Goal: Task Accomplishment & Management: Complete application form

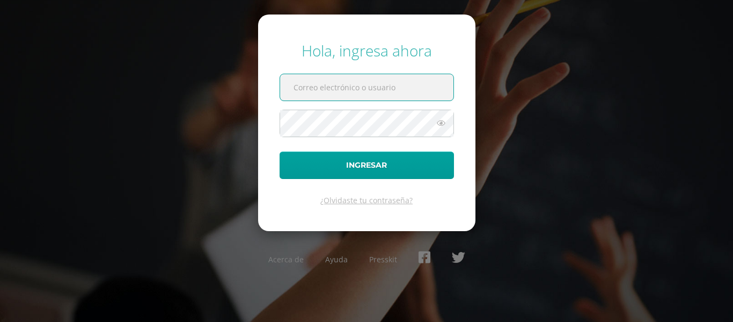
paste input "criteriosprimaria@bilinguesanjuan.edu.gt"
type input "criteriosprimaria@bilinguesanjuan.edu.gt"
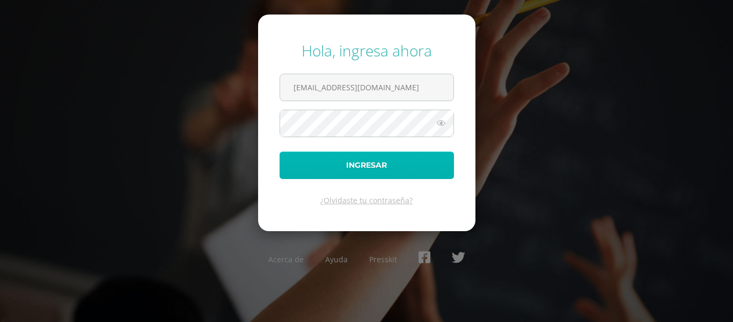
click at [309, 159] on button "Ingresar" at bounding box center [367, 164] width 174 height 27
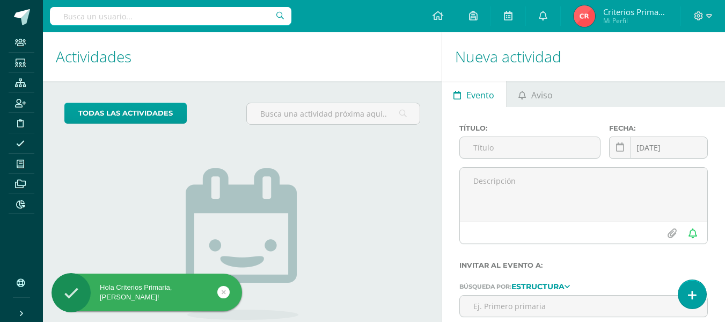
click at [163, 19] on input "text" at bounding box center [171, 16] width 242 height 18
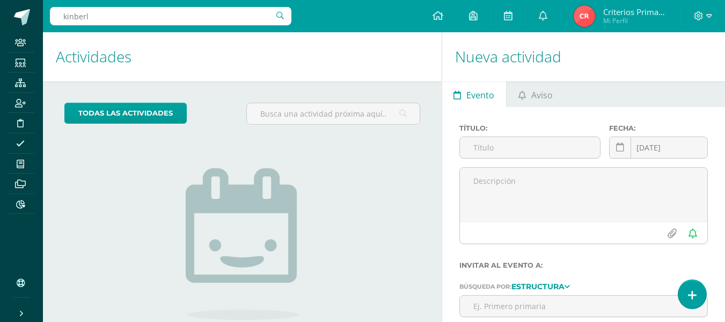
type input "kinberly"
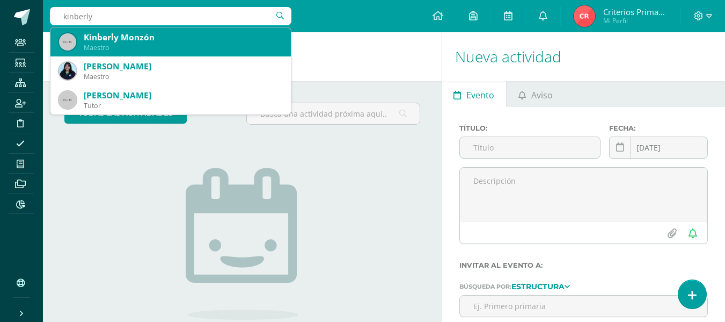
click at [152, 49] on div "Maestro" at bounding box center [183, 47] width 199 height 9
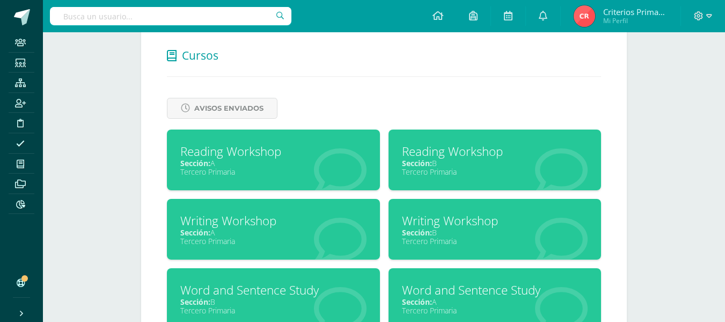
scroll to position [438, 0]
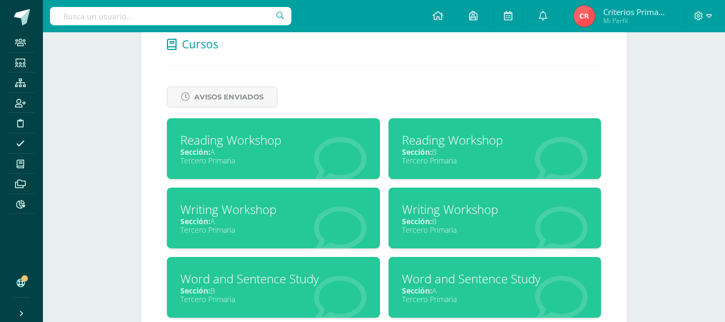
click at [435, 140] on div "Reading Workshop" at bounding box center [495, 140] width 186 height 17
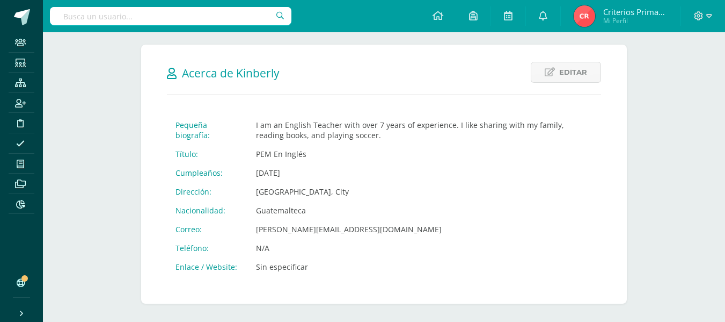
scroll to position [386, 0]
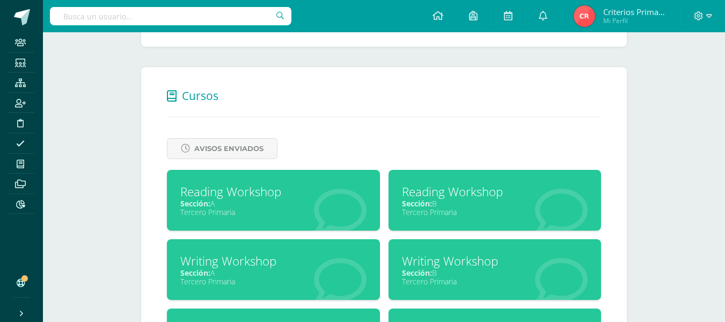
click at [483, 198] on div "Reading Workshop" at bounding box center [495, 191] width 186 height 17
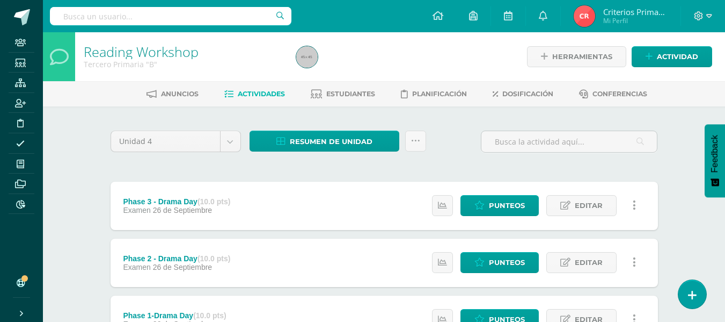
click at [630, 197] on link at bounding box center [634, 205] width 21 height 21
click at [413, 140] on icon at bounding box center [415, 140] width 9 height 9
click at [348, 96] on span "Estudiantes" at bounding box center [350, 94] width 49 height 8
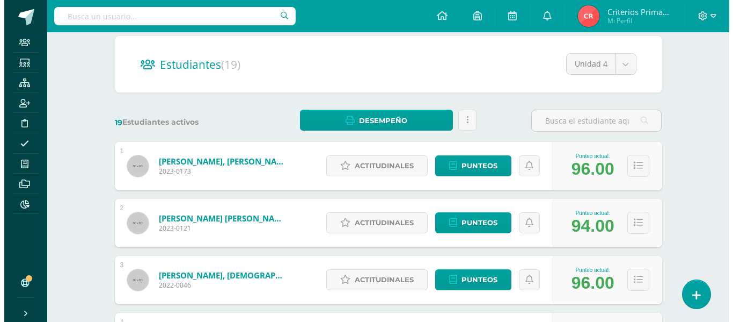
scroll to position [93, 0]
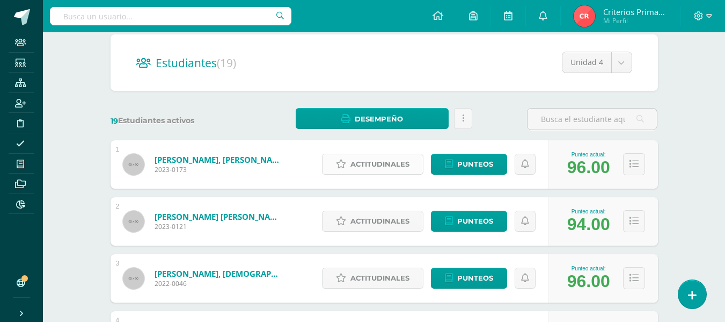
click at [360, 162] on span "Actitudinales" at bounding box center [380, 164] width 59 height 20
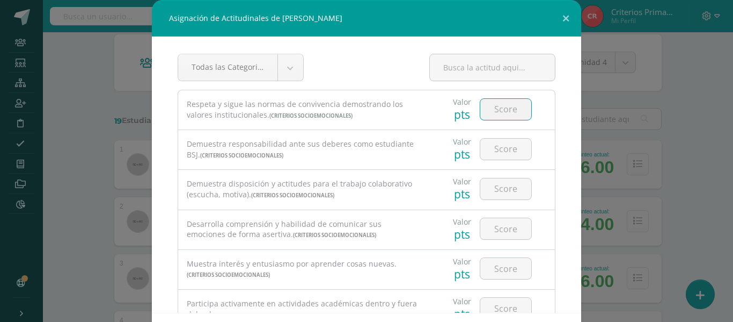
click at [500, 110] on input "number" at bounding box center [506, 109] width 51 height 21
type input "3"
click at [504, 158] on input "number" at bounding box center [506, 149] width 51 height 21
type input "3"
click at [505, 184] on input "number" at bounding box center [506, 188] width 51 height 21
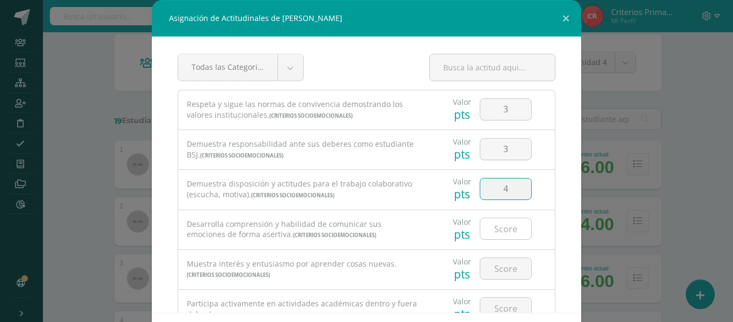
type input "4"
click at [503, 223] on input "number" at bounding box center [506, 228] width 51 height 21
type input "4"
click at [499, 266] on input "number" at bounding box center [506, 268] width 51 height 21
type input "3"
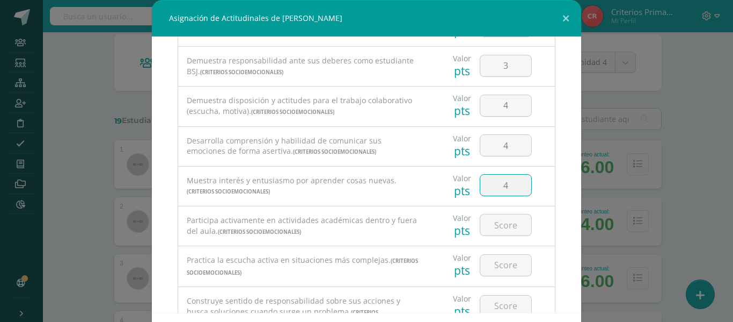
scroll to position [96, 0]
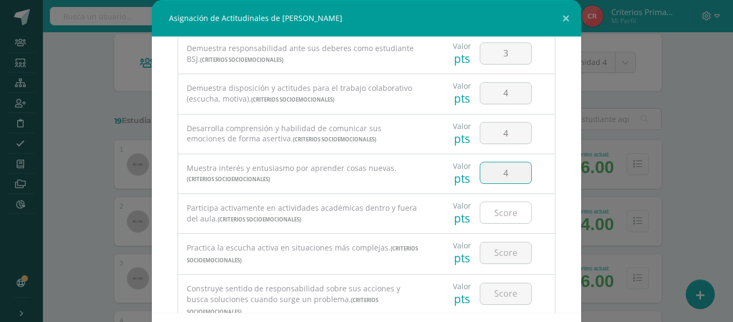
type input "4"
click at [481, 214] on input "number" at bounding box center [506, 212] width 51 height 21
type input "4"
click at [481, 258] on input "number" at bounding box center [506, 252] width 51 height 21
type input "3"
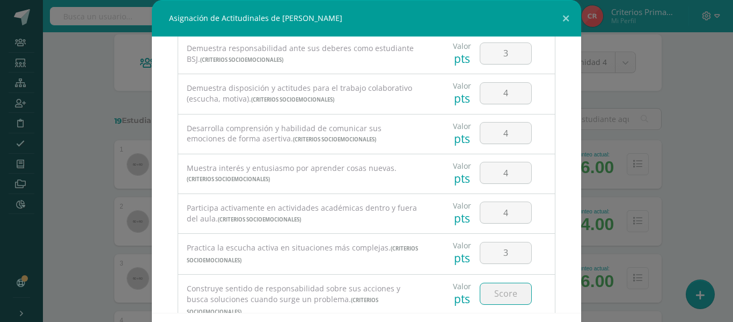
click at [491, 286] on input "number" at bounding box center [506, 293] width 51 height 21
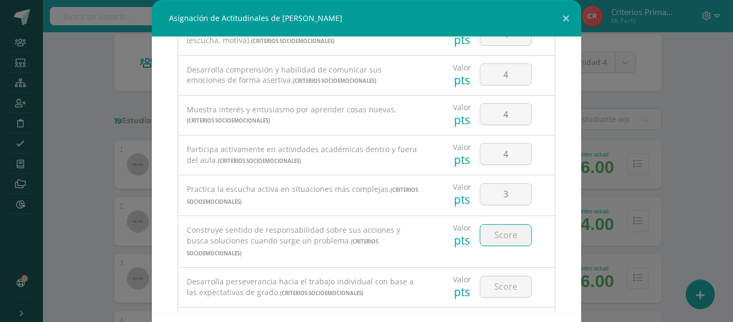
scroll to position [155, 0]
type input "4"
click at [511, 275] on input "number" at bounding box center [506, 285] width 51 height 21
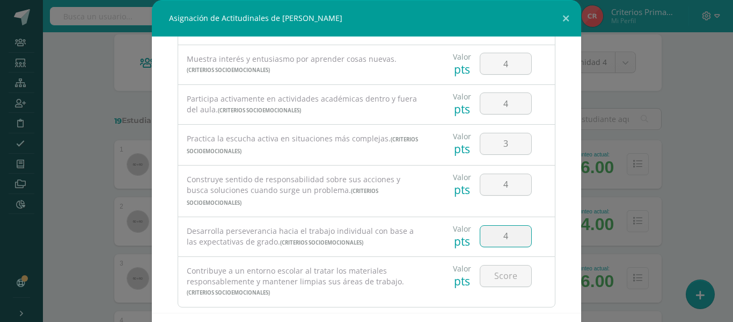
scroll to position [209, 0]
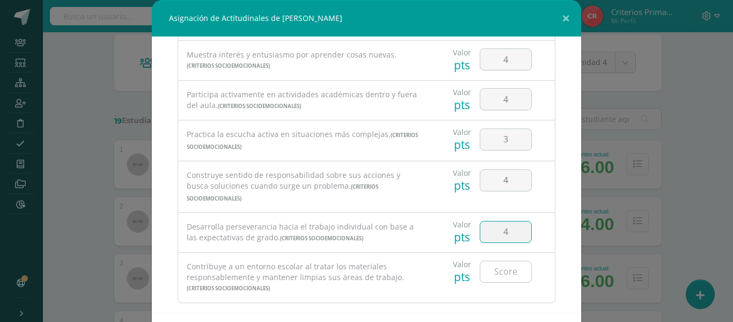
type input "4"
click at [492, 261] on input "number" at bounding box center [506, 271] width 51 height 21
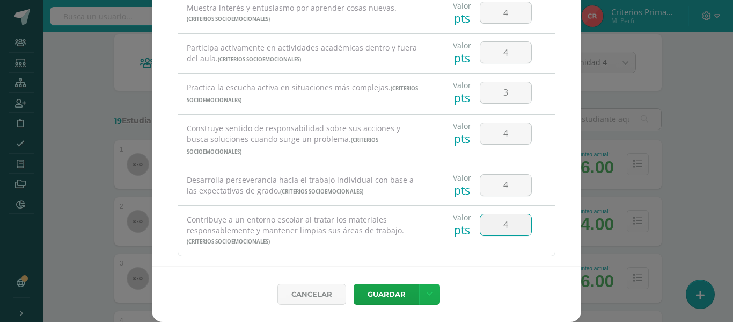
type input "4"
click at [427, 299] on link at bounding box center [429, 293] width 21 height 21
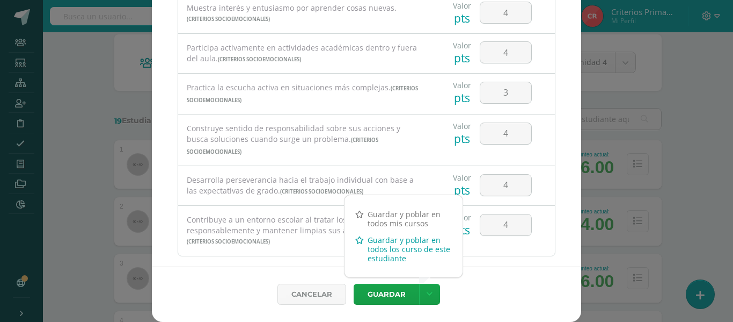
click at [387, 246] on link "Guardar y poblar en todos los curso de este estudiante" at bounding box center [404, 248] width 118 height 35
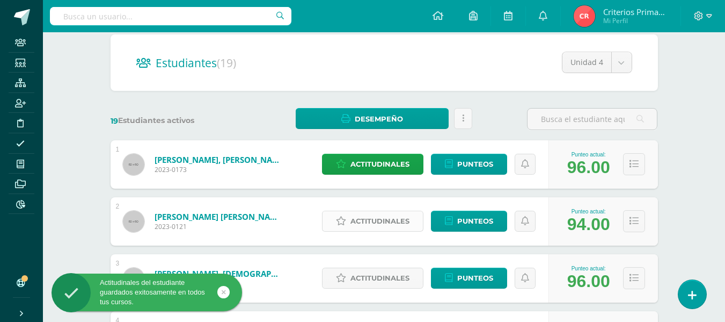
click at [330, 217] on link "Actitudinales" at bounding box center [372, 220] width 101 height 21
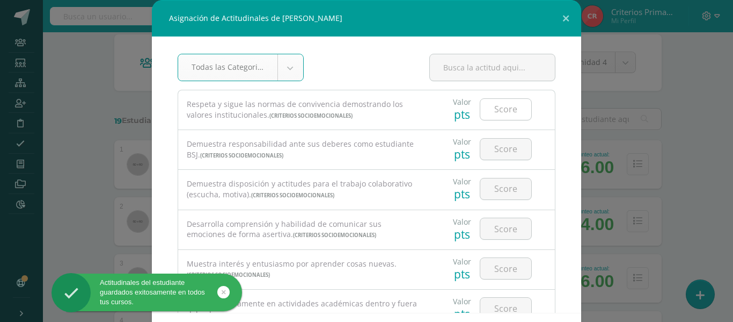
click at [499, 115] on input "number" at bounding box center [506, 109] width 51 height 21
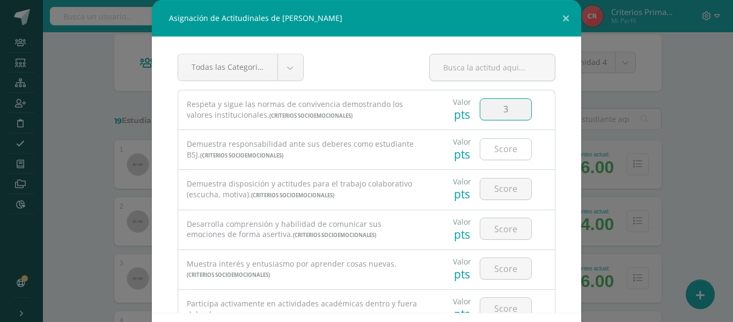
type input "3"
click at [497, 147] on input "number" at bounding box center [506, 149] width 51 height 21
type input "4"
click at [483, 197] on input "number" at bounding box center [506, 188] width 51 height 21
type input "4"
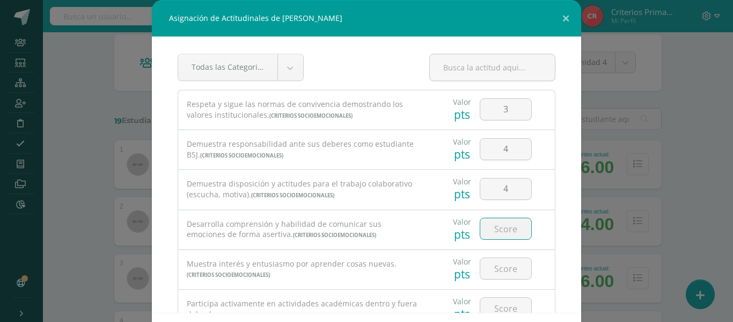
click at [488, 222] on input "number" at bounding box center [506, 228] width 51 height 21
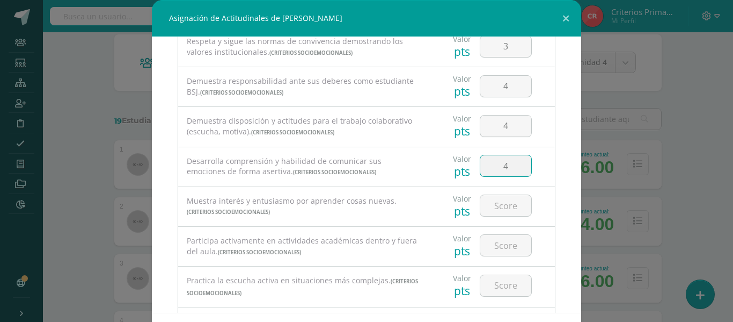
scroll to position [66, 0]
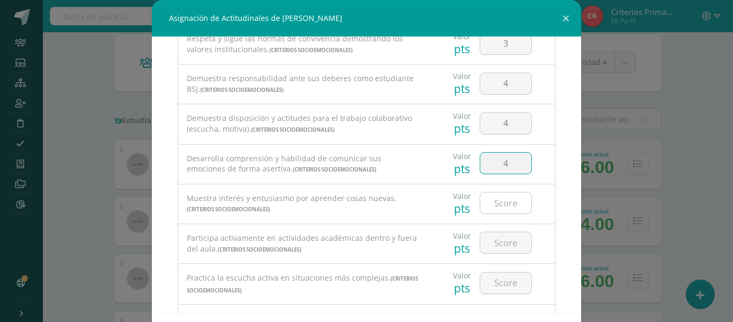
type input "4"
click at [503, 205] on input "number" at bounding box center [506, 202] width 51 height 21
type input "4"
click at [494, 244] on input "number" at bounding box center [506, 242] width 51 height 21
type input "4"
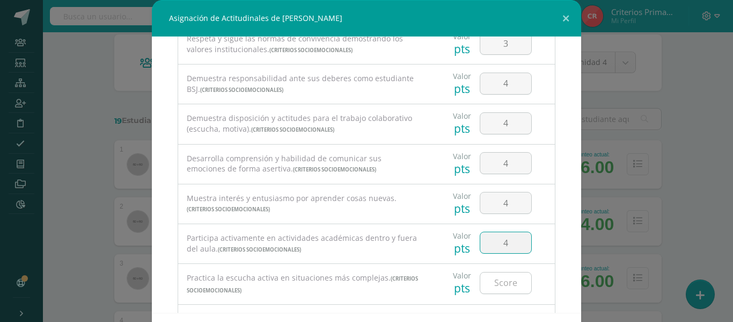
click at [491, 286] on input "number" at bounding box center [506, 282] width 51 height 21
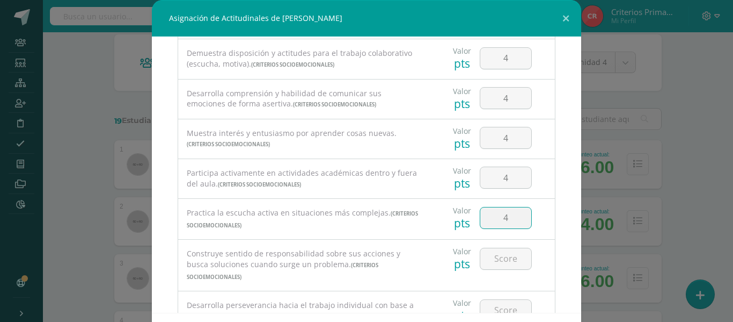
scroll to position [132, 0]
type input "4"
click at [501, 261] on input "number" at bounding box center [506, 257] width 51 height 21
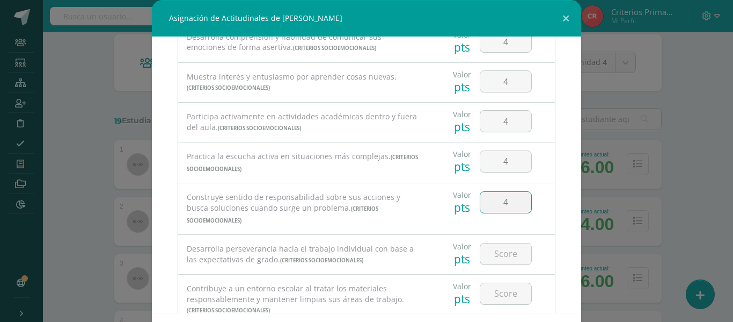
scroll to position [214, 0]
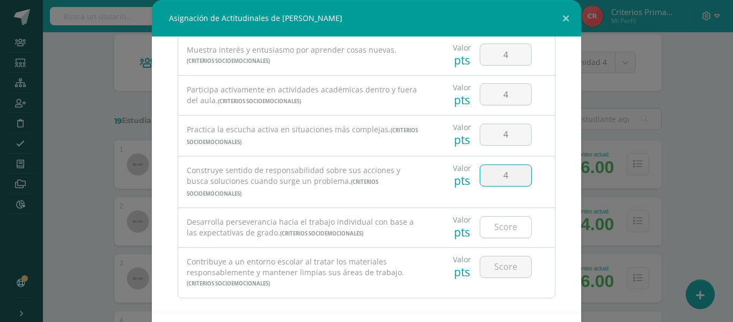
type input "4"
click at [482, 223] on input "number" at bounding box center [506, 226] width 51 height 21
type input "4"
click at [500, 261] on input "number" at bounding box center [506, 266] width 51 height 21
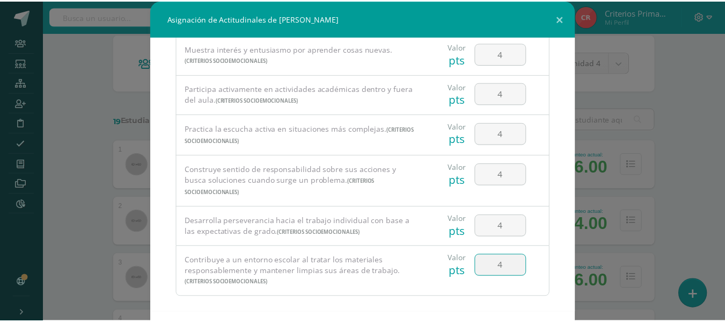
scroll to position [47, 0]
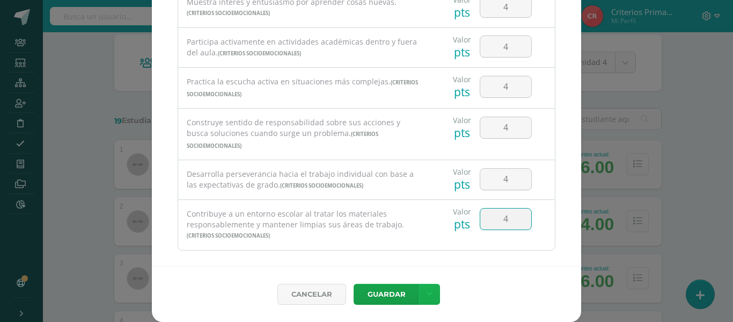
type input "4"
click at [430, 292] on link at bounding box center [429, 293] width 21 height 21
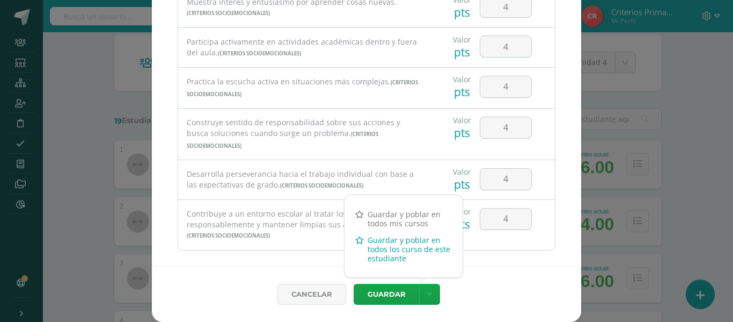
click at [392, 247] on link "Guardar y poblar en todos los curso de este estudiante" at bounding box center [404, 248] width 118 height 35
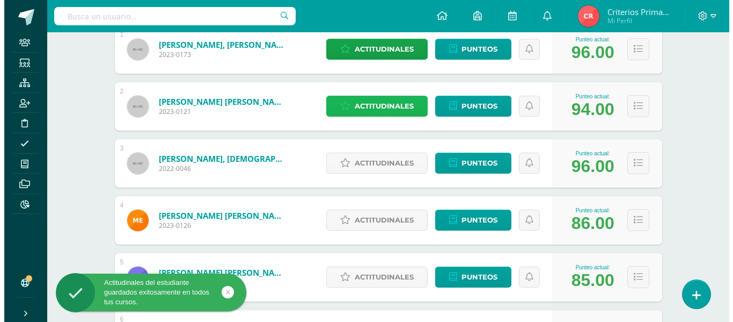
scroll to position [218, 0]
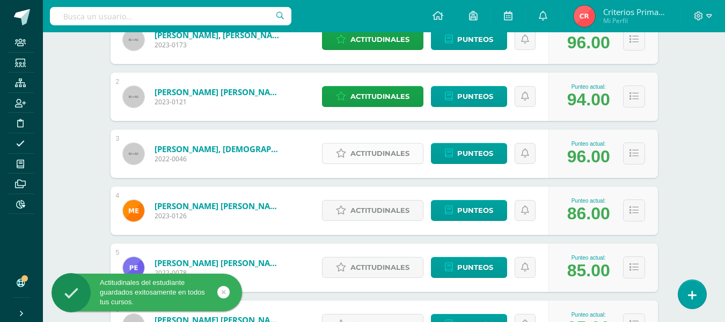
click at [378, 152] on span "Actitudinales" at bounding box center [380, 153] width 59 height 20
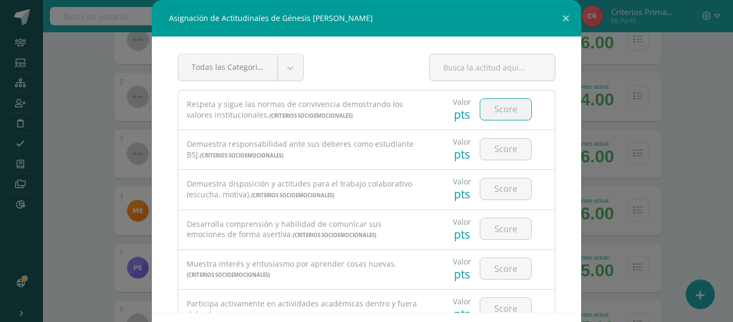
click at [498, 109] on input "number" at bounding box center [506, 109] width 51 height 21
type input "4"
click at [493, 160] on div at bounding box center [506, 149] width 61 height 38
click at [500, 104] on input "4" at bounding box center [506, 109] width 51 height 21
type input "3"
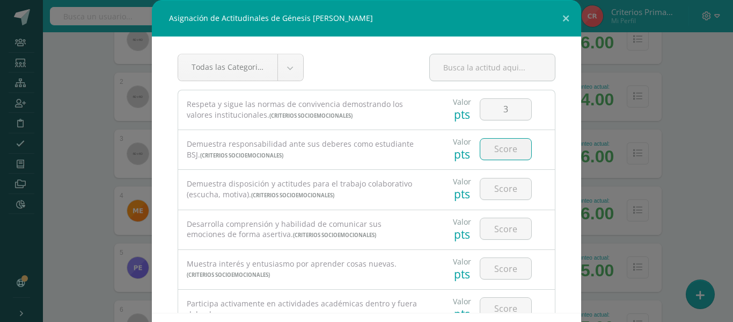
click at [491, 154] on input "number" at bounding box center [506, 149] width 51 height 21
type input "4"
click at [492, 193] on input "number" at bounding box center [506, 188] width 51 height 21
type input "4"
click at [491, 226] on input "number" at bounding box center [506, 228] width 51 height 21
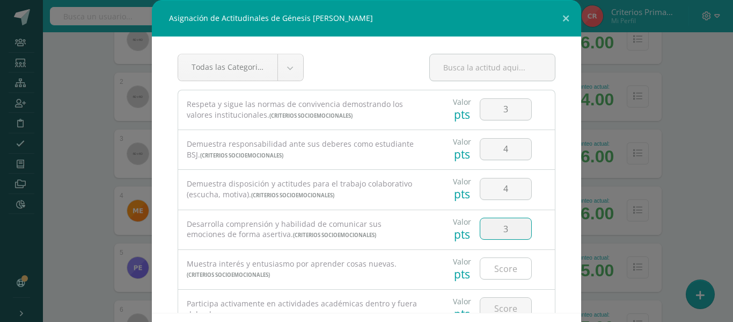
type input "4"
click at [499, 271] on input "number" at bounding box center [506, 268] width 51 height 21
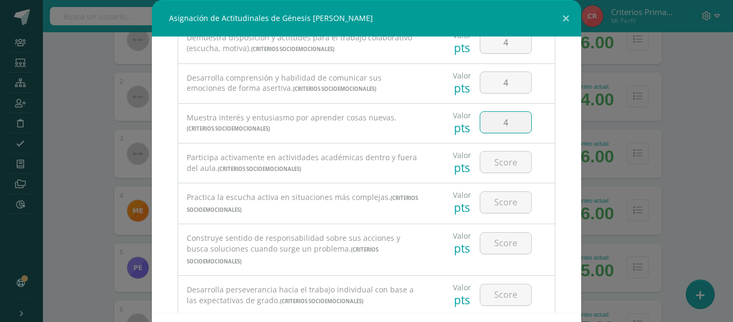
scroll to position [183, 0]
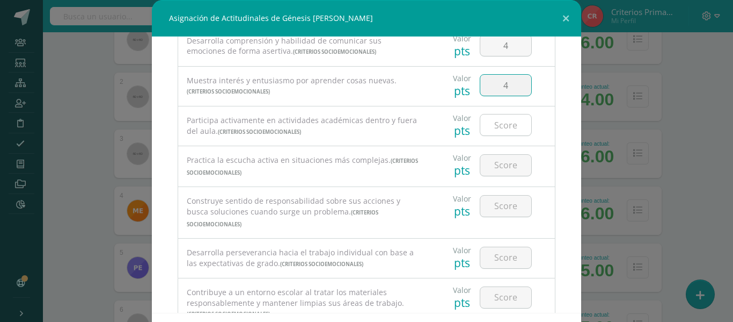
type input "4"
click at [488, 117] on input "number" at bounding box center [506, 124] width 51 height 21
type input "4"
click at [486, 171] on input "number" at bounding box center [506, 165] width 51 height 21
type input "4"
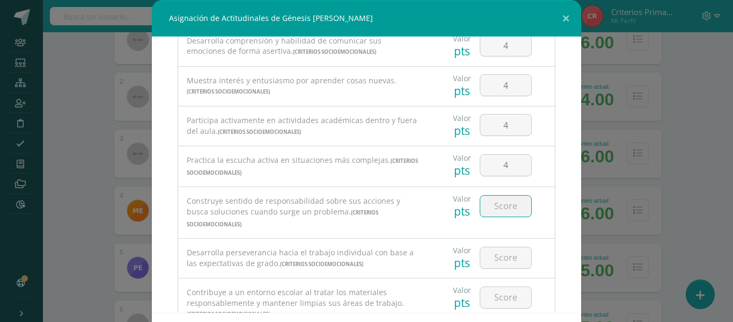
click at [492, 200] on input "number" at bounding box center [506, 205] width 51 height 21
type input "4"
click at [491, 247] on input "4" at bounding box center [506, 257] width 51 height 21
type input "4"
click at [492, 287] on input "number" at bounding box center [506, 297] width 51 height 21
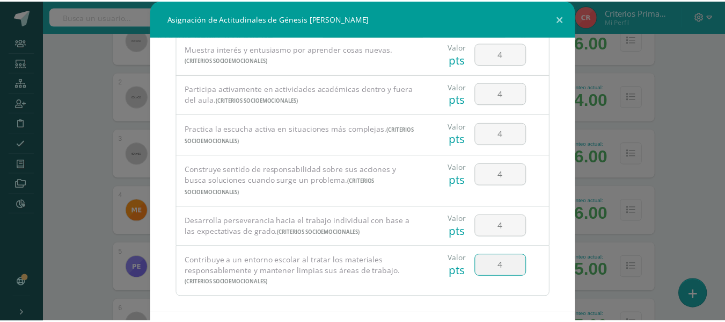
scroll to position [47, 0]
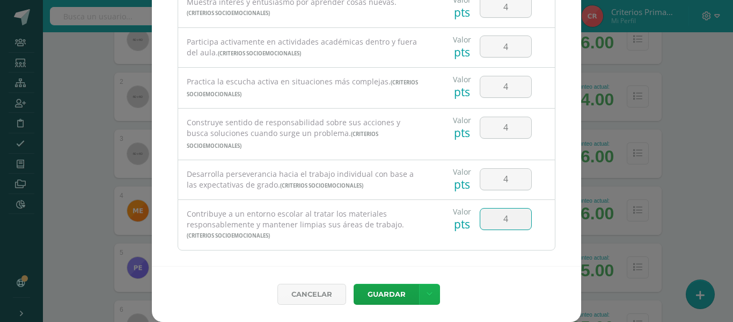
type input "4"
click at [421, 294] on link at bounding box center [429, 293] width 21 height 21
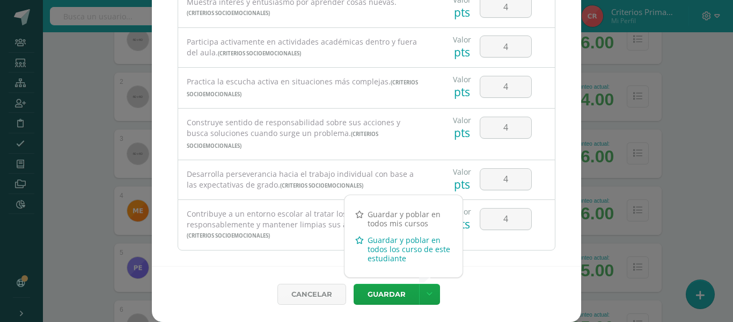
click at [375, 255] on link "Guardar y poblar en todos los curso de este estudiante" at bounding box center [404, 248] width 118 height 35
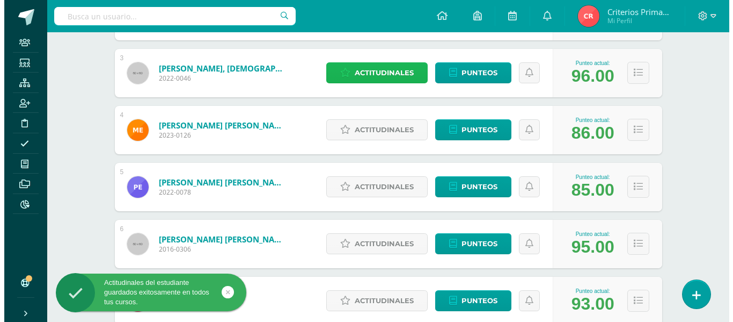
scroll to position [301, 0]
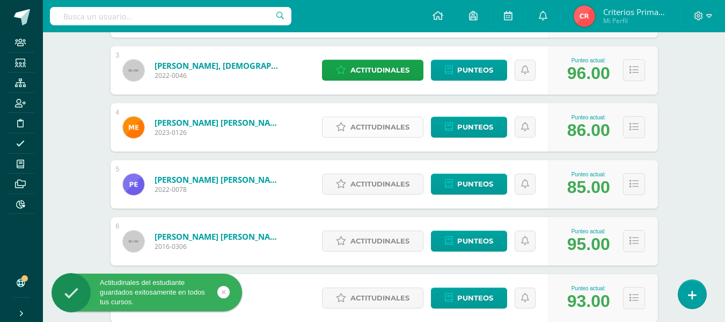
click at [376, 126] on span "Actitudinales" at bounding box center [380, 127] width 59 height 20
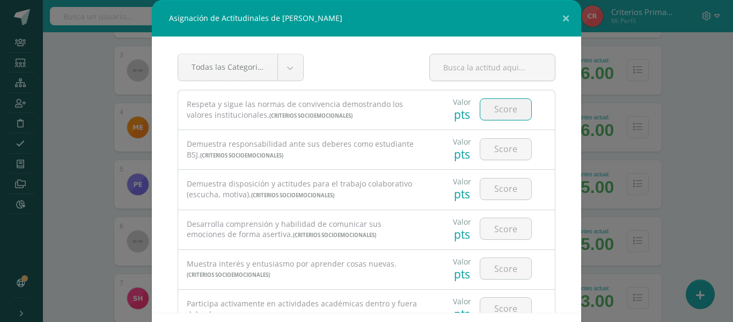
click at [491, 111] on input "number" at bounding box center [506, 109] width 51 height 21
type input "4"
click at [504, 161] on div at bounding box center [506, 149] width 61 height 38
click at [500, 152] on input "number" at bounding box center [506, 149] width 51 height 21
type input "4"
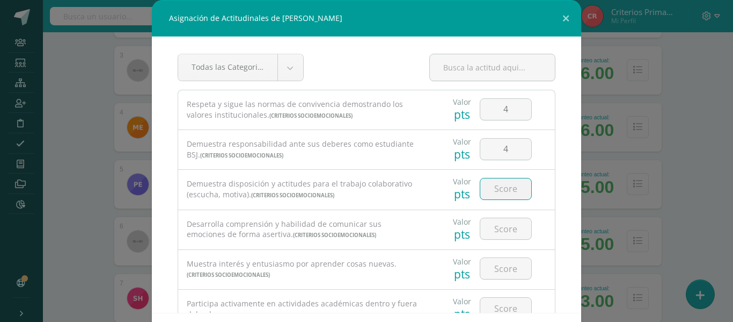
click at [481, 196] on input "number" at bounding box center [506, 188] width 51 height 21
type input "4"
click at [497, 234] on input "number" at bounding box center [506, 228] width 51 height 21
type input "4"
click at [497, 264] on input "number" at bounding box center [506, 268] width 51 height 21
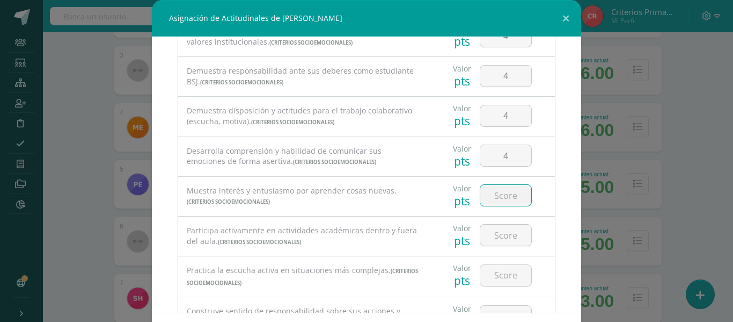
scroll to position [77, 0]
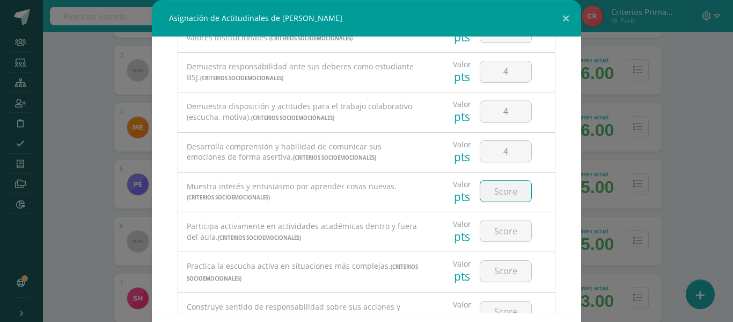
type input "3"
type input "4"
click at [500, 230] on input "number" at bounding box center [506, 230] width 51 height 21
type input "4"
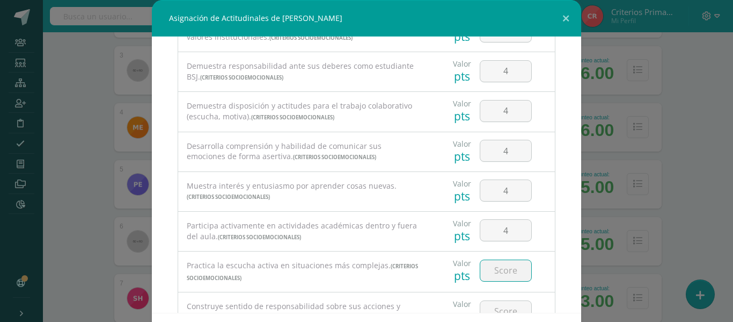
click at [497, 263] on input "number" at bounding box center [506, 270] width 51 height 21
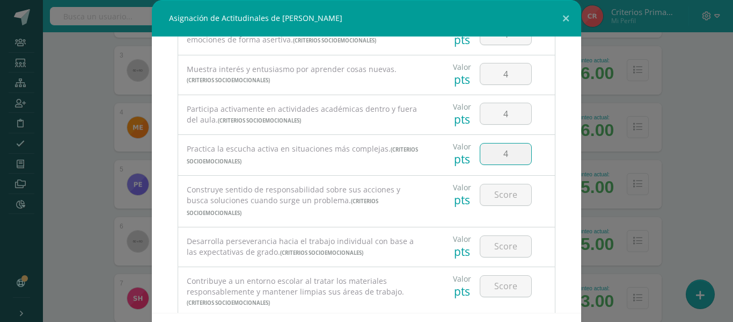
scroll to position [202, 0]
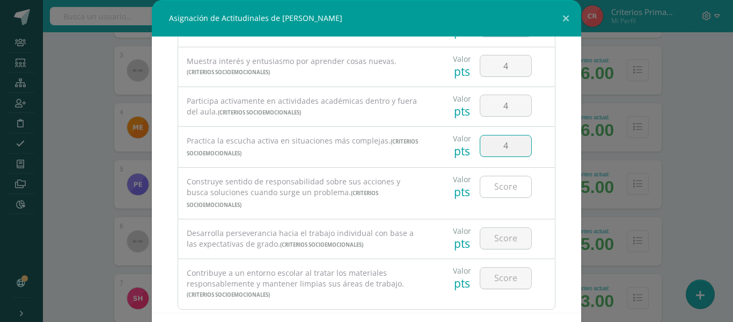
type input "4"
click at [486, 188] on input "number" at bounding box center [506, 186] width 51 height 21
type input "4"
click at [491, 241] on div at bounding box center [506, 238] width 61 height 38
click at [489, 232] on input "number" at bounding box center [506, 238] width 51 height 21
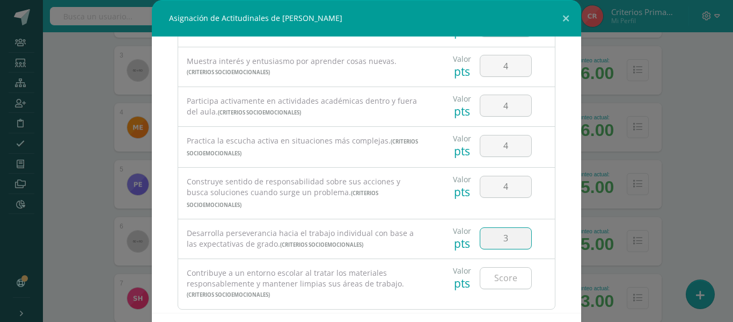
type input "3"
click at [493, 267] on input "number" at bounding box center [506, 277] width 51 height 21
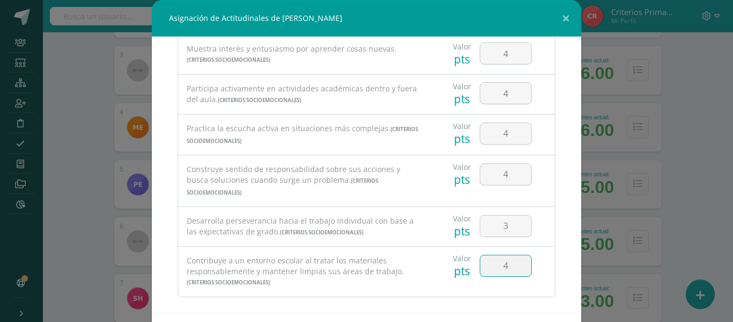
scroll to position [41, 0]
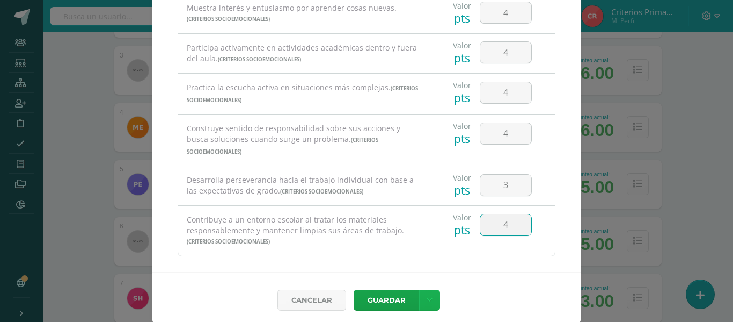
type input "4"
click at [427, 297] on icon at bounding box center [430, 299] width 6 height 9
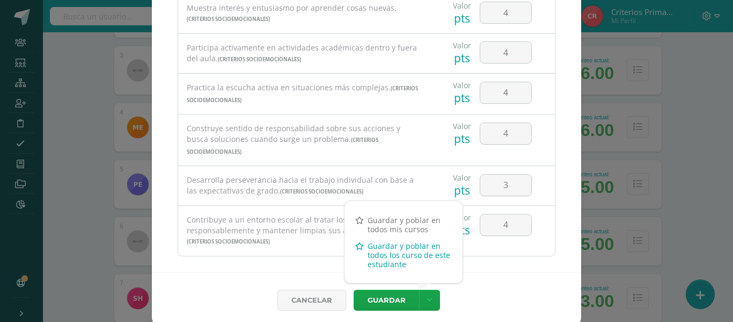
click at [374, 253] on link "Guardar y poblar en todos los curso de este estudiante" at bounding box center [404, 254] width 118 height 35
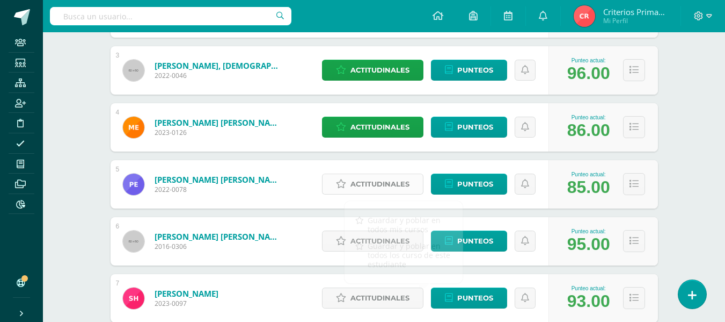
click at [377, 184] on span "Actitudinales" at bounding box center [380, 184] width 59 height 20
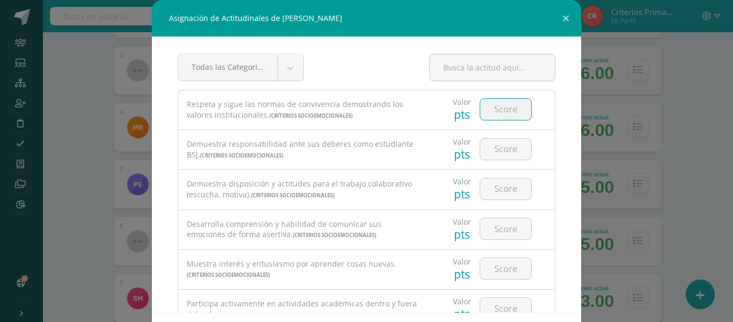
click at [499, 114] on input "number" at bounding box center [506, 109] width 51 height 21
type input "4"
click at [489, 155] on input "number" at bounding box center [506, 149] width 51 height 21
type input "2"
click at [492, 187] on input "number" at bounding box center [506, 188] width 51 height 21
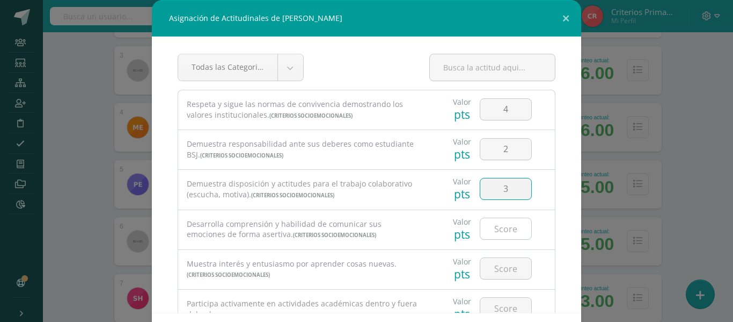
type input "3"
click at [495, 221] on input "number" at bounding box center [506, 228] width 51 height 21
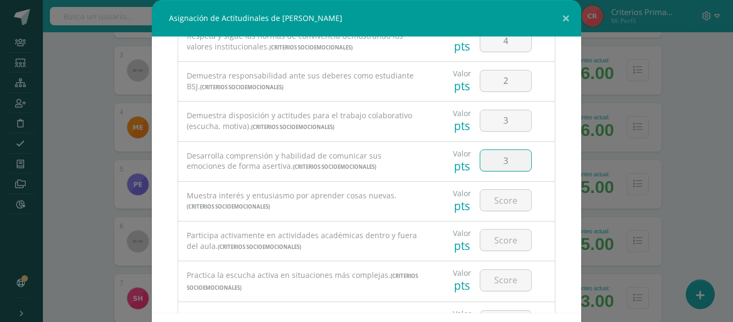
scroll to position [78, 0]
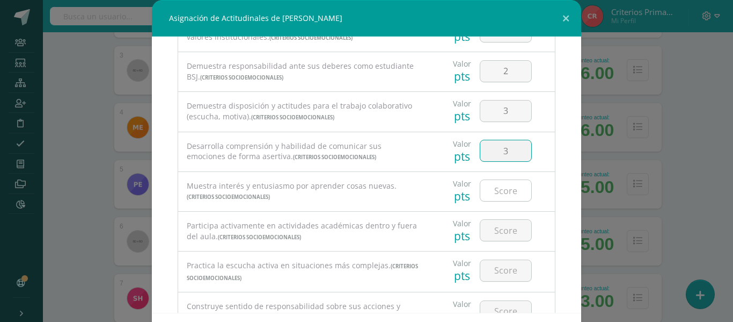
type input "3"
click at [486, 186] on input "number" at bounding box center [506, 190] width 51 height 21
type input "3"
click at [493, 235] on input "number" at bounding box center [506, 230] width 51 height 21
type input "4"
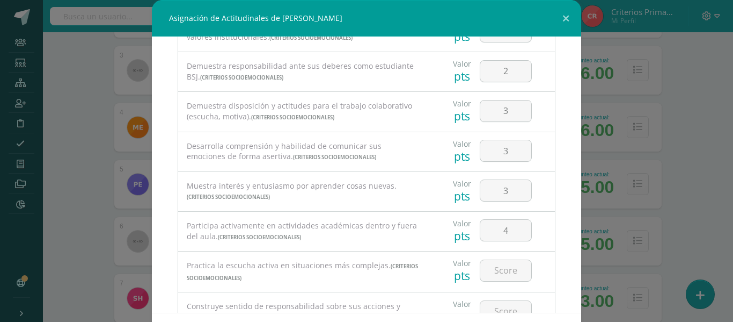
click at [494, 250] on div "Valor pts 4" at bounding box center [493, 231] width 126 height 39
click at [494, 265] on input "number" at bounding box center [506, 270] width 51 height 21
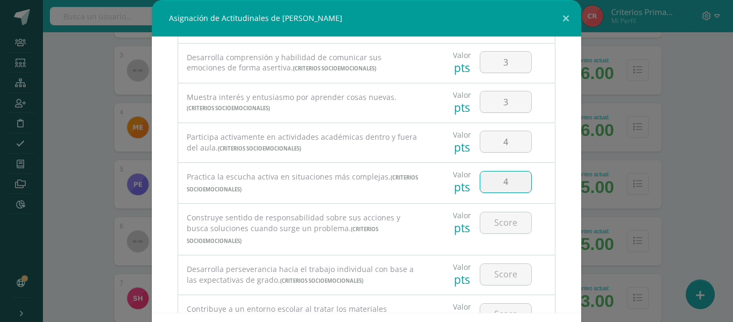
scroll to position [189, 0]
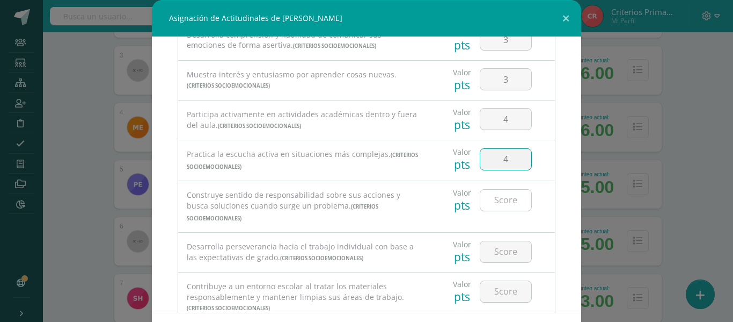
type input "4"
click at [492, 196] on input "number" at bounding box center [506, 200] width 51 height 21
type input "3"
click at [505, 241] on input "number" at bounding box center [506, 251] width 51 height 21
type input "2"
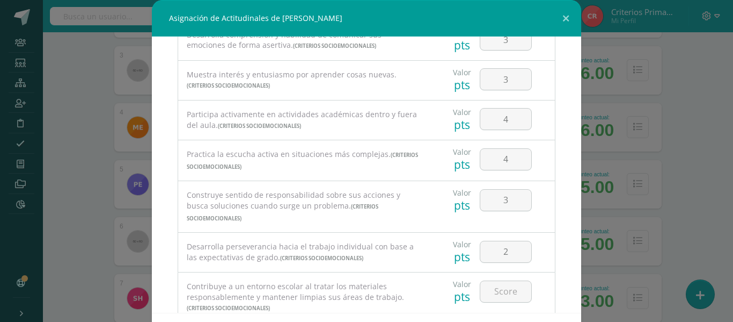
click at [486, 291] on div at bounding box center [506, 291] width 61 height 38
click at [485, 284] on input "number" at bounding box center [506, 291] width 51 height 21
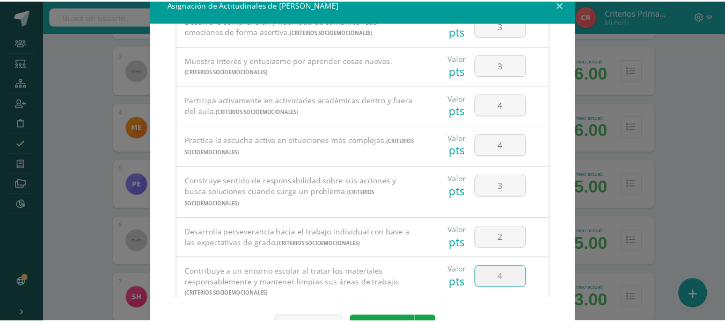
scroll to position [47, 0]
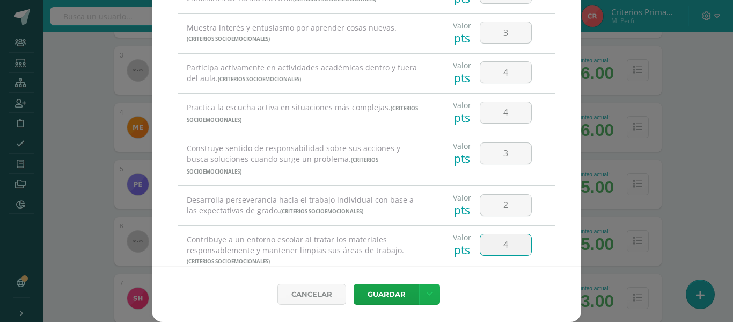
type input "4"
click at [427, 294] on icon at bounding box center [430, 293] width 6 height 9
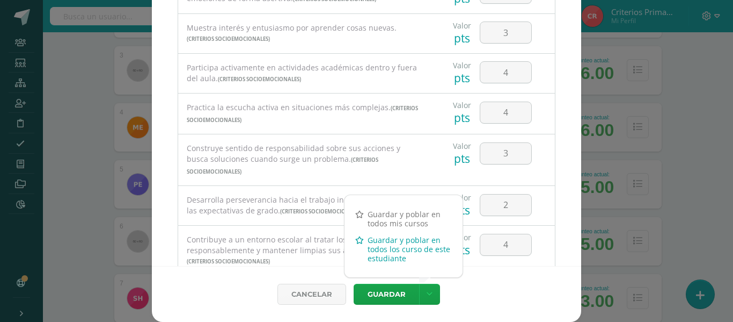
click at [405, 254] on link "Guardar y poblar en todos los curso de este estudiante" at bounding box center [404, 248] width 118 height 35
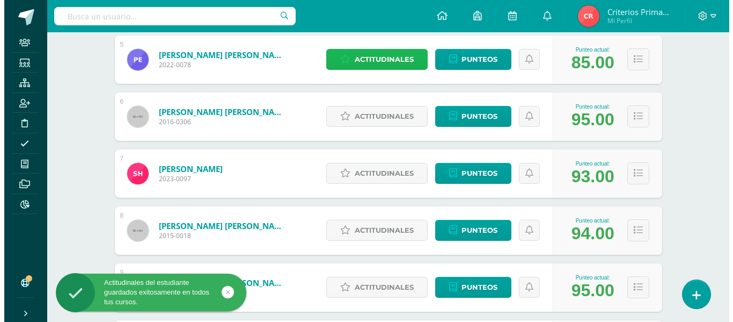
scroll to position [428, 0]
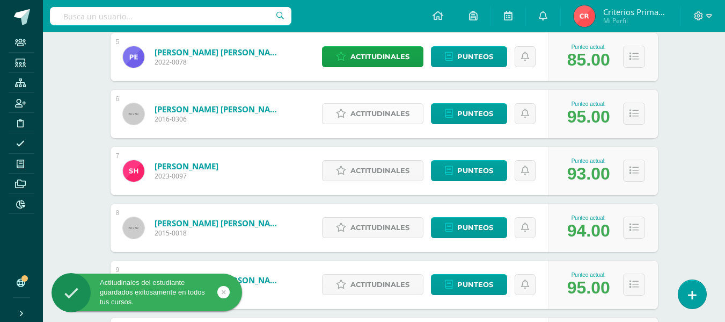
click at [388, 112] on span "Actitudinales" at bounding box center [380, 114] width 59 height 20
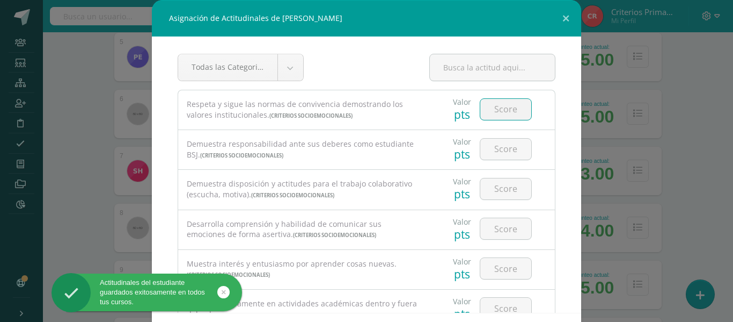
click at [498, 108] on input "number" at bounding box center [506, 109] width 51 height 21
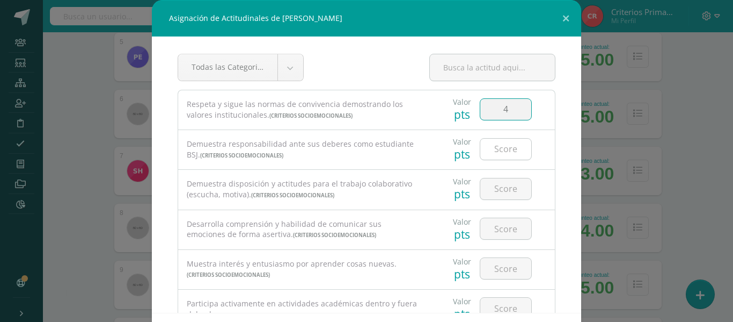
type input "4"
click at [497, 156] on input "number" at bounding box center [506, 149] width 51 height 21
type input "4"
click at [493, 189] on input "number" at bounding box center [506, 188] width 51 height 21
type input "4"
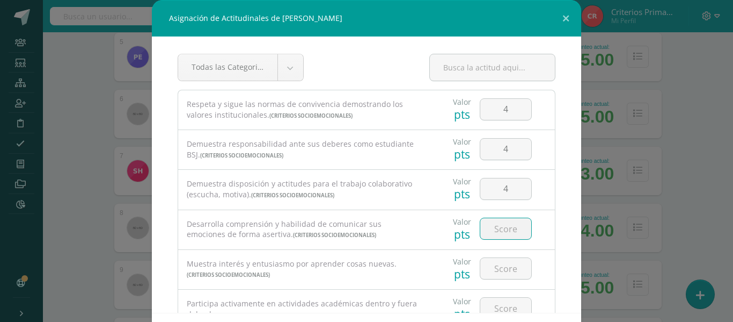
click at [493, 223] on input "number" at bounding box center [506, 228] width 51 height 21
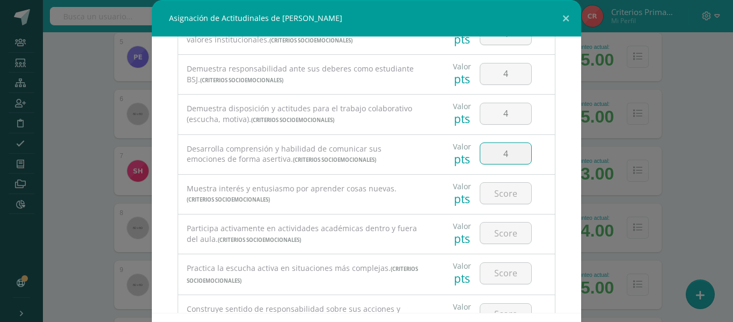
scroll to position [94, 0]
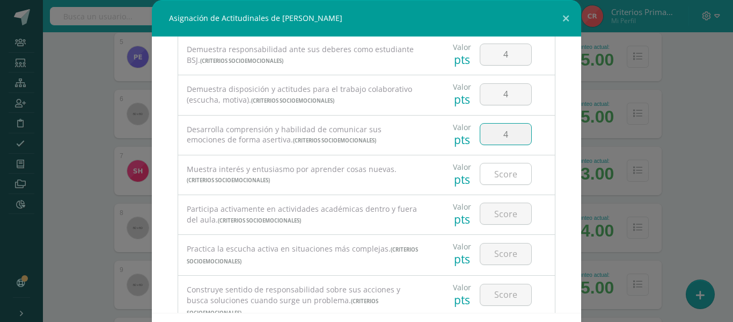
type input "4"
click at [503, 174] on input "number" at bounding box center [506, 173] width 51 height 21
type input "4"
click at [496, 222] on input "4" at bounding box center [506, 213] width 51 height 21
type input "4"
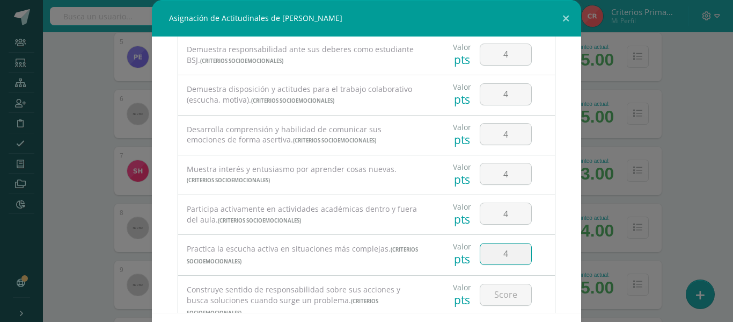
click at [496, 257] on input "4" at bounding box center [506, 253] width 51 height 21
type input "4"
click at [496, 288] on input "4" at bounding box center [506, 294] width 51 height 21
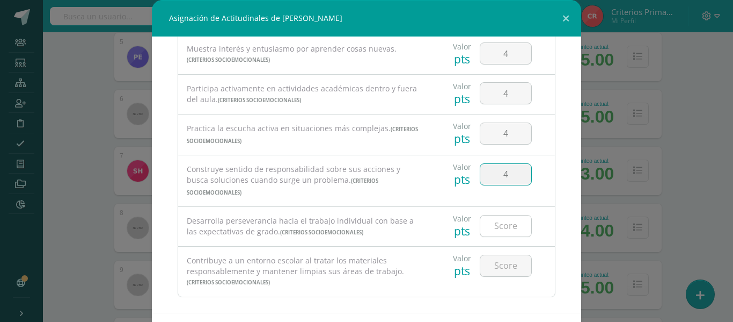
type input "4"
click at [485, 222] on input "number" at bounding box center [506, 225] width 51 height 21
type input "4"
click at [504, 255] on input "number" at bounding box center [506, 265] width 51 height 21
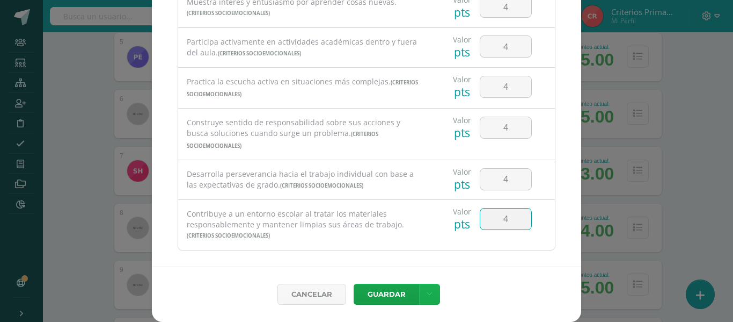
type input "4"
click at [427, 297] on icon at bounding box center [430, 293] width 6 height 9
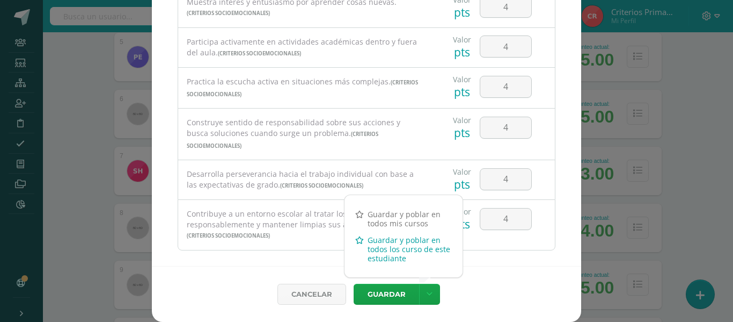
click at [395, 261] on link "Guardar y poblar en todos los curso de este estudiante" at bounding box center [404, 248] width 118 height 35
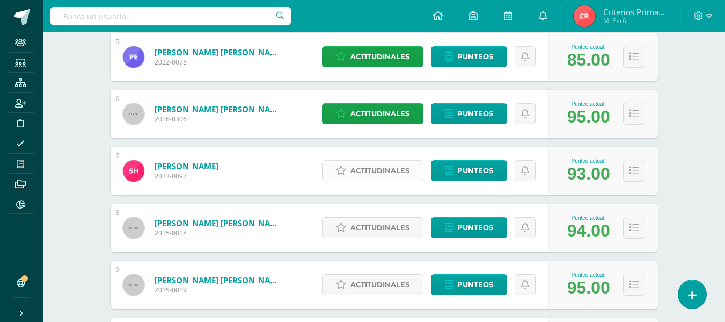
click at [349, 170] on link "Actitudinales" at bounding box center [372, 170] width 101 height 21
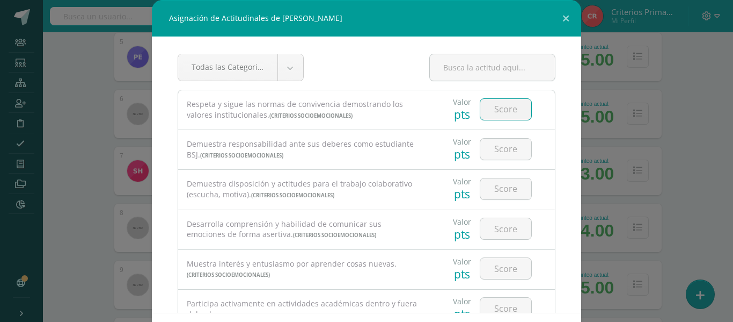
click at [510, 109] on input "number" at bounding box center [506, 109] width 51 height 21
type input "3"
click at [504, 152] on input "4" at bounding box center [506, 149] width 51 height 21
type input "4"
click at [486, 195] on input "number" at bounding box center [506, 188] width 51 height 21
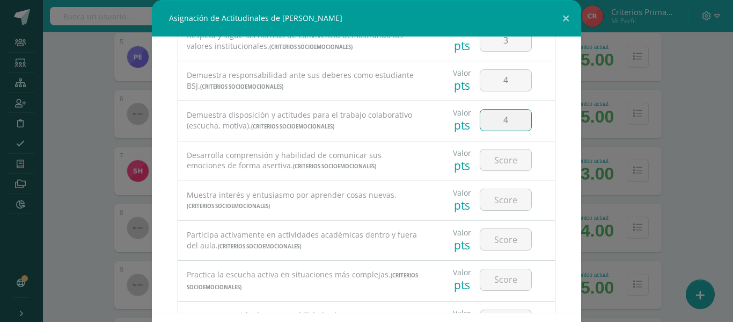
scroll to position [86, 0]
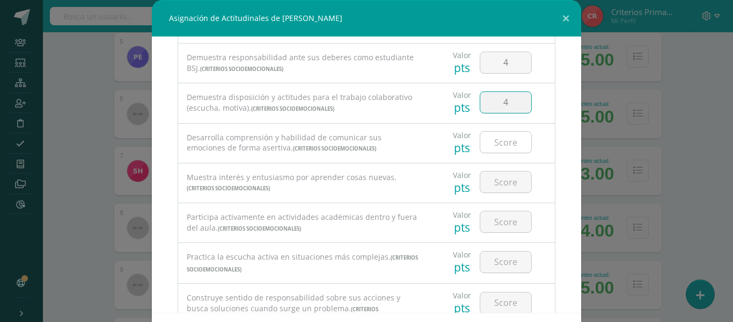
type input "4"
click at [514, 139] on input "number" at bounding box center [506, 142] width 51 height 21
type input "4"
type input "3"
click at [504, 183] on input "number" at bounding box center [506, 181] width 51 height 21
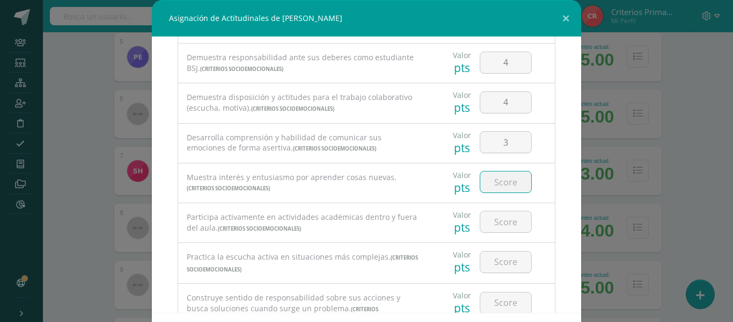
type input "5"
type input "4"
click at [497, 228] on input "number" at bounding box center [506, 221] width 51 height 21
type input "4"
click at [493, 250] on div at bounding box center [506, 262] width 61 height 38
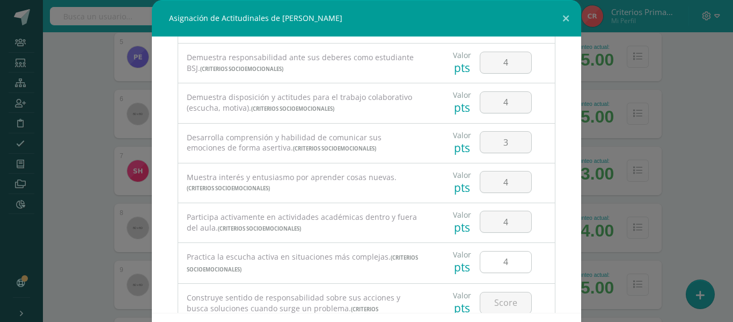
click at [495, 267] on input "4" at bounding box center [506, 261] width 51 height 21
type input "4"
click at [491, 303] on input "4" at bounding box center [506, 302] width 51 height 21
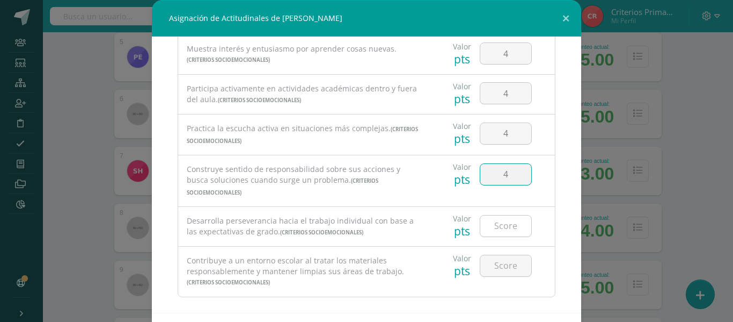
type input "4"
click at [506, 216] on input "number" at bounding box center [506, 225] width 51 height 21
type input "4"
click at [506, 260] on input "number" at bounding box center [506, 265] width 51 height 21
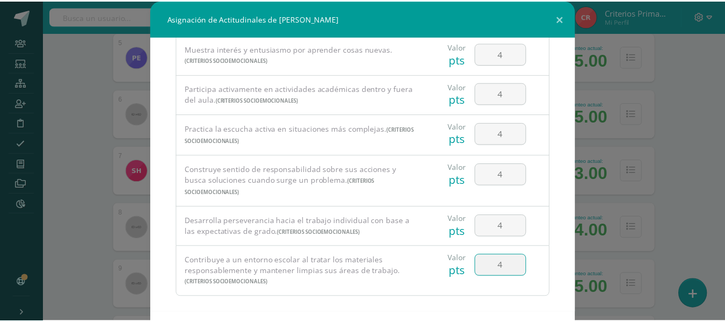
scroll to position [47, 0]
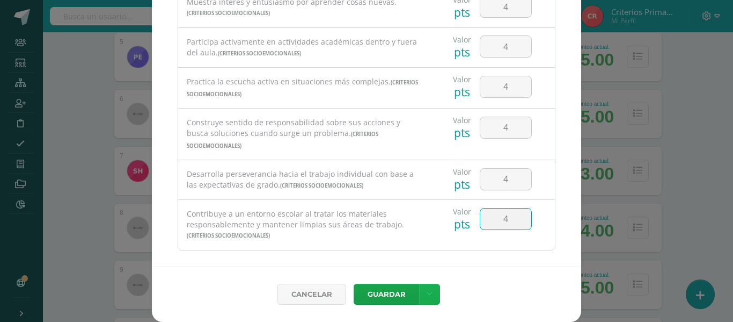
type input "4"
click at [421, 302] on link at bounding box center [429, 293] width 21 height 21
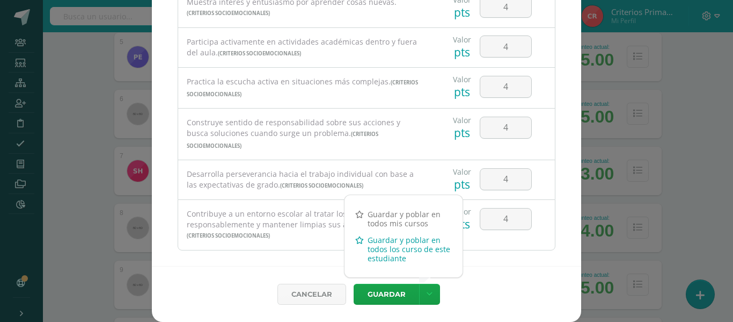
click at [388, 250] on link "Guardar y poblar en todos los curso de este estudiante" at bounding box center [404, 248] width 118 height 35
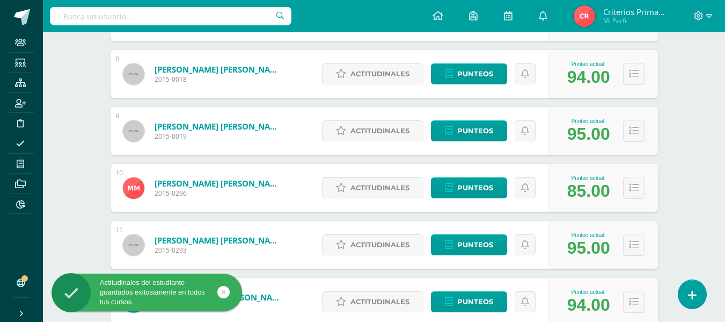
scroll to position [585, 0]
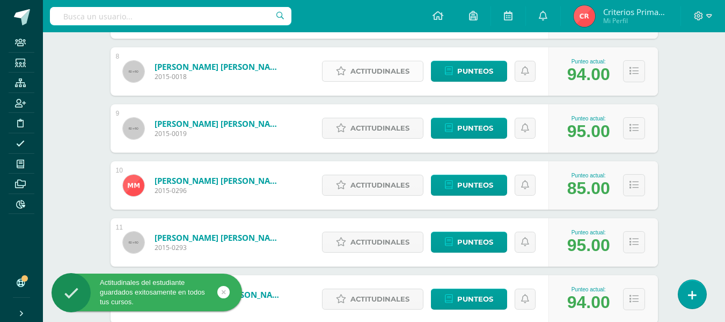
click at [374, 76] on span "Actitudinales" at bounding box center [380, 71] width 59 height 20
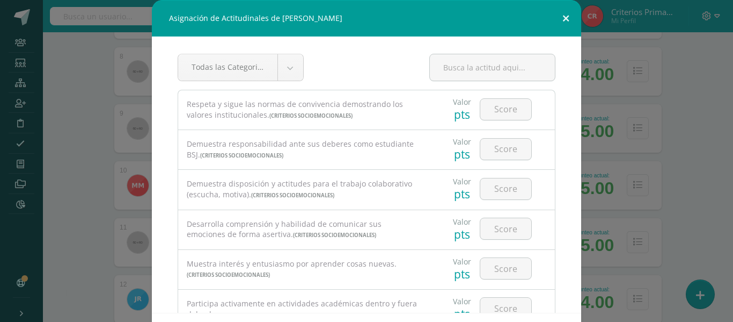
click at [564, 23] on button at bounding box center [566, 18] width 31 height 37
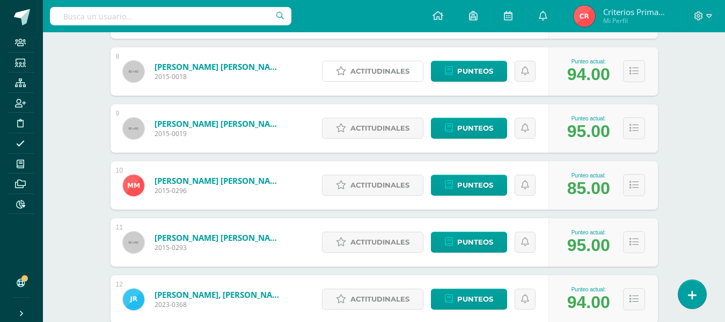
drag, startPoint x: 733, startPoint y: 125, endPoint x: 730, endPoint y: 97, distance: 28.1
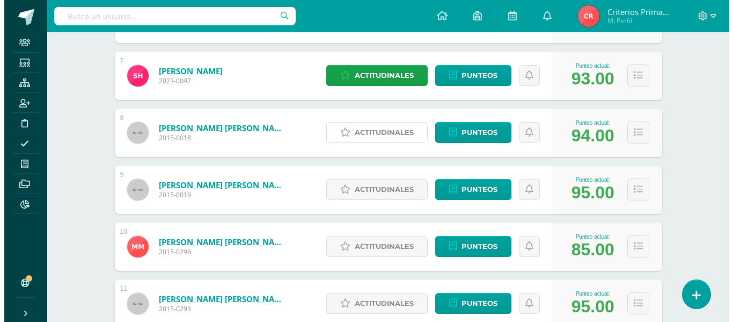
scroll to position [514, 0]
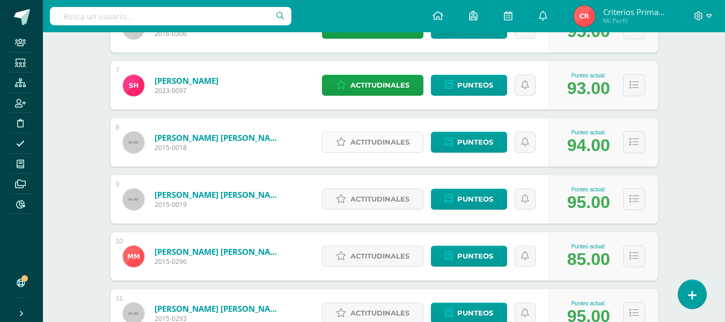
click at [367, 141] on span "Actitudinales" at bounding box center [380, 142] width 59 height 20
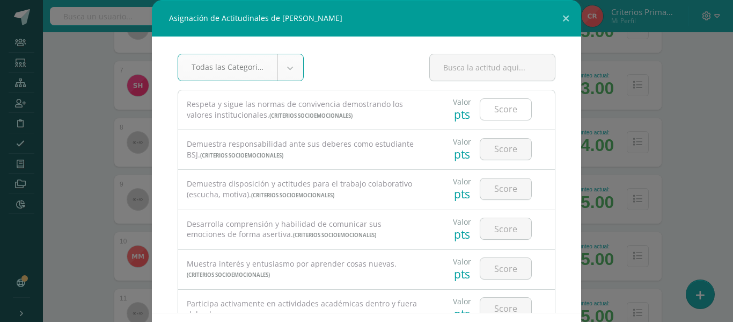
click at [499, 114] on input "number" at bounding box center [506, 109] width 51 height 21
type input "2"
click at [498, 150] on input "number" at bounding box center [506, 149] width 51 height 21
type input "4"
click at [496, 187] on input "number" at bounding box center [506, 188] width 51 height 21
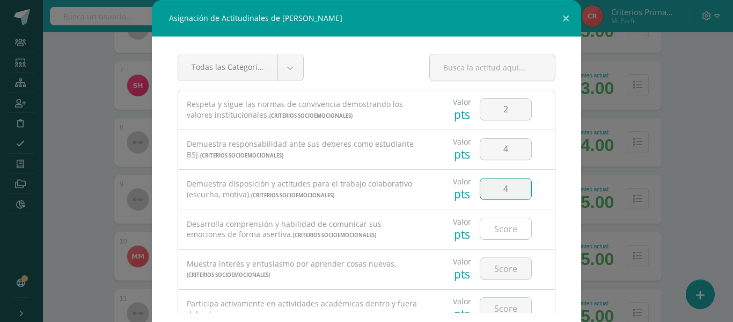
type input "4"
click at [488, 225] on input "number" at bounding box center [506, 228] width 51 height 21
type input "3"
click at [494, 281] on div at bounding box center [506, 269] width 61 height 38
click at [491, 269] on input "number" at bounding box center [506, 268] width 51 height 21
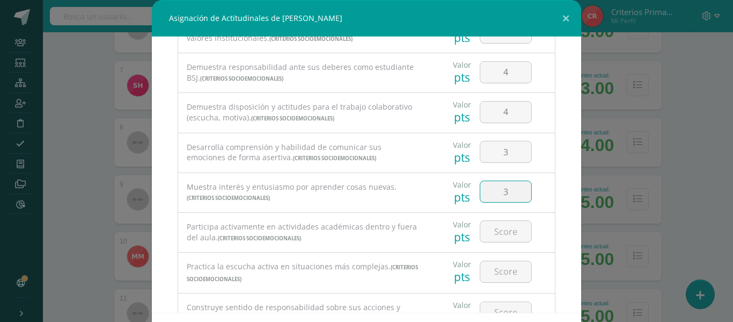
scroll to position [80, 0]
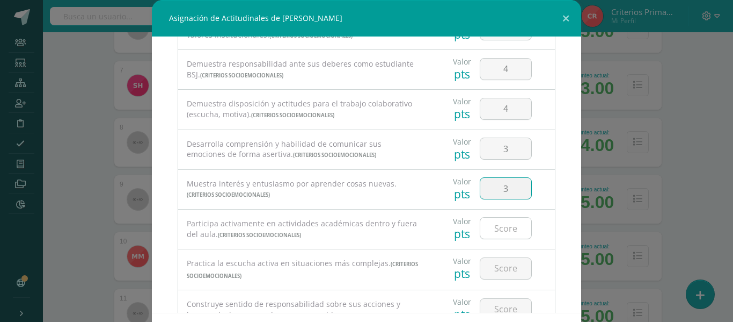
type input "3"
click at [500, 235] on input "number" at bounding box center [506, 227] width 51 height 21
type input "4"
click at [498, 267] on input "number" at bounding box center [506, 268] width 51 height 21
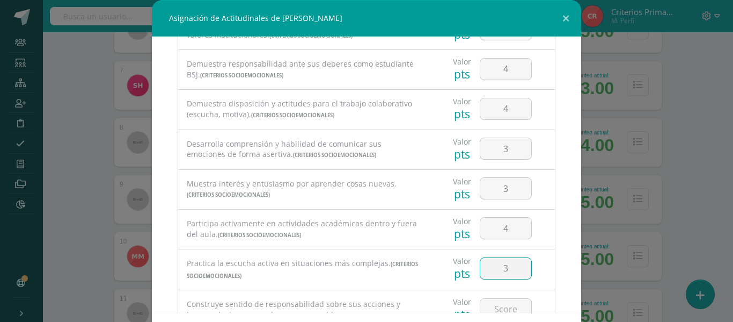
scroll to position [152, 0]
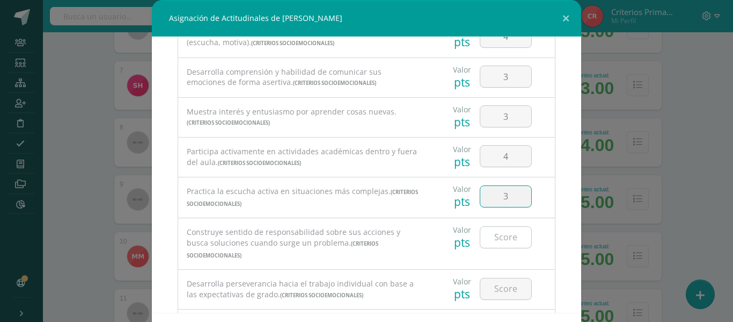
type input "3"
click at [512, 237] on input "number" at bounding box center [506, 237] width 51 height 21
type input "4"
type input "3"
click at [499, 278] on input "number" at bounding box center [506, 288] width 51 height 21
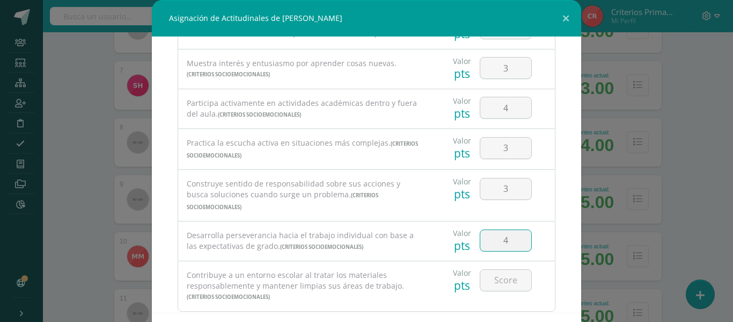
scroll to position [214, 0]
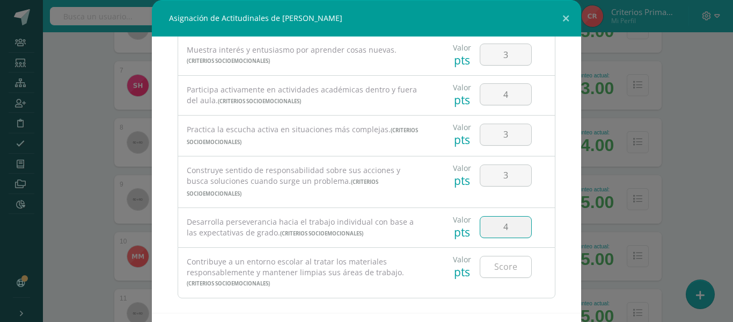
type input "4"
click at [488, 256] on input "number" at bounding box center [506, 266] width 51 height 21
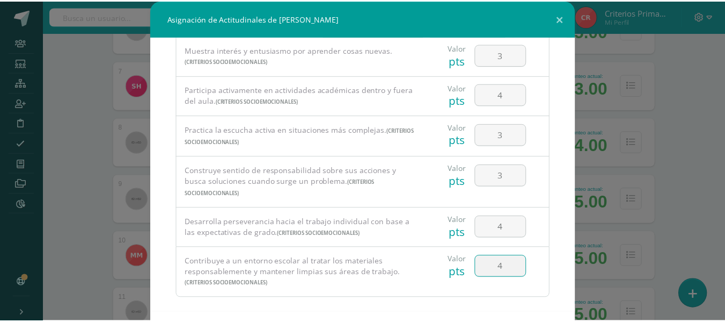
scroll to position [47, 0]
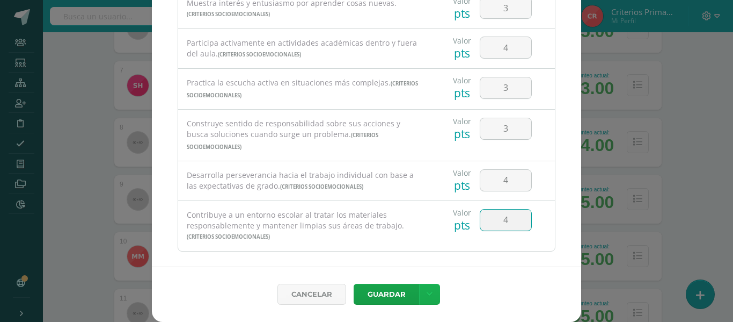
type input "4"
click at [430, 292] on link at bounding box center [429, 293] width 21 height 21
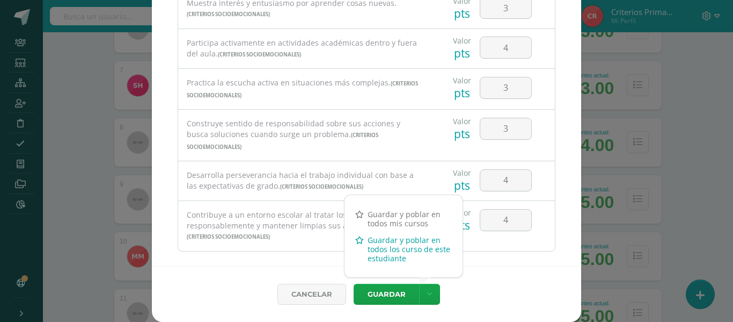
click at [392, 242] on link "Guardar y poblar en todos los curso de este estudiante" at bounding box center [404, 248] width 118 height 35
click at [382, 246] on link "Guardar y poblar en todos los curso de este estudiante" at bounding box center [404, 248] width 118 height 35
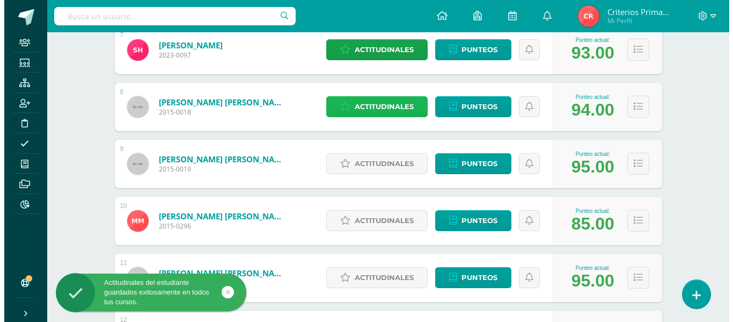
scroll to position [556, 0]
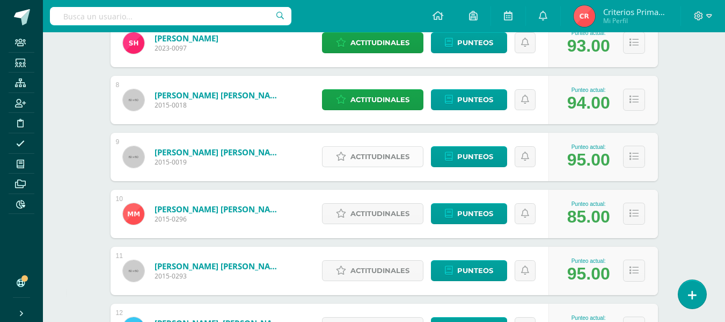
click at [361, 151] on span "Actitudinales" at bounding box center [380, 157] width 59 height 20
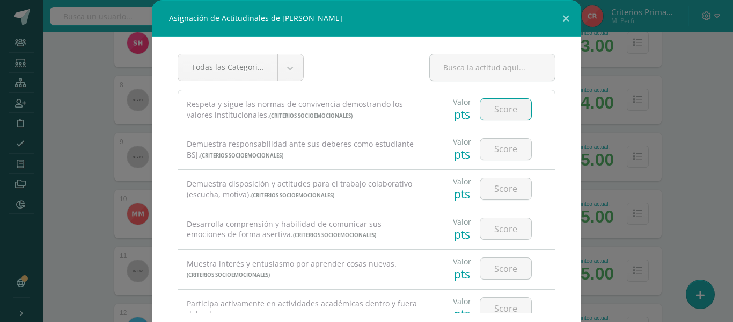
click at [491, 104] on input "number" at bounding box center [506, 109] width 51 height 21
type input "3"
click at [492, 147] on input "number" at bounding box center [506, 149] width 51 height 21
type input "4"
click at [494, 188] on input "number" at bounding box center [506, 188] width 51 height 21
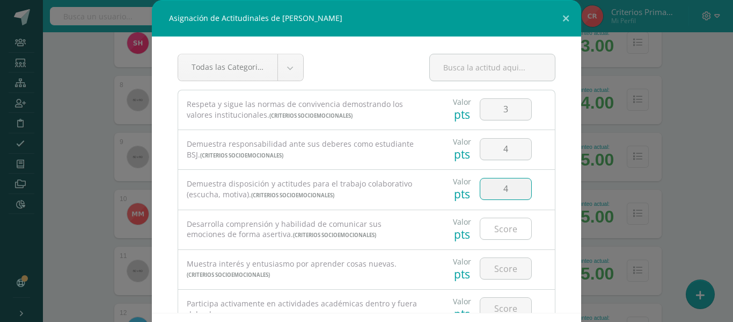
type input "4"
click at [486, 232] on input "number" at bounding box center [506, 228] width 51 height 21
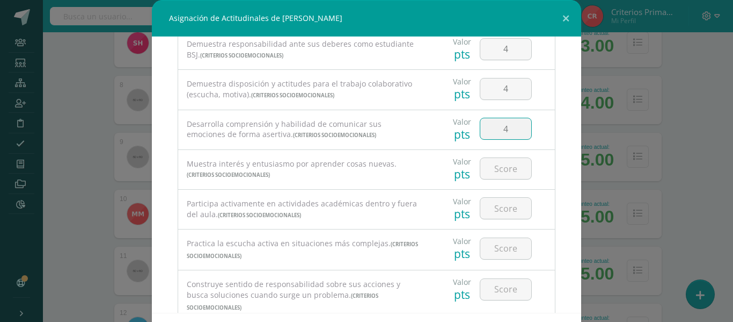
scroll to position [101, 0]
type input "4"
click at [500, 165] on input "number" at bounding box center [506, 166] width 51 height 21
type input "4"
click at [490, 210] on input "number" at bounding box center [506, 206] width 51 height 21
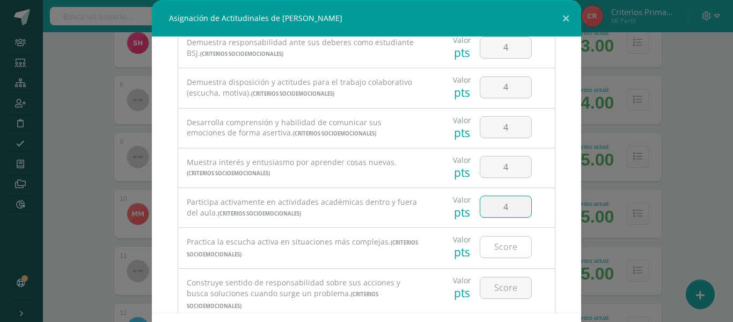
type input "4"
click at [494, 248] on input "4" at bounding box center [506, 246] width 51 height 21
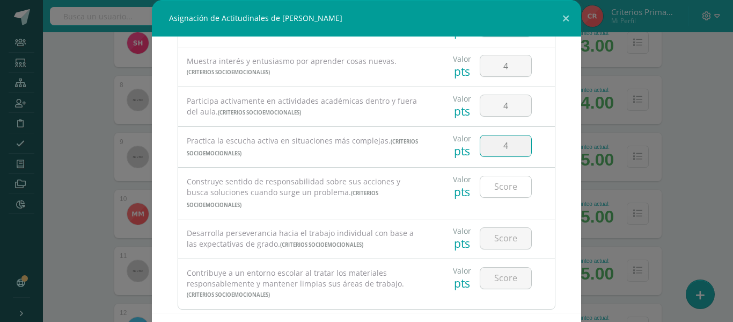
type input "4"
click at [491, 182] on input "number" at bounding box center [506, 186] width 51 height 21
type input "4"
click at [497, 228] on input "number" at bounding box center [506, 238] width 51 height 21
type input "4"
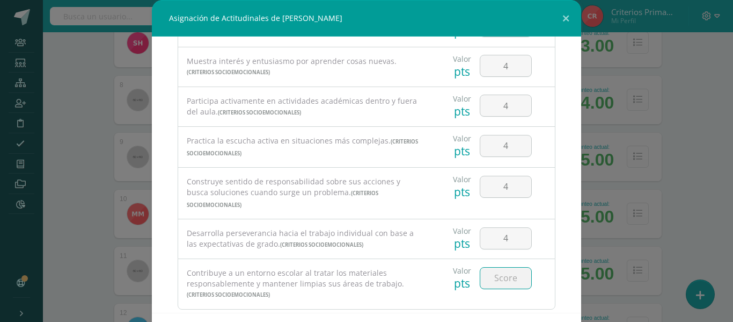
click at [494, 274] on input "number" at bounding box center [506, 277] width 51 height 21
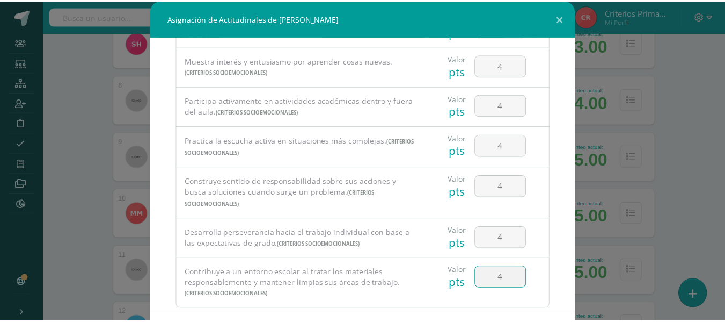
scroll to position [47, 0]
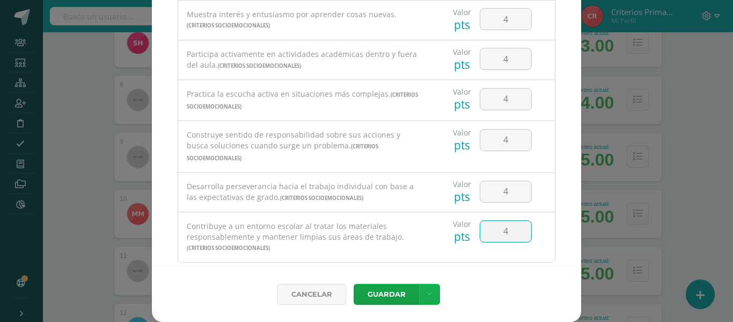
type input "4"
click at [427, 290] on icon at bounding box center [430, 293] width 6 height 9
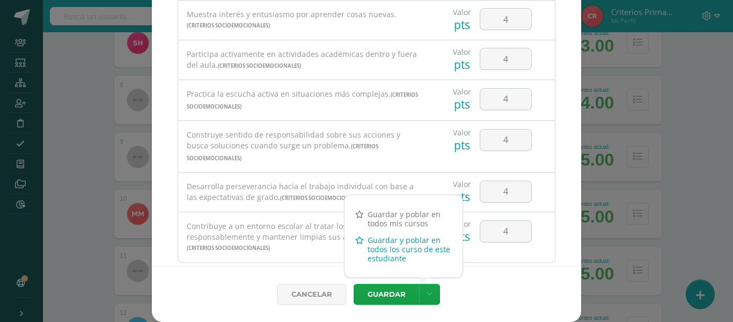
click at [374, 248] on link "Guardar y poblar en todos los curso de este estudiante" at bounding box center [404, 248] width 118 height 35
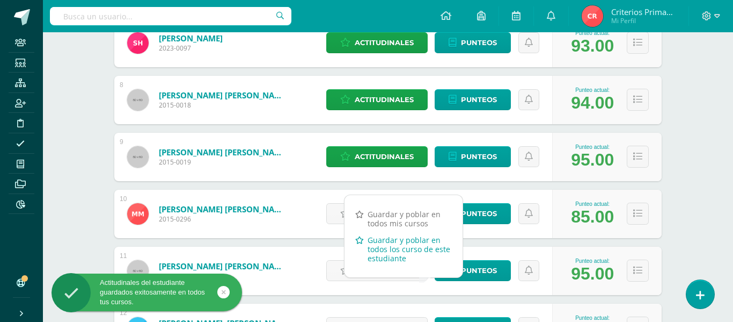
click at [413, 239] on link "Guardar y poblar en todos los curso de este estudiante" at bounding box center [404, 248] width 118 height 35
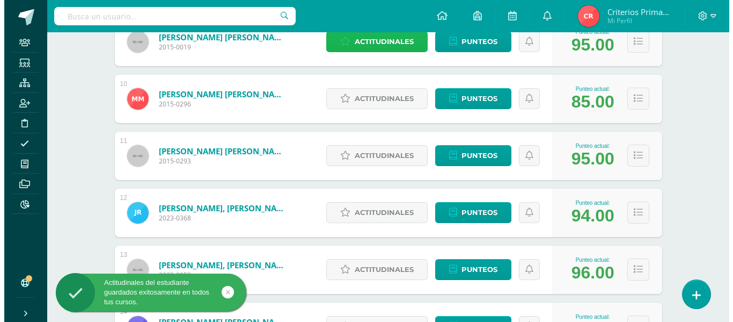
scroll to position [696, 0]
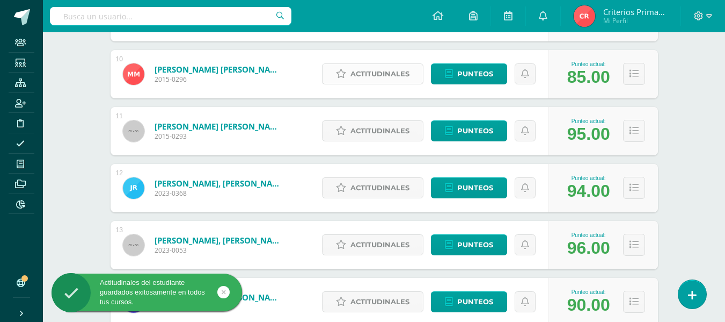
click at [366, 66] on span "Actitudinales" at bounding box center [380, 74] width 59 height 20
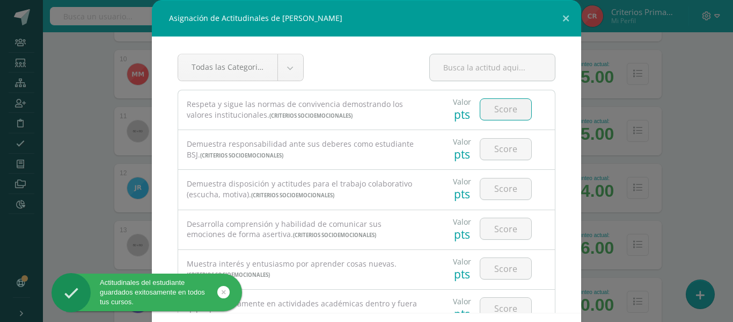
click at [504, 103] on input "number" at bounding box center [506, 109] width 51 height 21
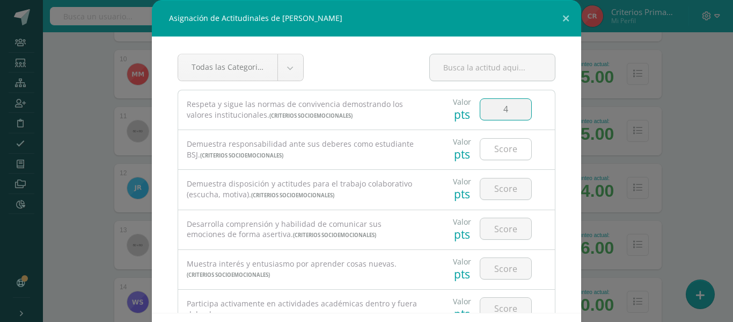
type input "4"
click at [502, 152] on input "number" at bounding box center [506, 149] width 51 height 21
type input "3"
type input "2"
click at [490, 184] on input "number" at bounding box center [506, 188] width 51 height 21
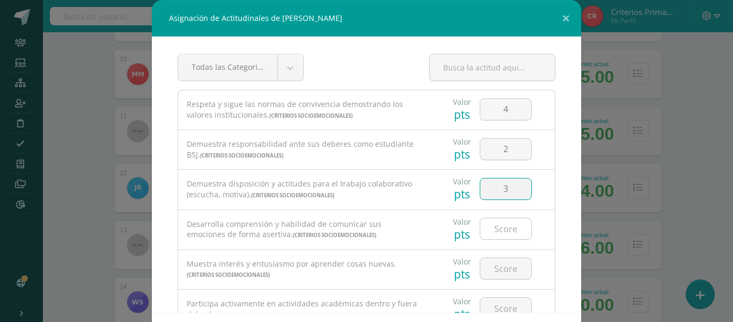
type input "3"
click at [494, 235] on input "number" at bounding box center [506, 228] width 51 height 21
type input "3"
click at [493, 265] on input "number" at bounding box center [506, 268] width 51 height 21
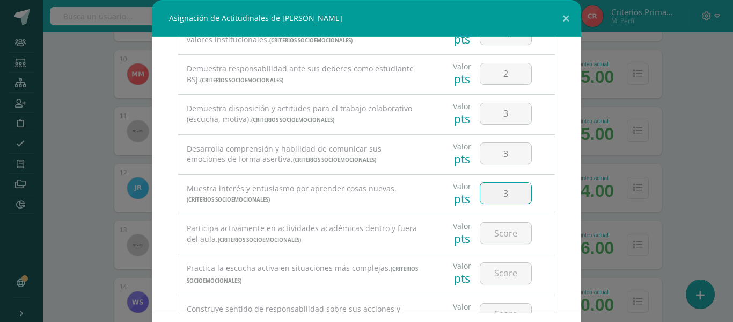
scroll to position [77, 0]
type input "3"
drag, startPoint x: 497, startPoint y: 219, endPoint x: 497, endPoint y: 229, distance: 9.7
click at [497, 229] on div at bounding box center [506, 231] width 61 height 38
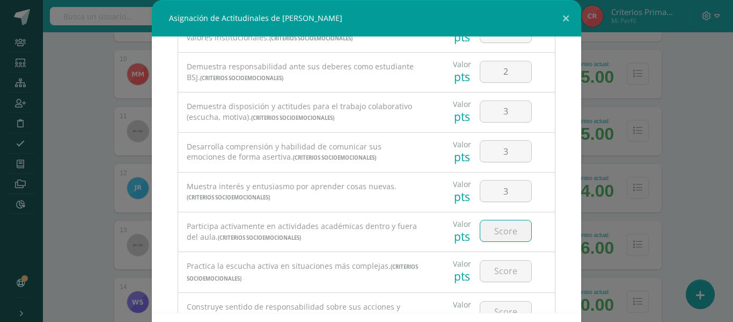
click at [497, 229] on input "number" at bounding box center [506, 230] width 51 height 21
type input "4"
click at [485, 278] on input "number" at bounding box center [506, 270] width 51 height 21
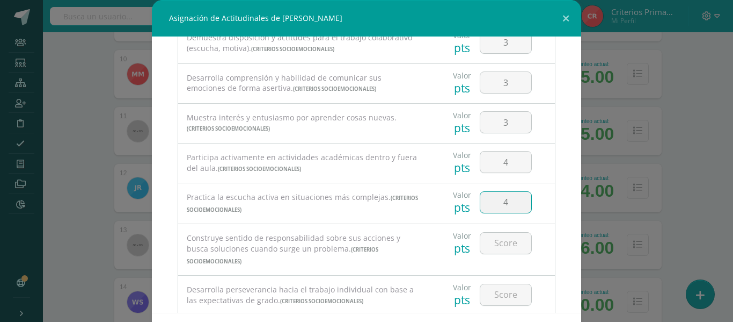
scroll to position [154, 0]
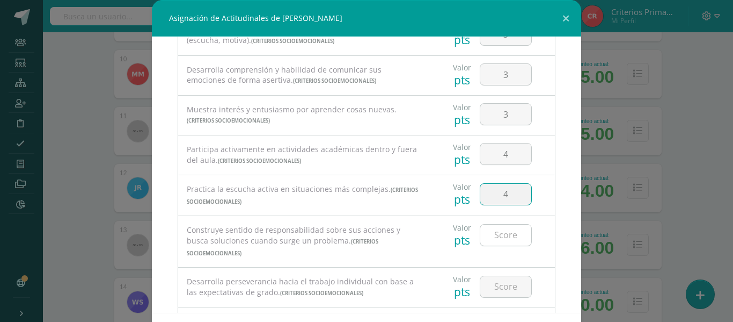
type input "4"
click at [489, 232] on input "number" at bounding box center [506, 234] width 51 height 21
type input "2"
click at [481, 276] on input "number" at bounding box center [506, 286] width 51 height 21
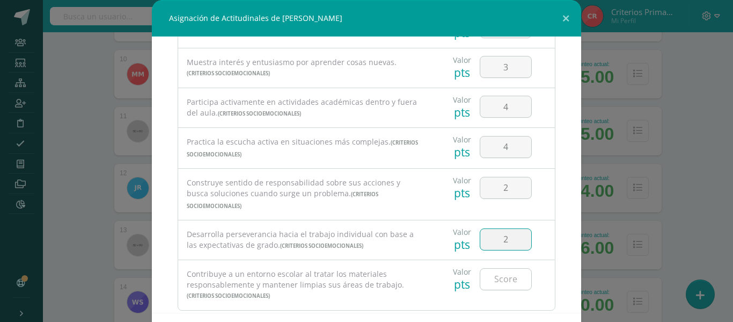
type input "2"
click at [505, 270] on input "number" at bounding box center [506, 278] width 51 height 21
type input "3"
type input "4"
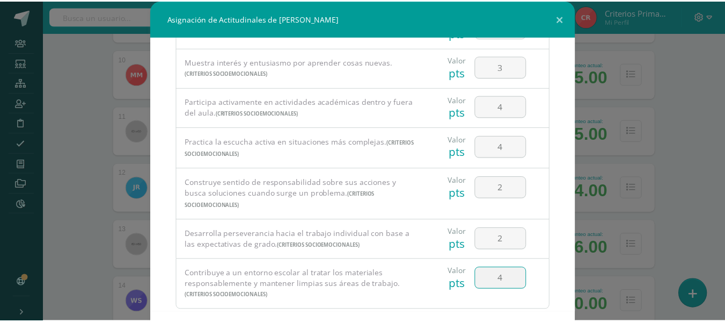
scroll to position [47, 0]
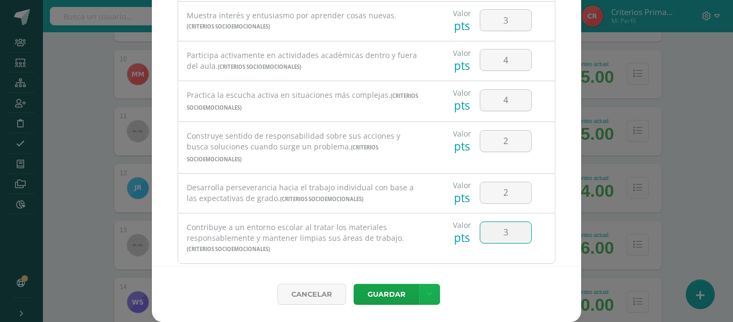
type input "3"
click at [427, 294] on icon at bounding box center [430, 293] width 6 height 9
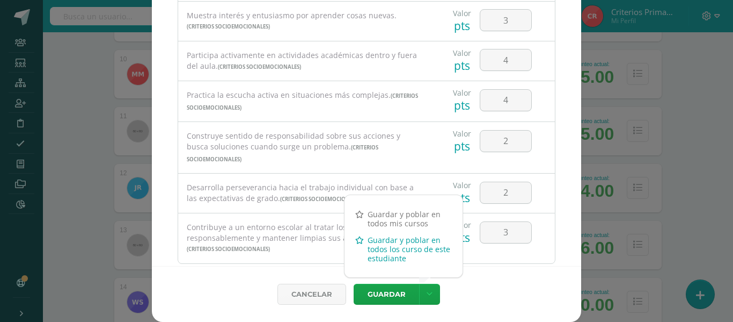
click at [406, 253] on link "Guardar y poblar en todos los curso de este estudiante" at bounding box center [404, 248] width 118 height 35
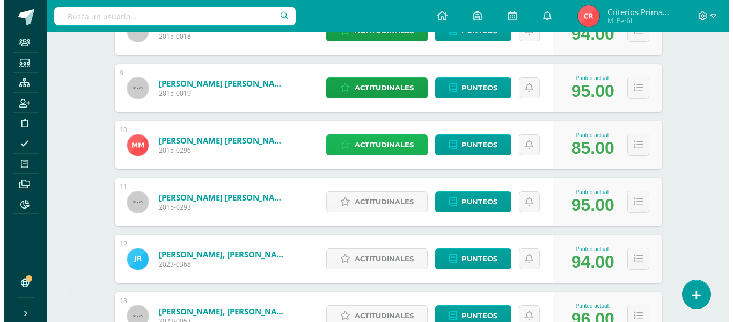
scroll to position [603, 0]
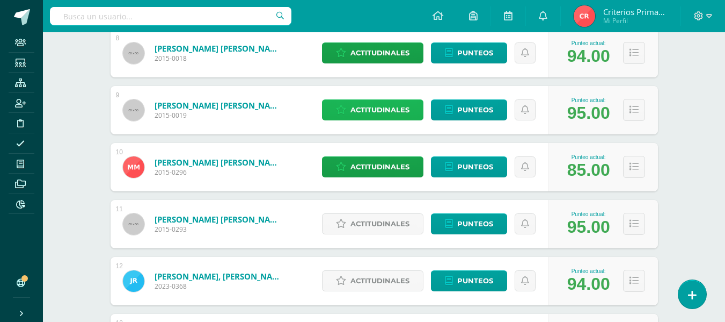
click at [401, 106] on span "Actitudinales" at bounding box center [380, 110] width 59 height 20
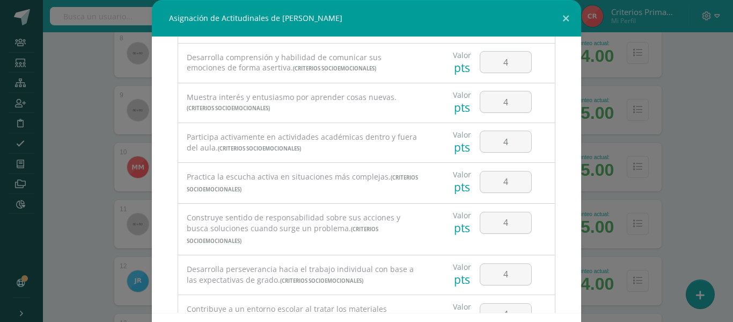
scroll to position [215, 0]
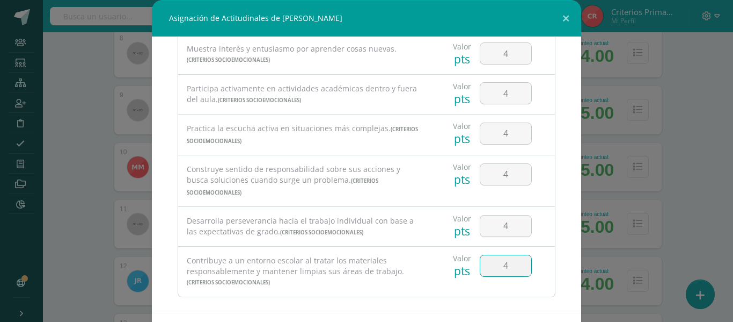
click at [503, 255] on input "4" at bounding box center [506, 265] width 51 height 21
type input "2"
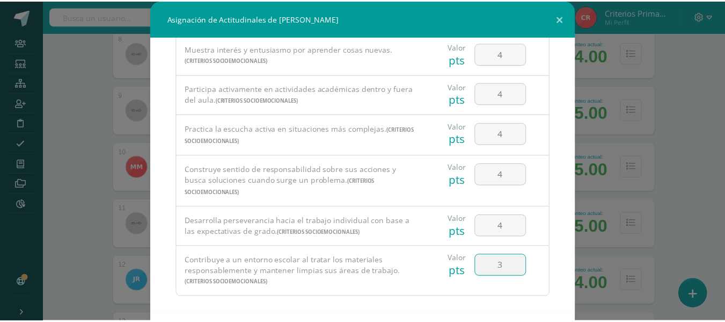
scroll to position [47, 0]
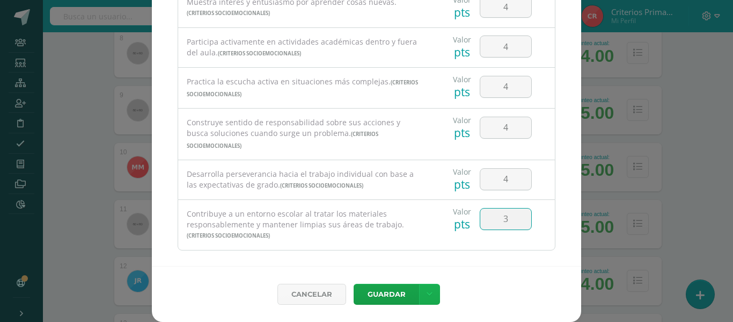
type input "3"
click at [427, 292] on icon at bounding box center [430, 293] width 6 height 9
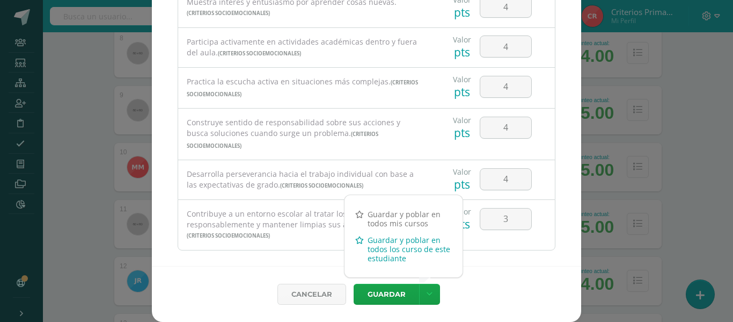
click at [406, 257] on link "Guardar y poblar en todos los curso de este estudiante" at bounding box center [404, 248] width 118 height 35
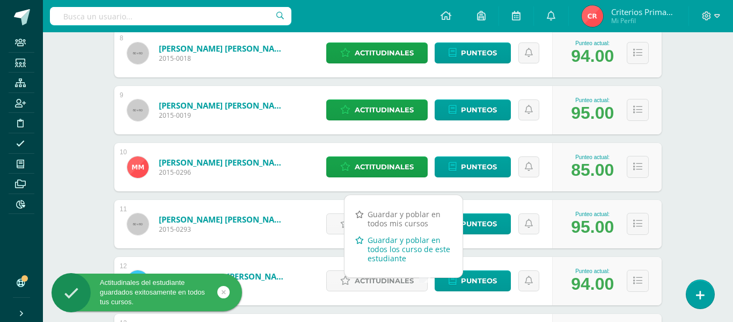
click at [384, 247] on link "Guardar y poblar en todos los curso de este estudiante" at bounding box center [404, 248] width 118 height 35
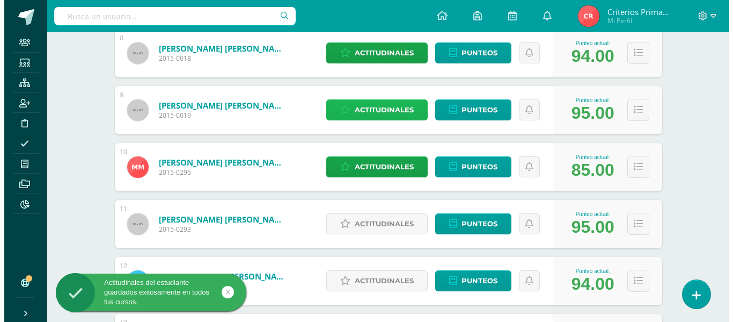
scroll to position [576, 0]
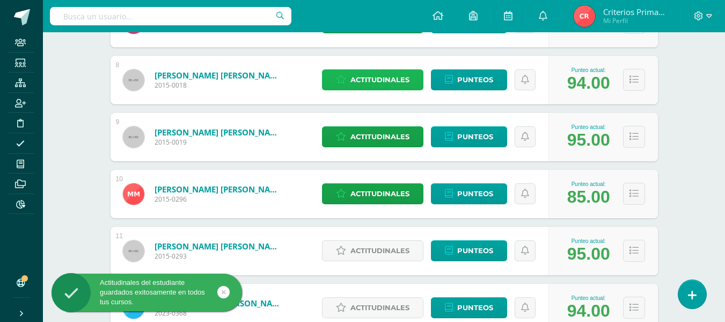
click at [406, 74] on span "Actitudinales" at bounding box center [380, 80] width 59 height 20
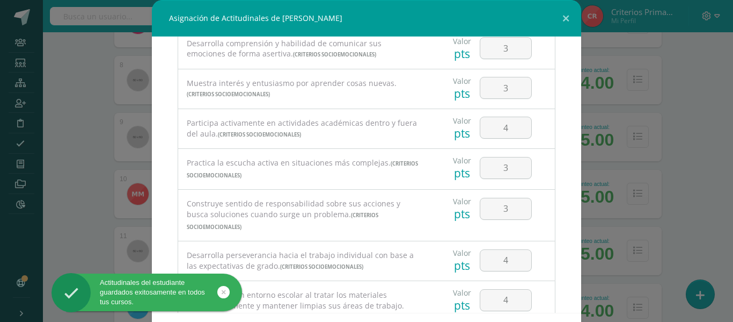
scroll to position [215, 0]
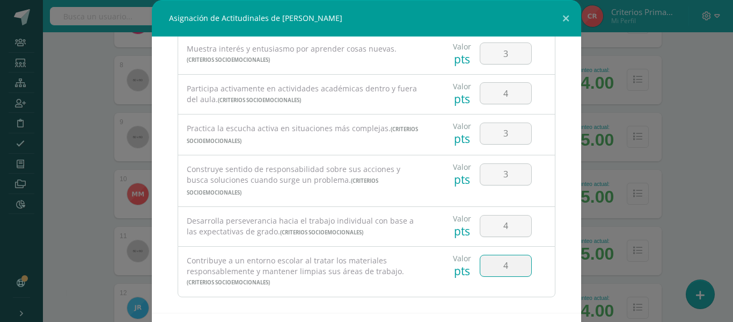
click at [510, 264] on input "4" at bounding box center [506, 265] width 51 height 21
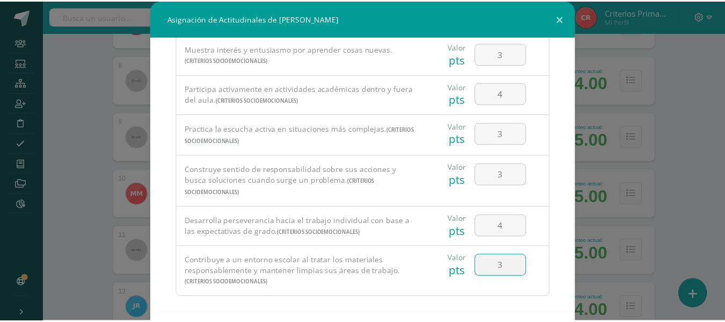
scroll to position [47, 0]
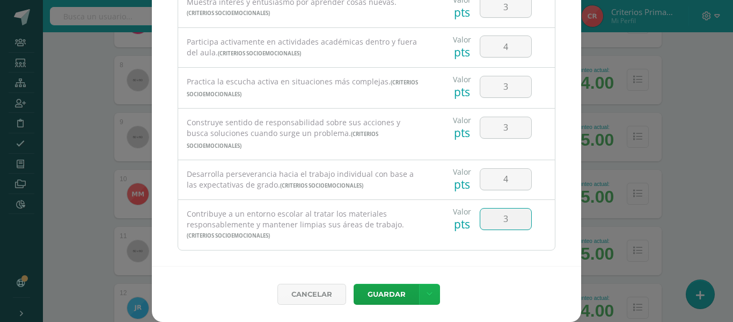
type input "3"
click at [427, 292] on icon at bounding box center [430, 293] width 6 height 9
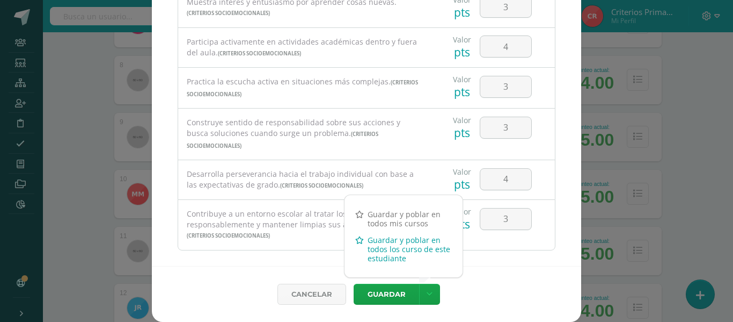
click at [376, 244] on link "Guardar y poblar en todos los curso de este estudiante" at bounding box center [404, 248] width 118 height 35
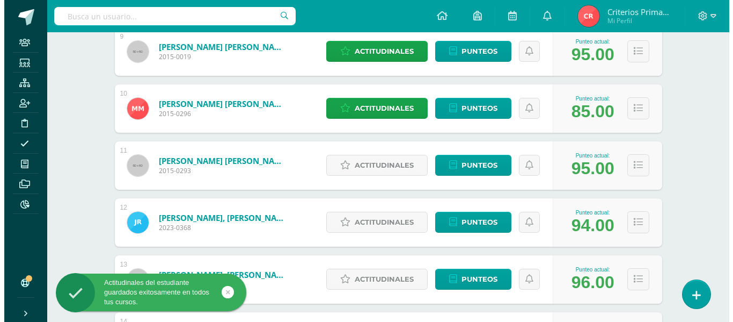
scroll to position [674, 0]
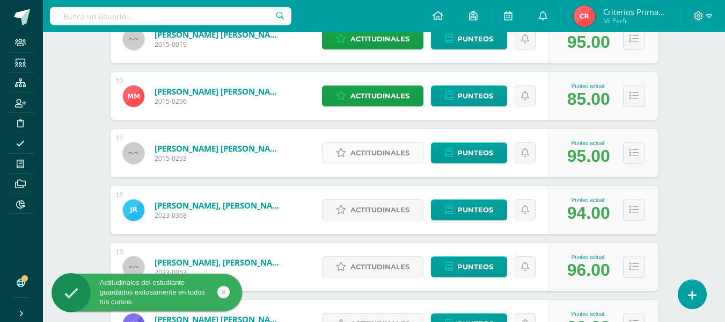
click at [376, 149] on span "Actitudinales" at bounding box center [380, 153] width 59 height 20
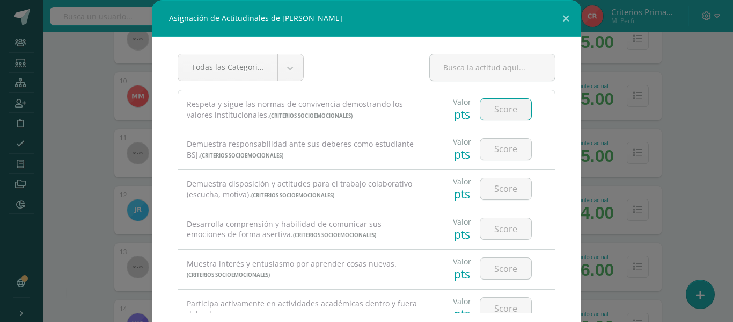
click at [503, 115] on input "number" at bounding box center [506, 109] width 51 height 21
type input "4"
click at [505, 155] on input "4" at bounding box center [506, 149] width 51 height 21
type input "4"
click at [499, 194] on input "number" at bounding box center [506, 188] width 51 height 21
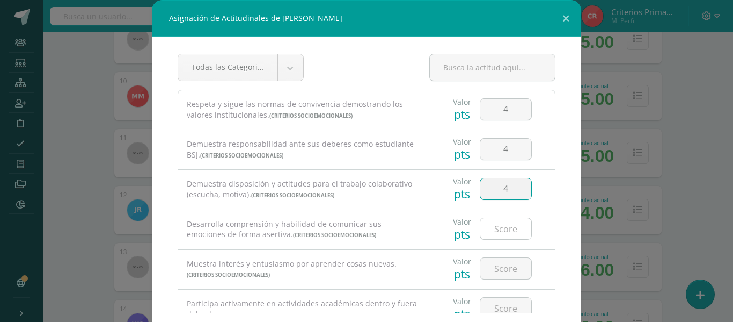
type input "4"
click at [497, 229] on input "4" at bounding box center [506, 228] width 51 height 21
type input "4"
click at [498, 274] on input "number" at bounding box center [506, 268] width 51 height 21
type input "4"
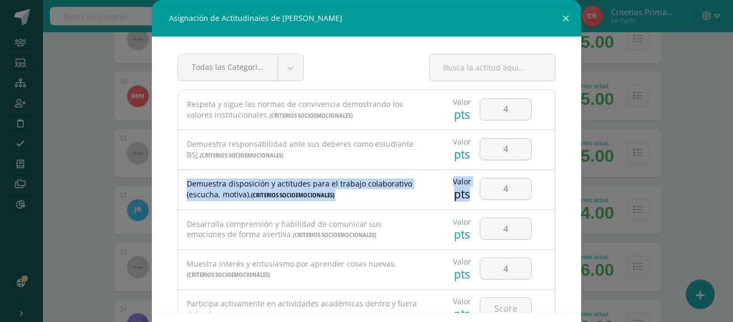
drag, startPoint x: 577, startPoint y: 143, endPoint x: 569, endPoint y: 177, distance: 34.9
click at [569, 177] on div "Todas las Categorias Todas las Categorias Criterios Socioemocionales Sin Catego…" at bounding box center [367, 175] width 430 height 276
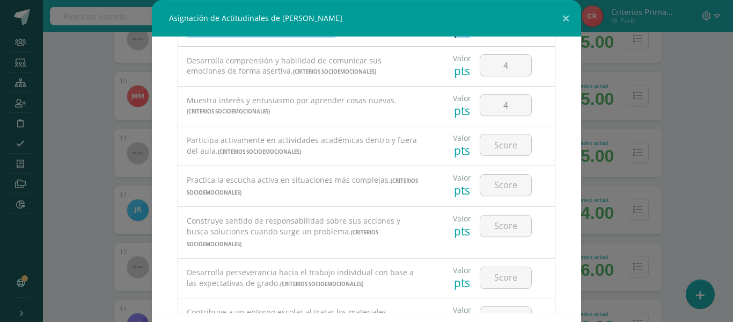
scroll to position [215, 0]
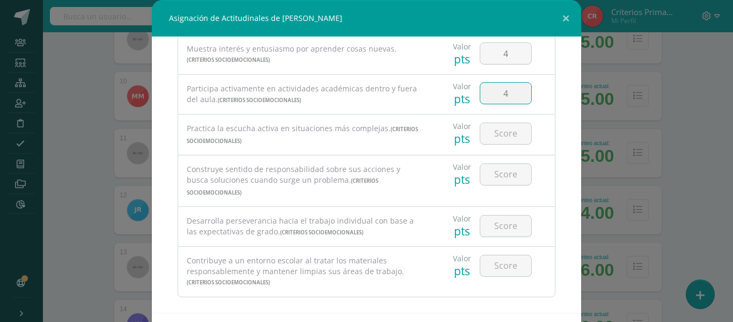
click at [503, 89] on input "4" at bounding box center [506, 93] width 51 height 21
type input "4"
click at [486, 144] on div at bounding box center [506, 133] width 52 height 22
click at [486, 143] on input "4" at bounding box center [506, 133] width 51 height 21
type input "4"
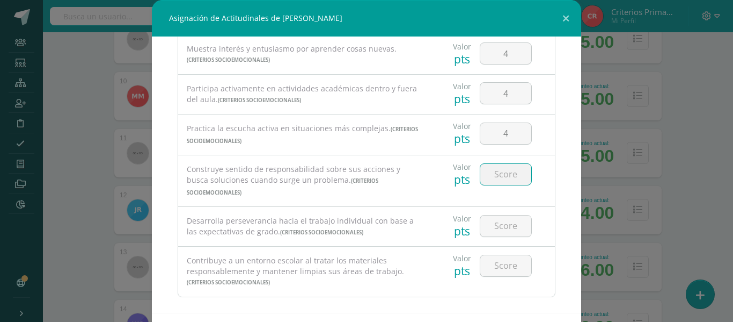
click at [490, 171] on input "number" at bounding box center [506, 174] width 51 height 21
type input "4"
click at [497, 215] on input "4" at bounding box center [506, 225] width 51 height 21
type input "4"
click at [491, 255] on input "number" at bounding box center [506, 265] width 51 height 21
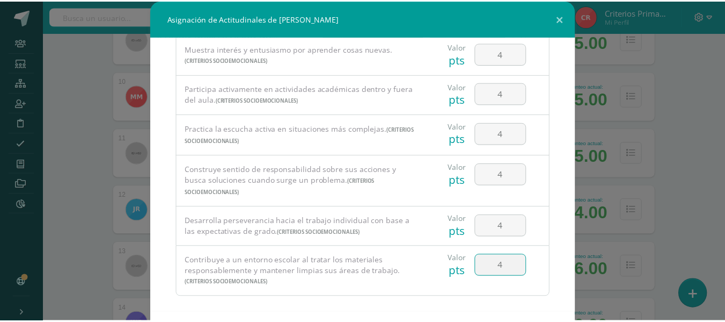
scroll to position [47, 0]
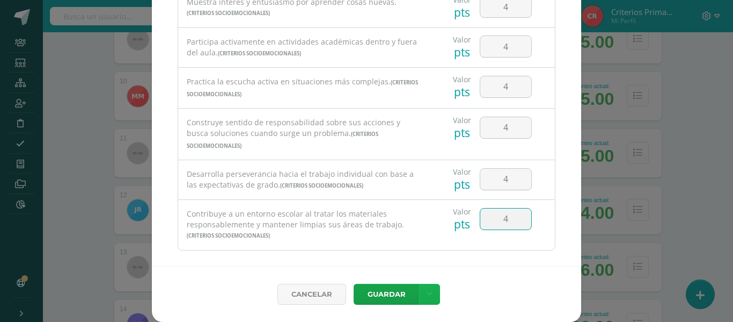
type input "4"
click at [423, 300] on link at bounding box center [429, 293] width 21 height 21
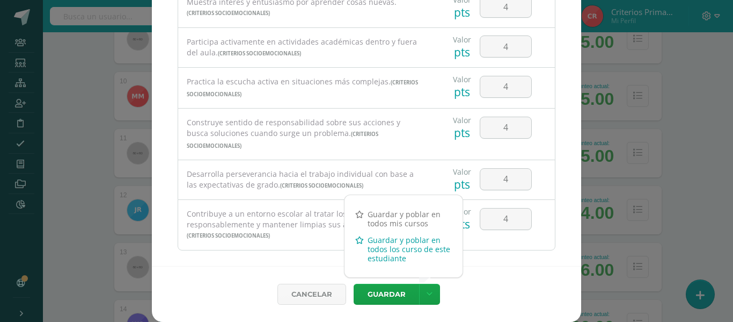
click at [369, 259] on link "Guardar y poblar en todos los curso de este estudiante" at bounding box center [404, 248] width 118 height 35
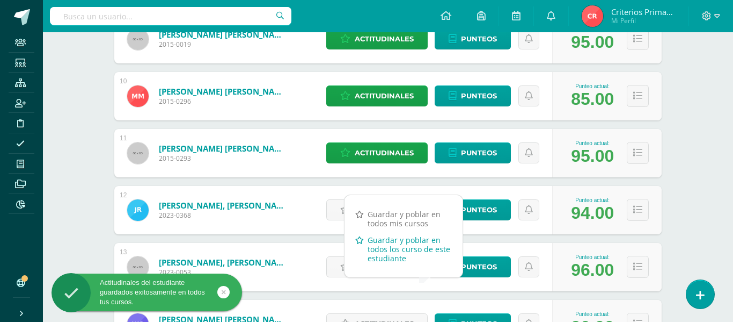
click at [379, 251] on link "Guardar y poblar en todos los curso de este estudiante" at bounding box center [404, 248] width 118 height 35
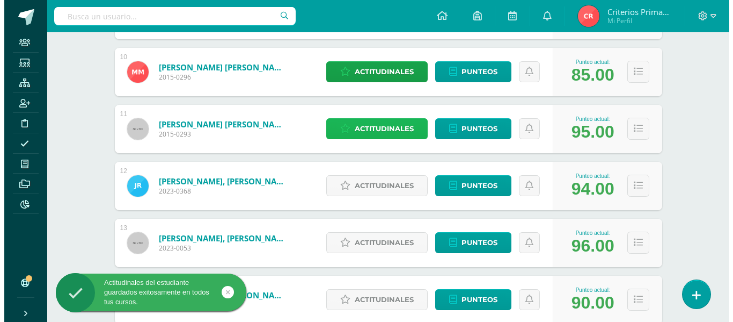
scroll to position [708, 0]
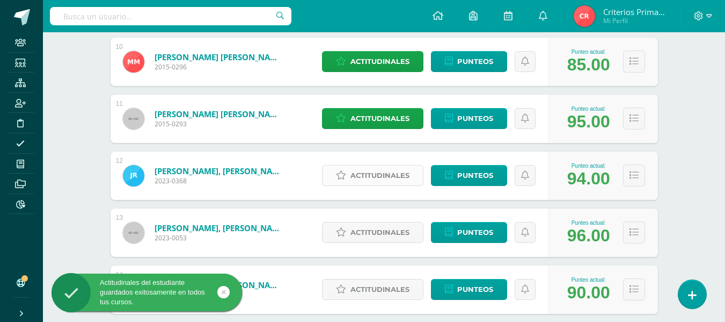
click at [385, 171] on span "Actitudinales" at bounding box center [380, 175] width 59 height 20
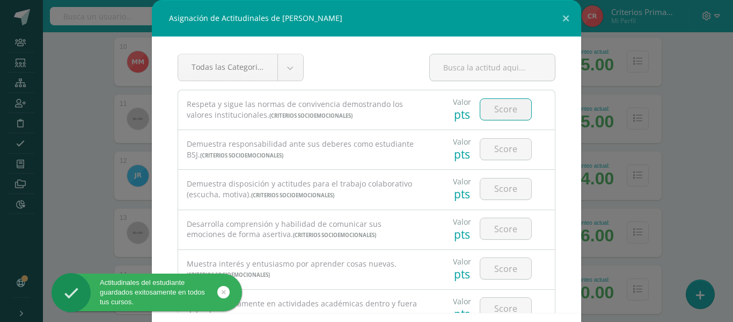
click at [505, 113] on input "number" at bounding box center [506, 109] width 51 height 21
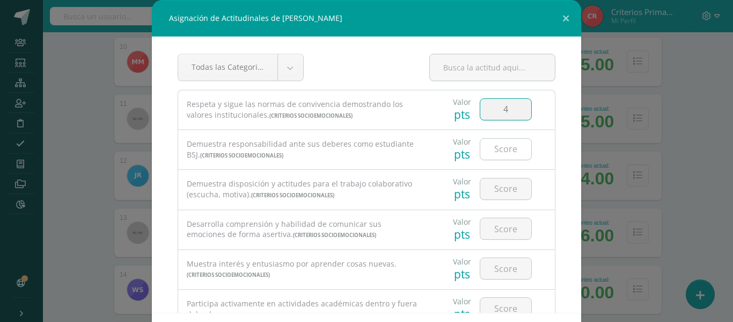
type input "4"
click at [499, 150] on input "number" at bounding box center [506, 149] width 51 height 21
type input "4"
click at [484, 188] on input "number" at bounding box center [506, 188] width 51 height 21
type input "4"
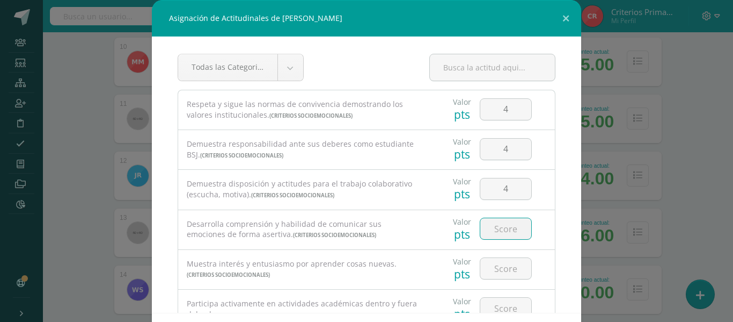
click at [498, 235] on input "number" at bounding box center [506, 228] width 51 height 21
type input "4"
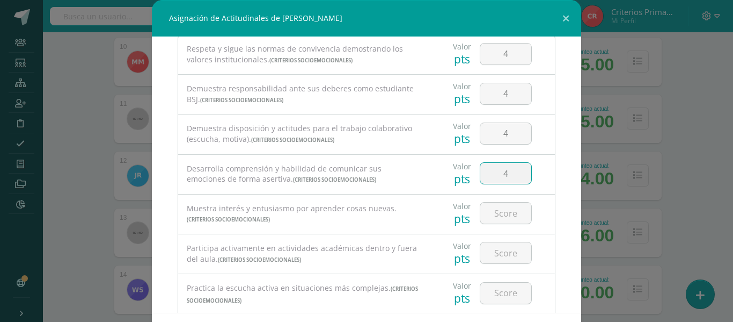
scroll to position [64, 0]
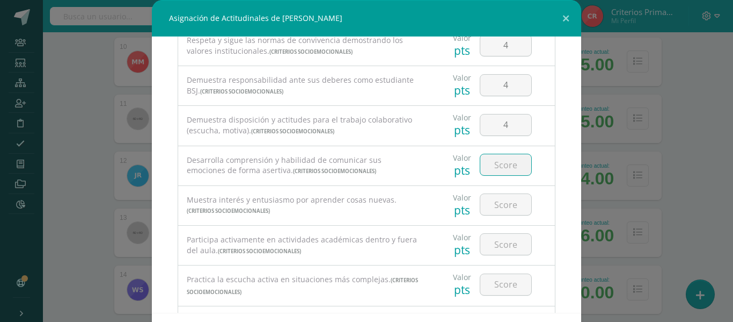
type input "3"
type input "2"
click at [491, 208] on input "number" at bounding box center [506, 204] width 51 height 21
type input "3"
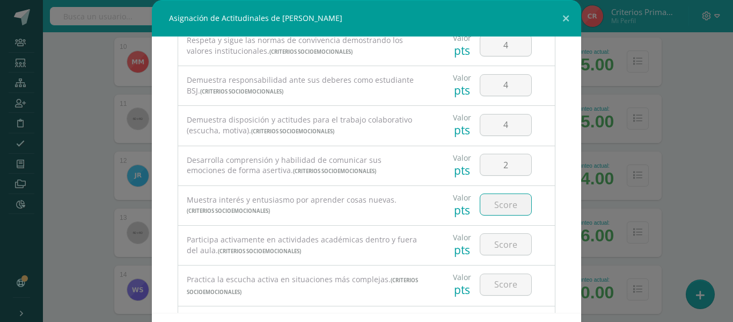
type input "5"
type input "4"
click at [494, 242] on input "4" at bounding box center [506, 244] width 51 height 21
type input "4"
click at [493, 281] on input "number" at bounding box center [506, 284] width 51 height 21
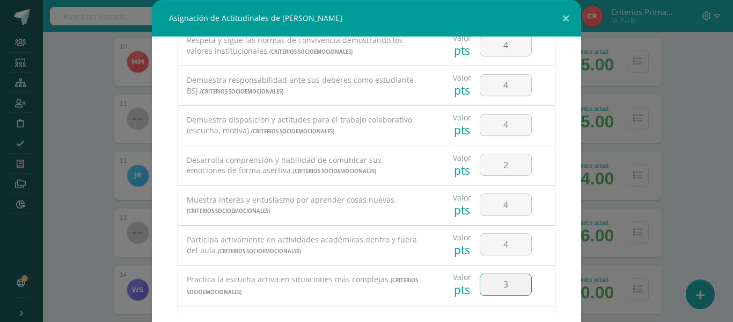
type input "3"
drag, startPoint x: 577, startPoint y: 198, endPoint x: 573, endPoint y: 213, distance: 15.0
click at [573, 213] on div "Todas las Categorias Todas las Categorias Criterios Socioemocionales Sin Catego…" at bounding box center [367, 175] width 430 height 276
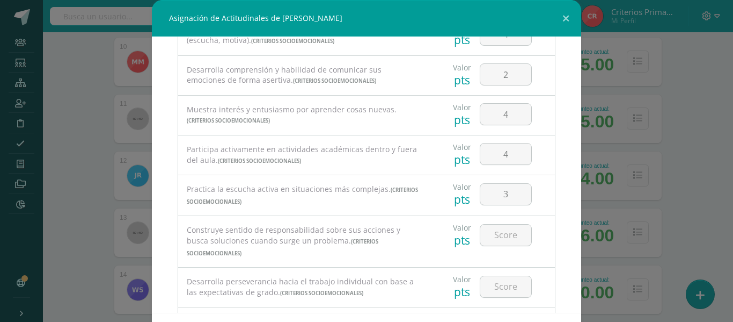
scroll to position [163, 0]
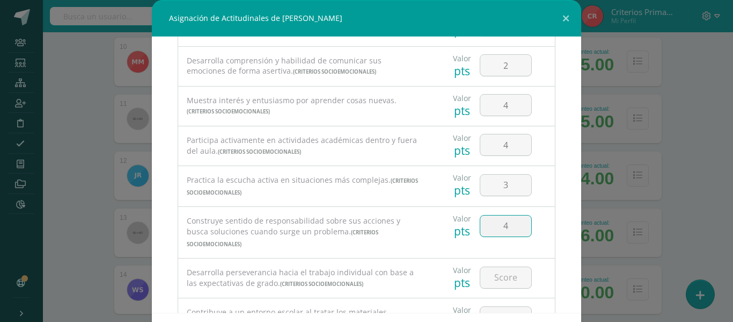
click at [492, 232] on input "4" at bounding box center [506, 225] width 51 height 21
type input "4"
click at [488, 267] on input "4" at bounding box center [506, 277] width 51 height 21
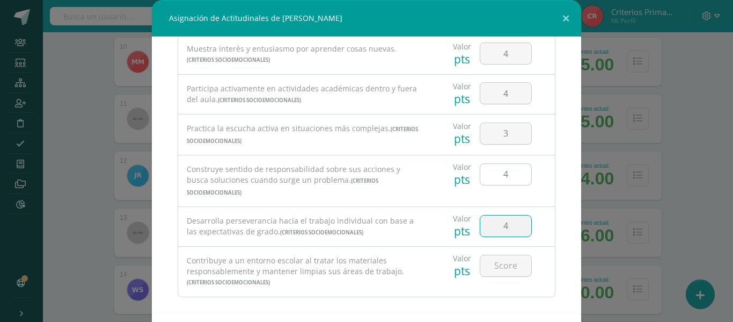
type input "4"
click at [499, 171] on input "4" at bounding box center [506, 174] width 51 height 21
type input "3"
click at [496, 255] on input "number" at bounding box center [506, 265] width 51 height 21
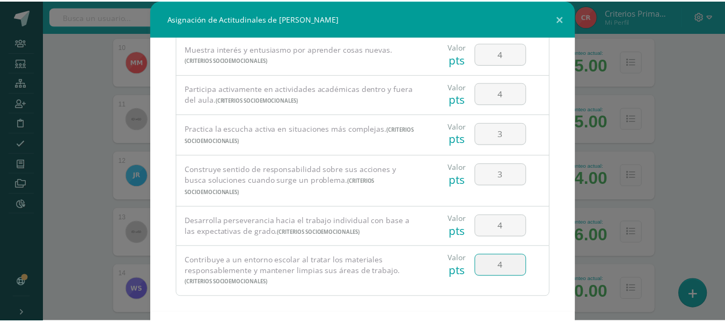
scroll to position [47, 0]
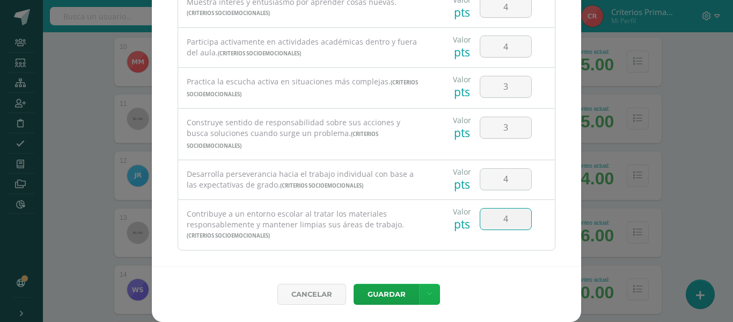
type input "4"
click at [427, 296] on icon at bounding box center [430, 293] width 6 height 9
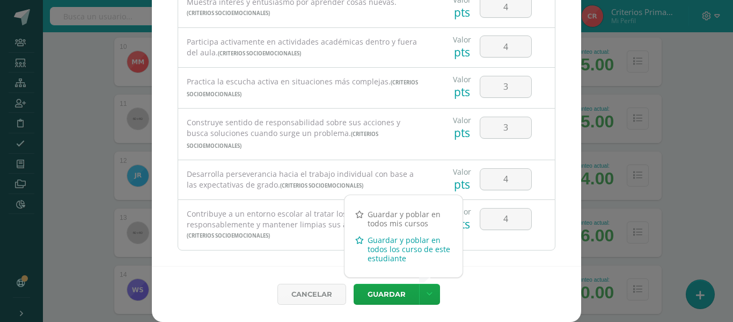
click at [359, 246] on link "Guardar y poblar en todos los curso de este estudiante" at bounding box center [404, 248] width 118 height 35
click at [379, 255] on link "Guardar y poblar en todos los curso de este estudiante" at bounding box center [404, 248] width 118 height 35
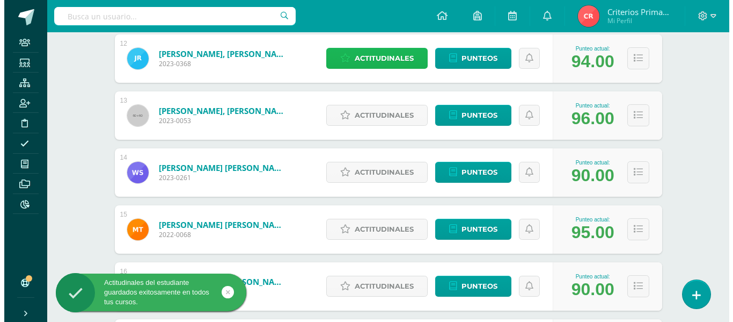
scroll to position [833, 0]
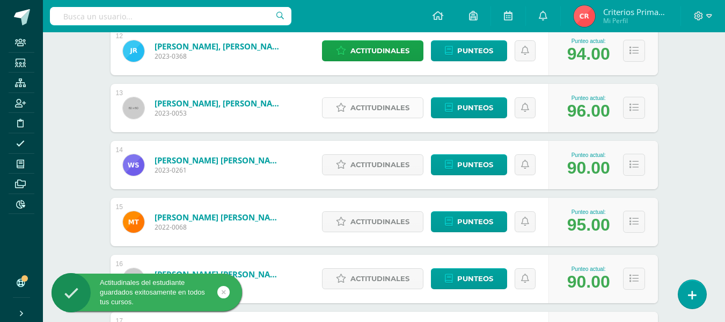
click at [396, 108] on span "Actitudinales" at bounding box center [380, 108] width 59 height 20
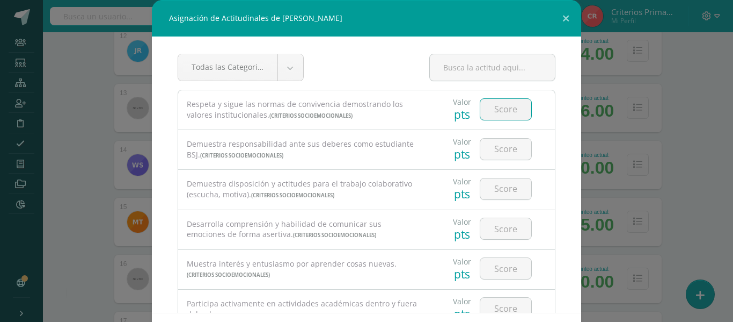
click at [482, 114] on input "number" at bounding box center [506, 109] width 51 height 21
type input "3"
click at [496, 155] on input "number" at bounding box center [506, 149] width 51 height 21
type input "4"
click at [492, 181] on input "number" at bounding box center [506, 188] width 51 height 21
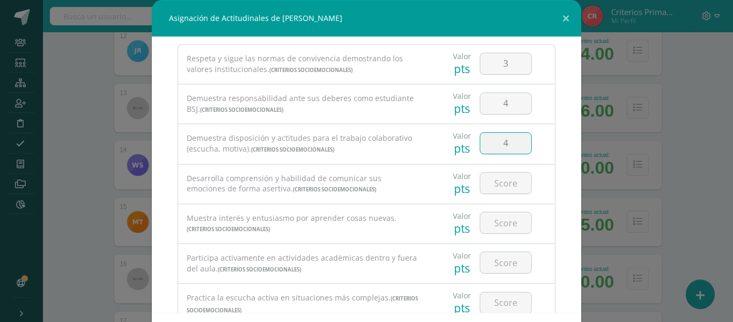
scroll to position [66, 0]
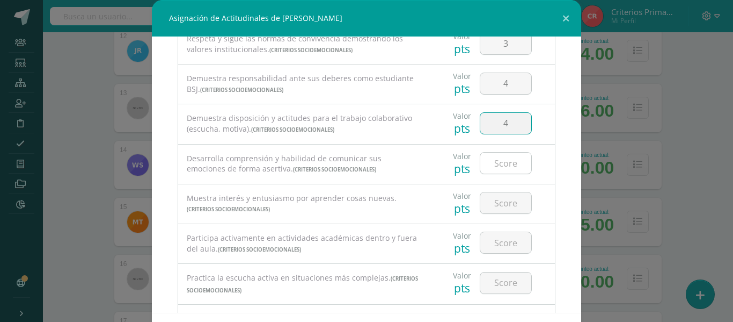
type input "4"
click at [491, 157] on input "number" at bounding box center [506, 162] width 51 height 21
type input "4"
type input "3"
click at [501, 204] on input "number" at bounding box center [506, 202] width 51 height 21
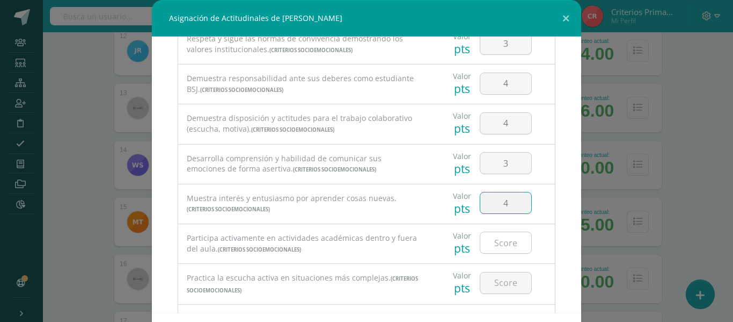
type input "4"
click at [491, 250] on input "number" at bounding box center [506, 242] width 51 height 21
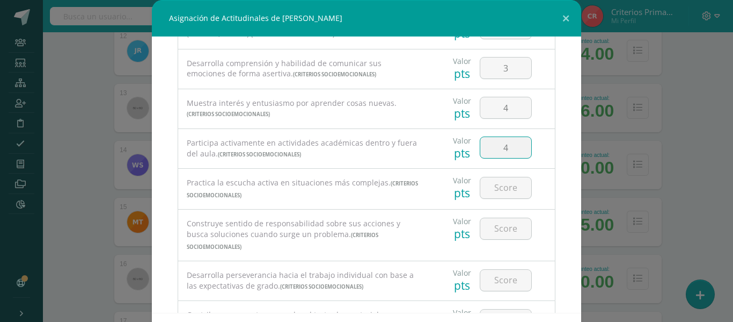
scroll to position [177, 0]
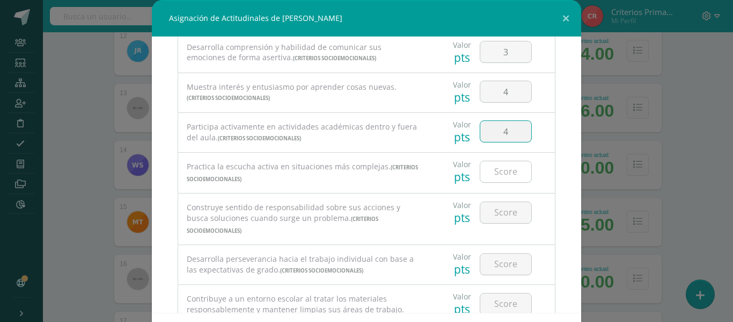
type input "4"
click at [487, 165] on input "number" at bounding box center [506, 171] width 51 height 21
type input "4"
click at [498, 210] on input "number" at bounding box center [506, 212] width 51 height 21
type input "4"
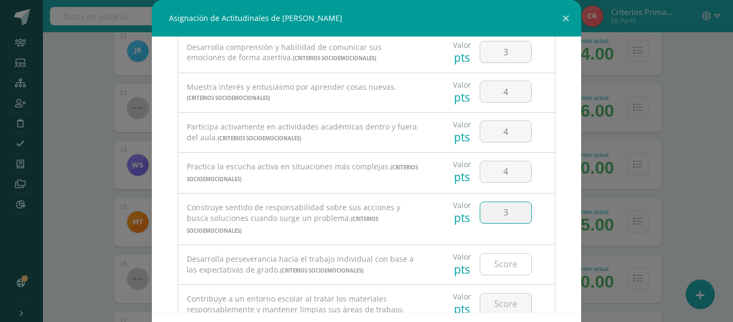
type input "3"
click at [496, 253] on input "number" at bounding box center [506, 263] width 51 height 21
type input "4"
click at [498, 285] on div at bounding box center [506, 304] width 61 height 38
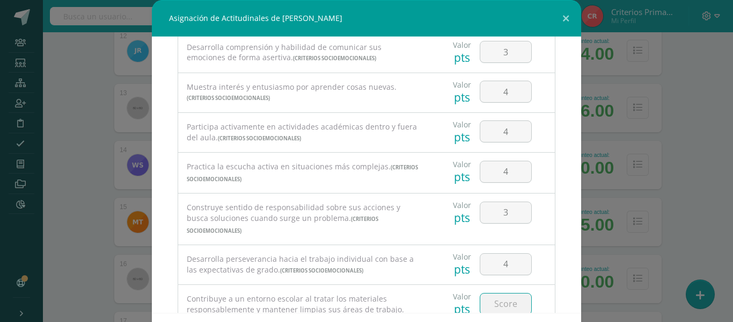
click at [498, 299] on input "number" at bounding box center [506, 303] width 51 height 21
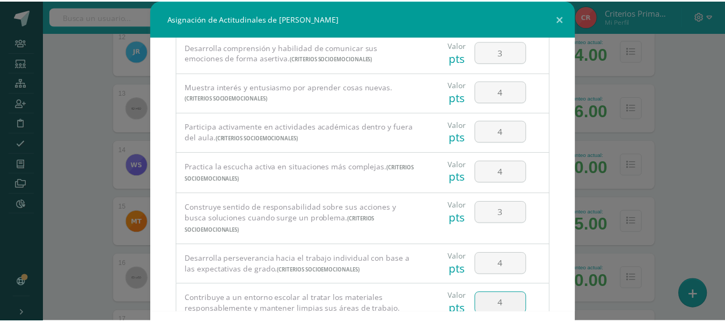
scroll to position [47, 0]
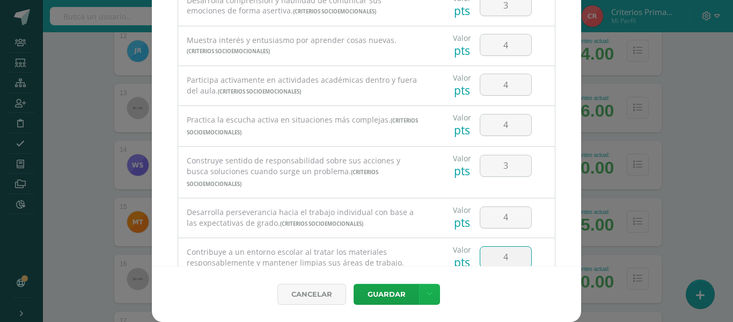
type input "4"
click at [427, 289] on icon at bounding box center [430, 293] width 6 height 9
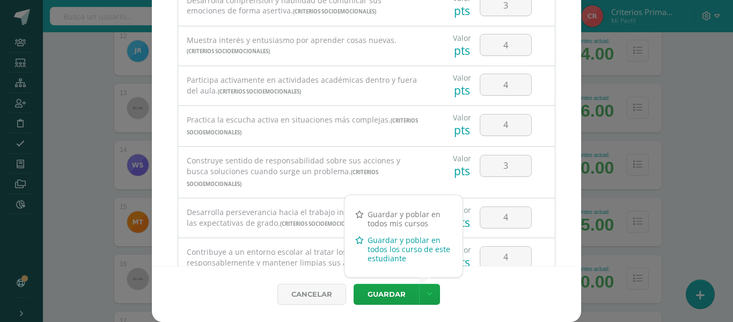
click at [379, 260] on link "Guardar y poblar en todos los curso de este estudiante" at bounding box center [404, 248] width 118 height 35
click at [372, 252] on link "Guardar y poblar en todos los curso de este estudiante" at bounding box center [404, 248] width 118 height 35
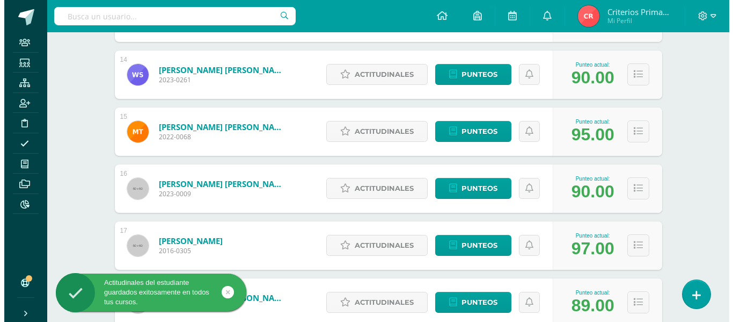
scroll to position [926, 0]
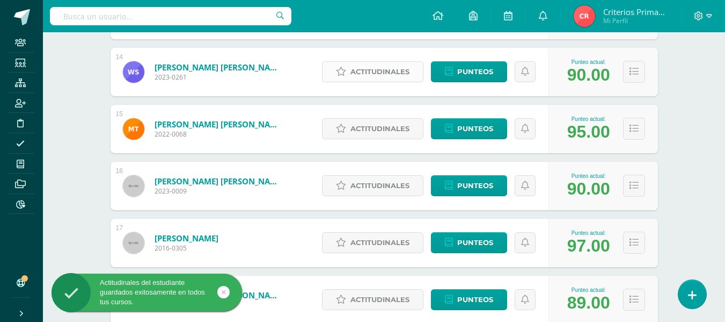
click at [384, 73] on span "Actitudinales" at bounding box center [380, 72] width 59 height 20
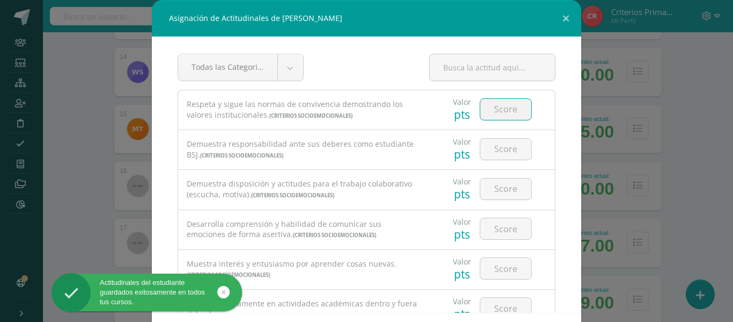
click at [497, 103] on input "number" at bounding box center [506, 109] width 51 height 21
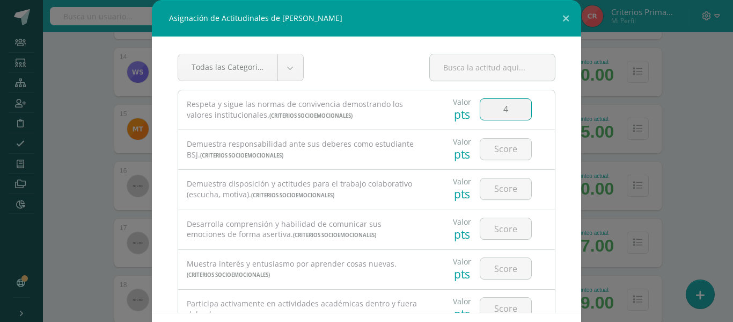
type input "4"
click at [497, 161] on div at bounding box center [506, 149] width 61 height 38
click at [494, 146] on input "number" at bounding box center [506, 149] width 51 height 21
type input "4"
click at [494, 189] on input "number" at bounding box center [506, 188] width 51 height 21
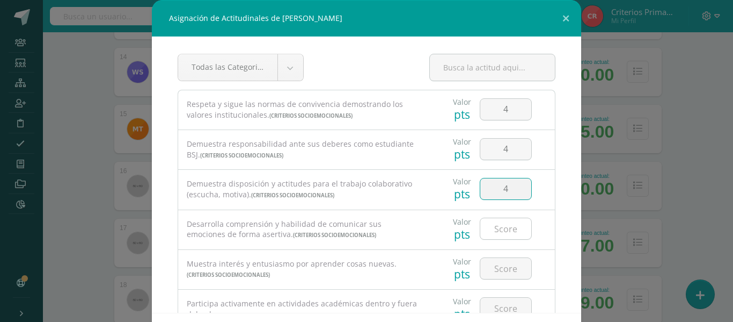
type input "4"
click at [492, 226] on input "number" at bounding box center [506, 228] width 51 height 21
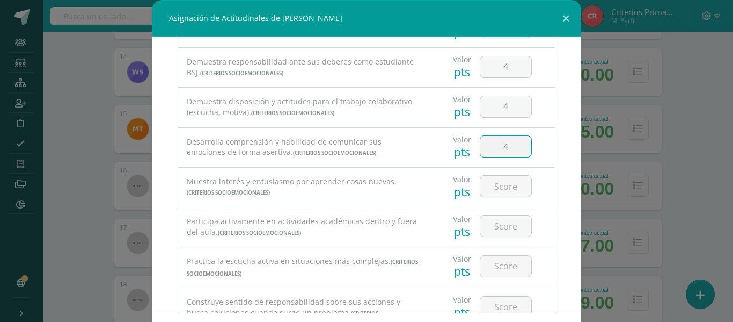
scroll to position [92, 0]
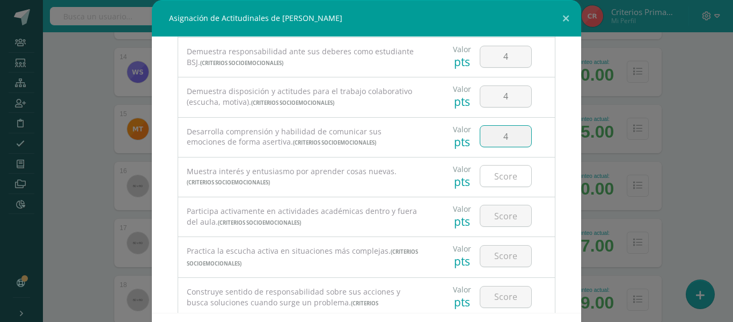
type input "4"
click at [499, 171] on input "number" at bounding box center [506, 175] width 51 height 21
type input "4"
click at [490, 217] on input "number" at bounding box center [506, 215] width 51 height 21
type input "4"
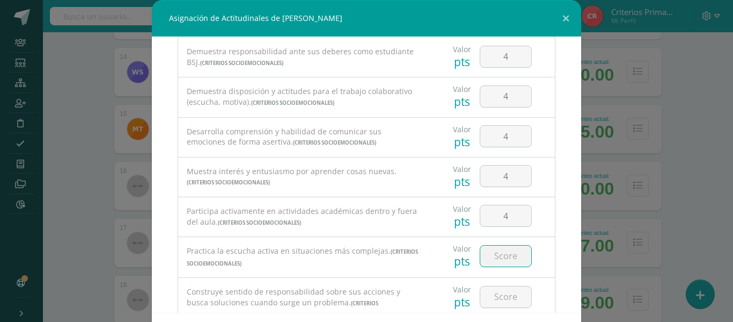
click at [496, 250] on input "number" at bounding box center [506, 255] width 51 height 21
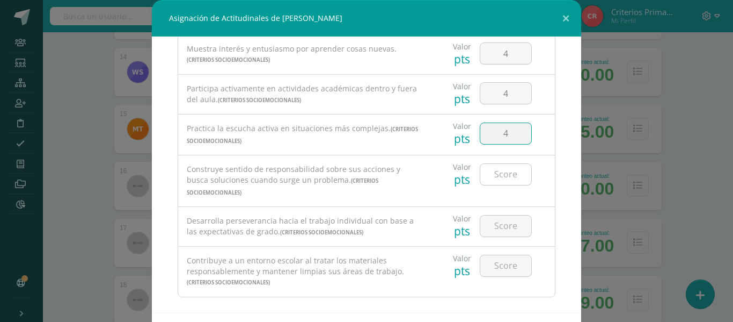
type input "4"
click at [490, 166] on input "number" at bounding box center [506, 174] width 51 height 21
type input "4"
click at [490, 215] on input "number" at bounding box center [506, 225] width 51 height 21
type input "4"
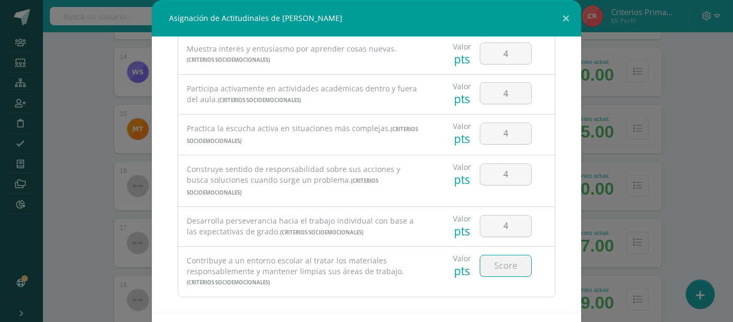
click at [496, 255] on input "number" at bounding box center [506, 265] width 51 height 21
type input "4"
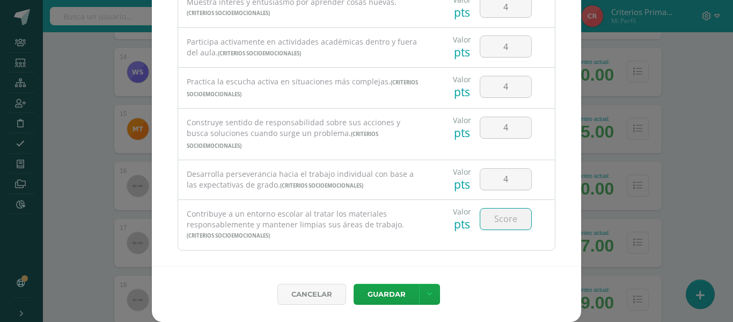
type input "3"
type input "4"
click at [431, 300] on link at bounding box center [429, 293] width 21 height 21
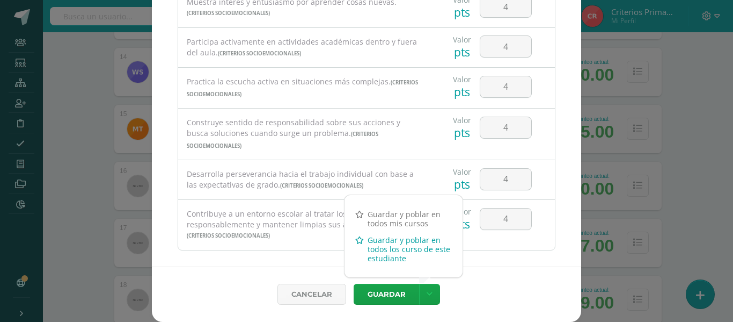
click at [402, 259] on link "Guardar y poblar en todos los curso de este estudiante" at bounding box center [404, 248] width 118 height 35
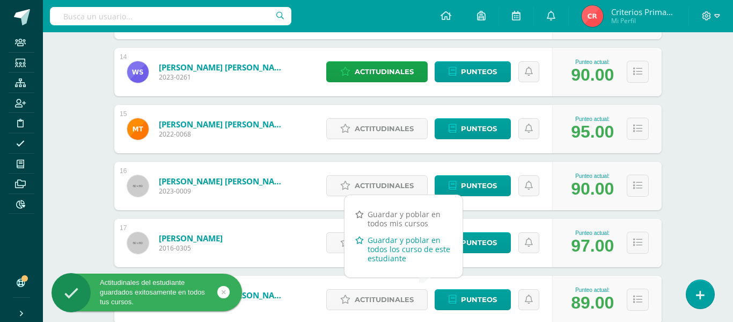
click at [387, 251] on link "Guardar y poblar en todos los curso de este estudiante" at bounding box center [404, 248] width 118 height 35
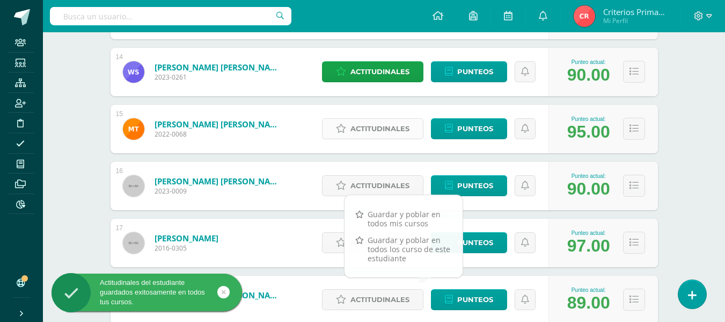
click at [374, 128] on span "Actitudinales" at bounding box center [380, 129] width 59 height 20
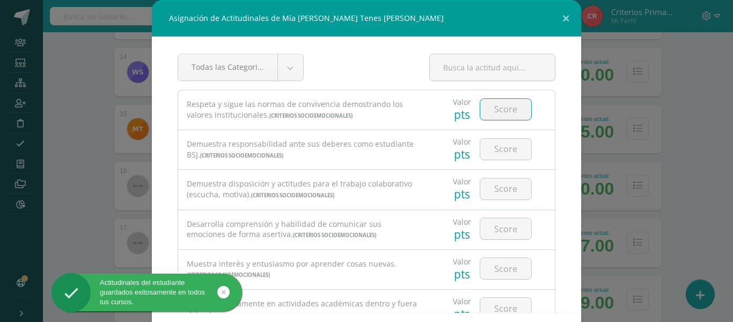
click at [496, 115] on input "number" at bounding box center [506, 109] width 51 height 21
type input "4"
click at [499, 148] on input "number" at bounding box center [506, 149] width 51 height 21
type input "4"
click at [491, 194] on input "number" at bounding box center [506, 188] width 51 height 21
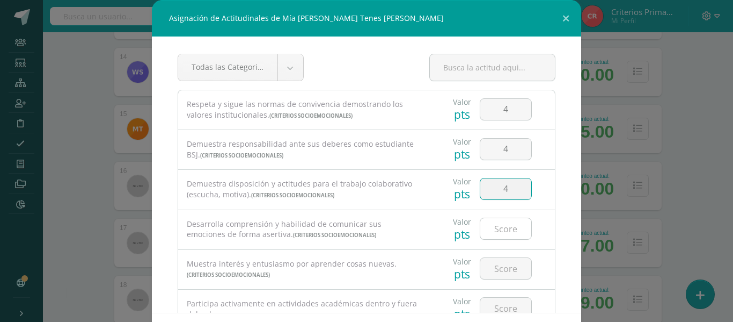
type input "4"
click at [490, 235] on input "number" at bounding box center [506, 228] width 51 height 21
type input "4"
click at [488, 263] on input "4" at bounding box center [506, 268] width 51 height 21
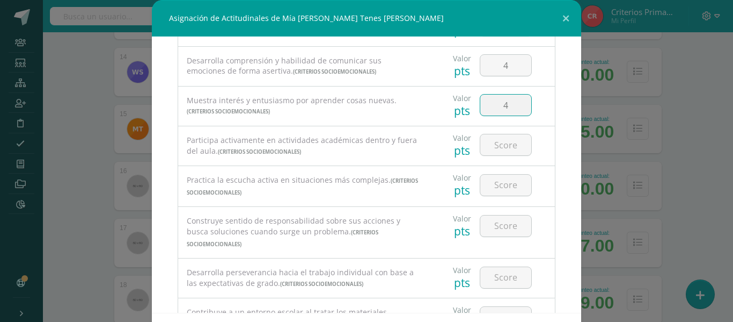
scroll to position [195, 0]
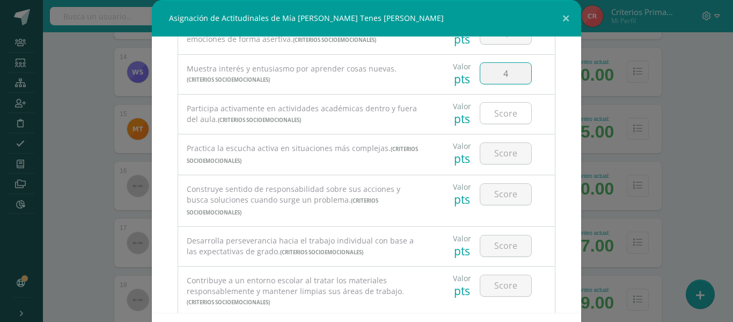
type input "4"
click at [491, 120] on input "4" at bounding box center [506, 113] width 51 height 21
type input "4"
click at [493, 158] on input "number" at bounding box center [506, 153] width 51 height 21
type input "4"
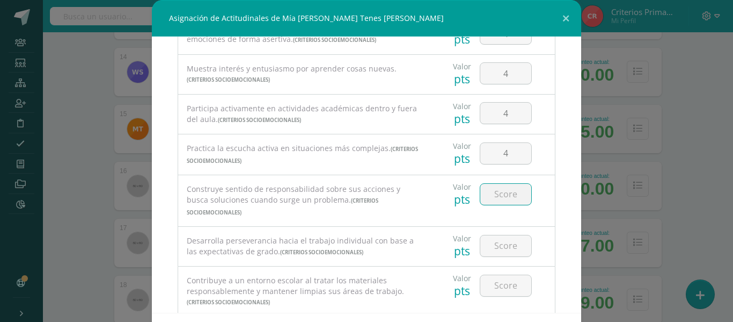
click at [496, 203] on input "number" at bounding box center [506, 194] width 51 height 21
type input "4"
click at [492, 245] on div at bounding box center [506, 246] width 61 height 38
click at [492, 244] on input "number" at bounding box center [506, 245] width 51 height 21
type input "4"
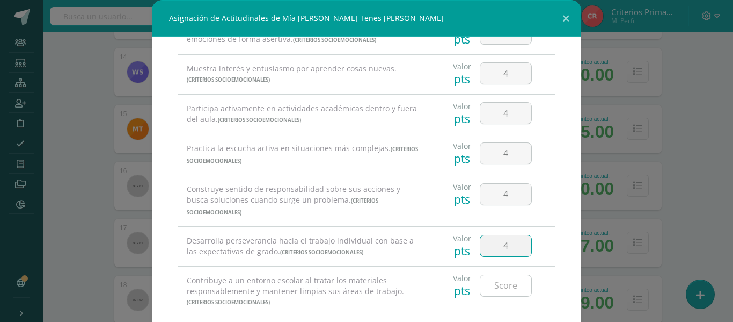
click at [488, 278] on input "number" at bounding box center [506, 285] width 51 height 21
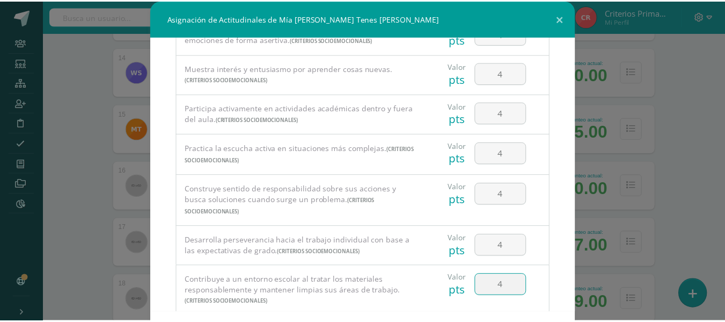
scroll to position [47, 0]
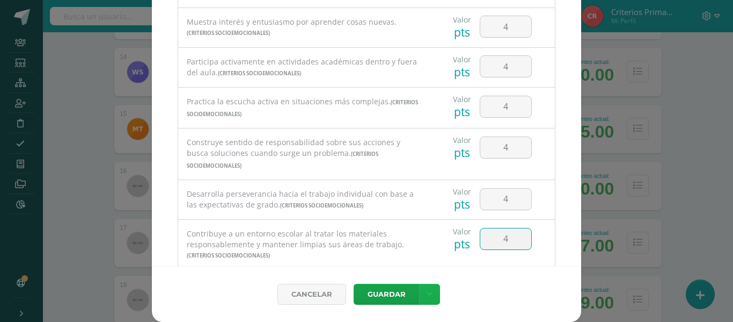
type input "4"
click at [419, 286] on link at bounding box center [429, 293] width 21 height 21
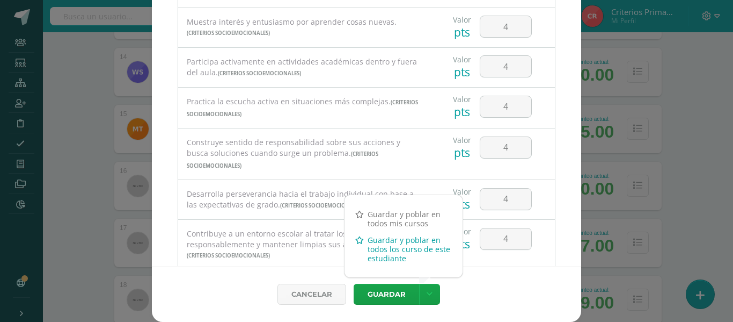
click at [368, 248] on link "Guardar y poblar en todos los curso de este estudiante" at bounding box center [404, 248] width 118 height 35
click at [385, 253] on link "Guardar y poblar en todos los curso de este estudiante" at bounding box center [404, 248] width 118 height 35
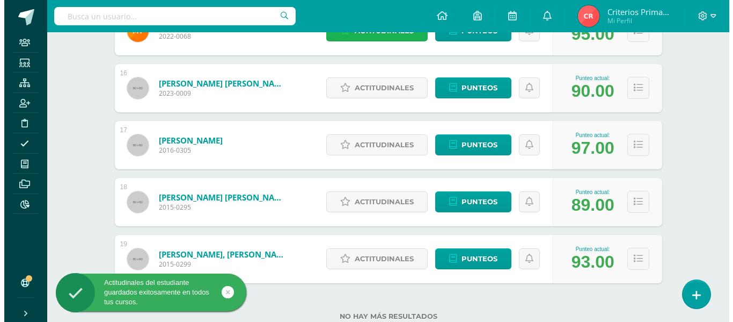
scroll to position [1056, 0]
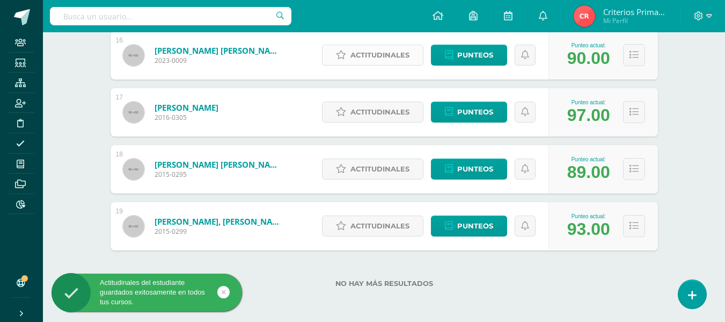
click at [402, 60] on span "Actitudinales" at bounding box center [380, 55] width 59 height 20
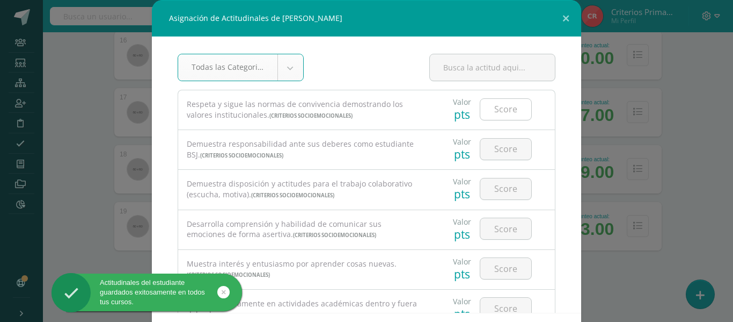
click at [488, 100] on input "number" at bounding box center [506, 109] width 51 height 21
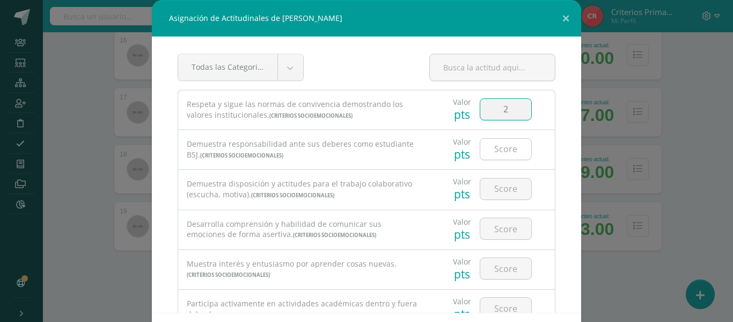
type input "2"
click at [489, 156] on input "number" at bounding box center [506, 149] width 51 height 21
type input "3"
type input "4"
click at [493, 188] on input "number" at bounding box center [506, 188] width 51 height 21
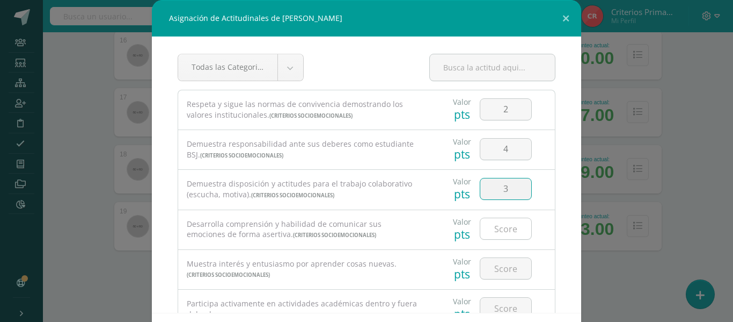
type input "3"
click at [492, 225] on input "number" at bounding box center [506, 228] width 51 height 21
click at [502, 192] on input "3" at bounding box center [506, 188] width 51 height 21
type input "2"
click at [495, 223] on input "number" at bounding box center [506, 228] width 51 height 21
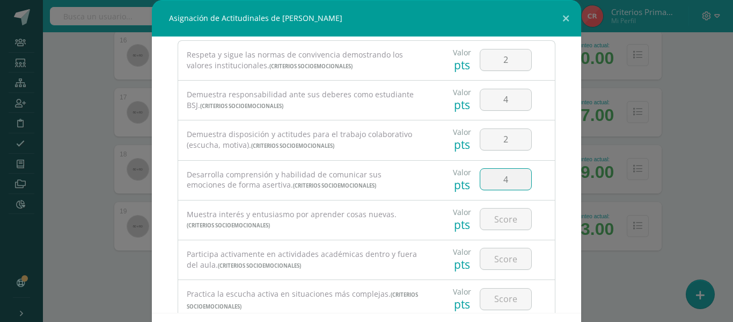
scroll to position [74, 0]
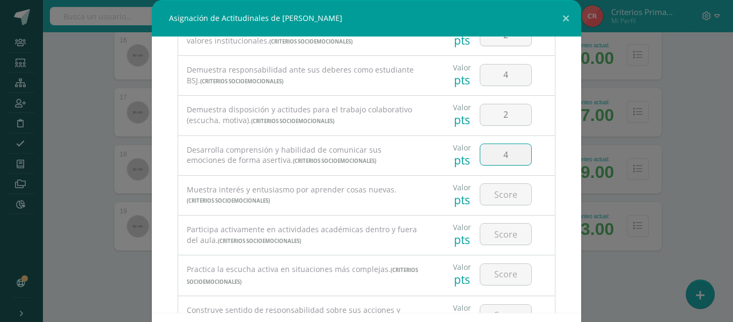
type input "4"
drag, startPoint x: 502, startPoint y: 177, endPoint x: 500, endPoint y: 199, distance: 21.5
click at [500, 199] on div at bounding box center [506, 195] width 61 height 38
click at [500, 199] on input "number" at bounding box center [506, 194] width 51 height 21
type input "4"
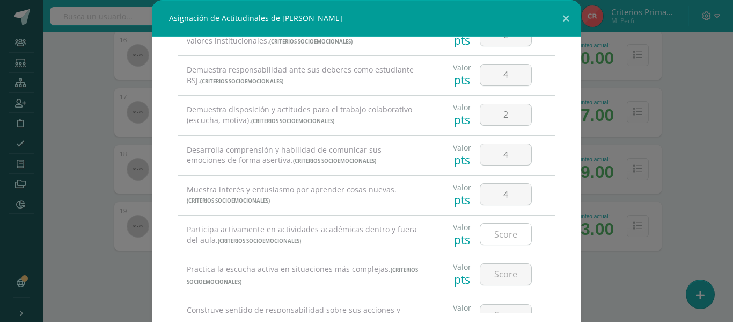
drag, startPoint x: 482, startPoint y: 247, endPoint x: 491, endPoint y: 232, distance: 17.1
click at [491, 232] on div at bounding box center [506, 234] width 61 height 38
click at [491, 232] on input "number" at bounding box center [506, 233] width 51 height 21
type input "4"
click at [493, 268] on input "number" at bounding box center [506, 274] width 51 height 21
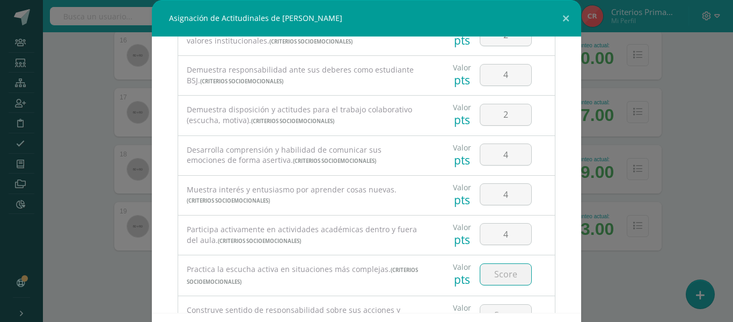
type input "4"
type input "3"
click at [576, 215] on div "Todas las Categorias Todas las Categorias Criterios Socioemocionales Sin Catego…" at bounding box center [367, 175] width 430 height 276
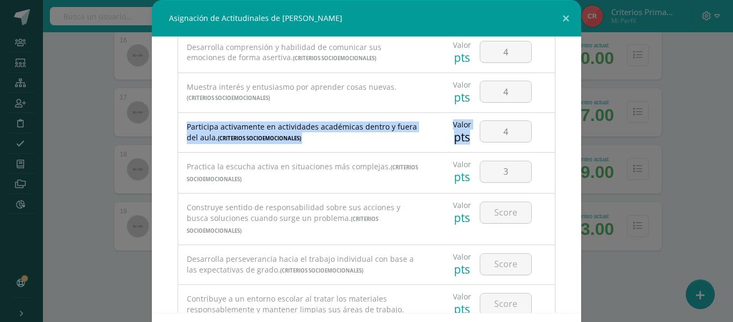
scroll to position [209, 0]
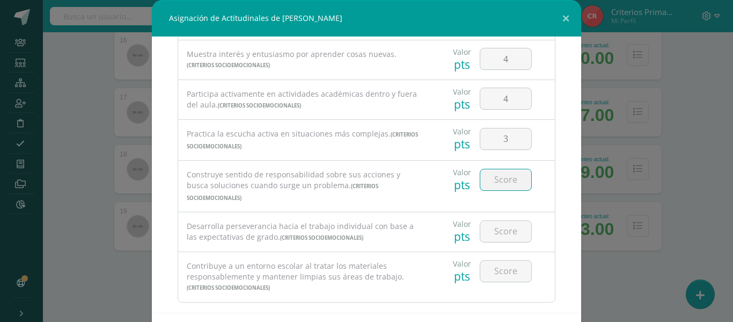
click at [492, 181] on input "number" at bounding box center [506, 179] width 51 height 21
type input "2"
click at [501, 221] on input "number" at bounding box center [506, 231] width 51 height 21
type input "4"
click at [501, 260] on input "number" at bounding box center [506, 270] width 51 height 21
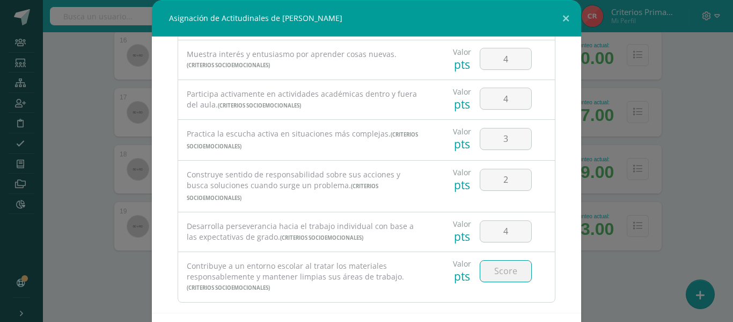
type input "2"
type input "3"
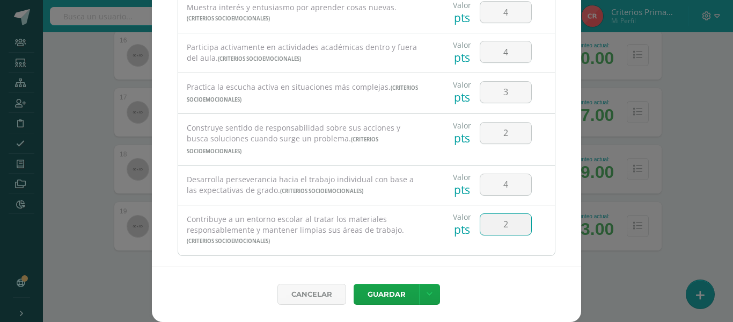
type input "2"
click at [427, 304] on div "Cancelar [GEOGRAPHIC_DATA] Guardar y poblar en todos mis cursos Guardar y pobla…" at bounding box center [367, 294] width 430 height 56
click at [427, 301] on link at bounding box center [429, 293] width 21 height 21
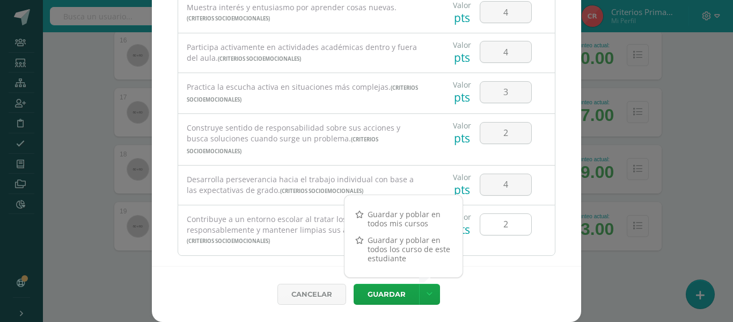
click at [505, 214] on input "2" at bounding box center [506, 224] width 51 height 21
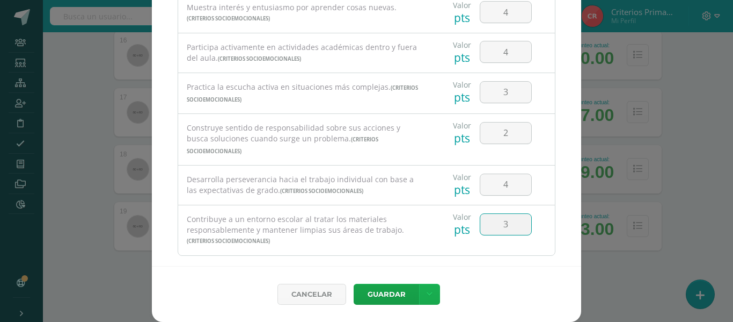
type input "3"
click at [427, 297] on icon at bounding box center [430, 293] width 6 height 9
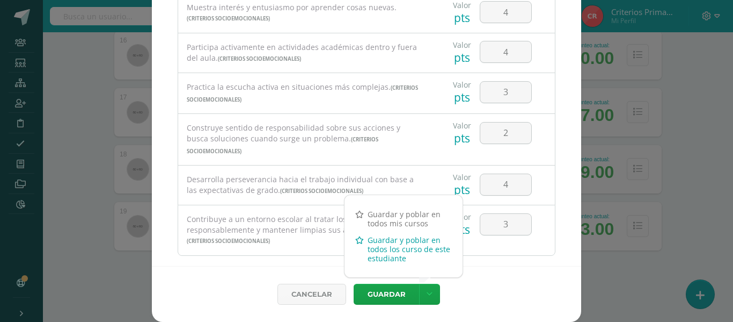
click at [380, 252] on link "Guardar y poblar en todos los curso de este estudiante" at bounding box center [404, 248] width 118 height 35
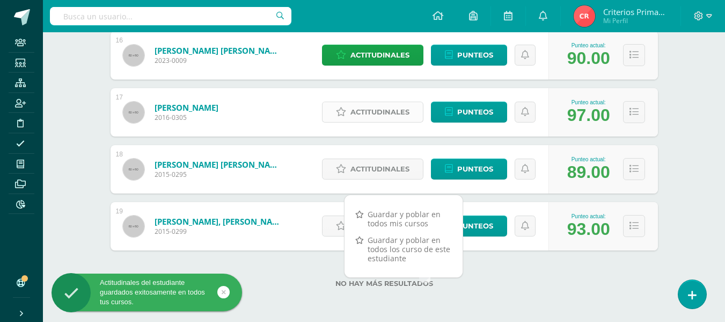
click at [384, 115] on span "Actitudinales" at bounding box center [380, 112] width 59 height 20
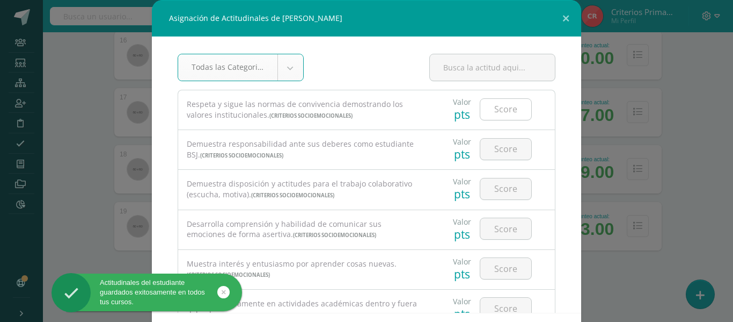
click at [489, 115] on input "number" at bounding box center [506, 109] width 51 height 21
type input "4"
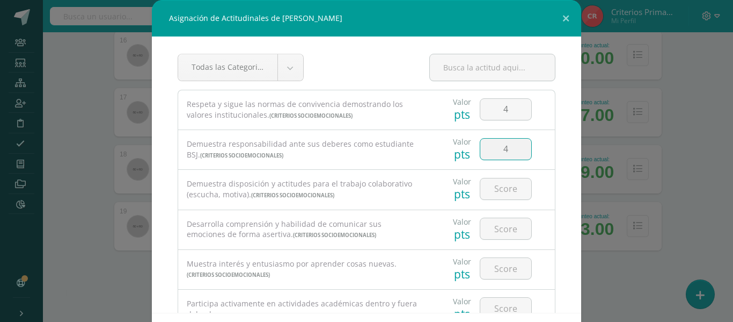
click at [497, 147] on input "4" at bounding box center [506, 149] width 51 height 21
type input "4"
click at [486, 185] on input "4" at bounding box center [506, 188] width 51 height 21
type input "4"
click at [489, 225] on input "4" at bounding box center [506, 228] width 51 height 21
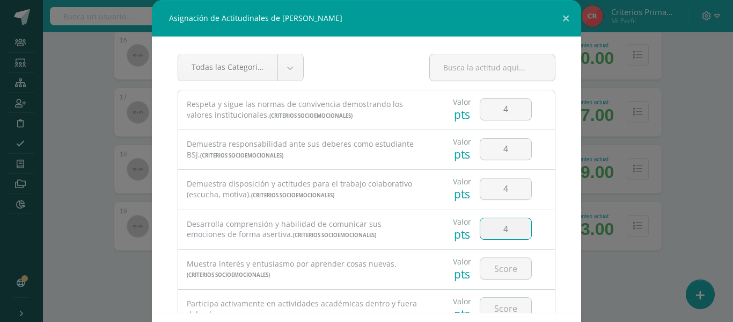
type input "4"
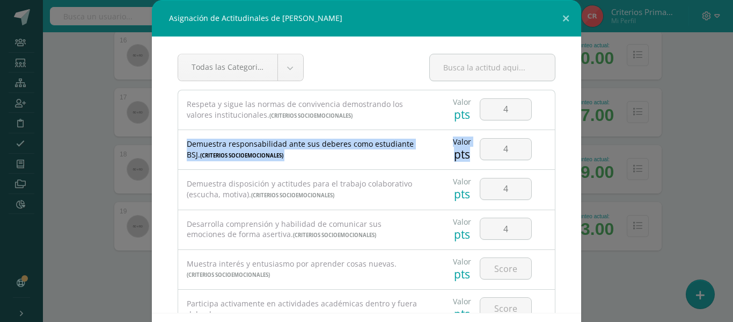
drag, startPoint x: 578, startPoint y: 107, endPoint x: 575, endPoint y: 135, distance: 27.6
click at [575, 135] on div "Asignación de Actitudinales de [PERSON_NAME] Todas las Categorias Todas las Cat…" at bounding box center [366, 184] width 725 height 368
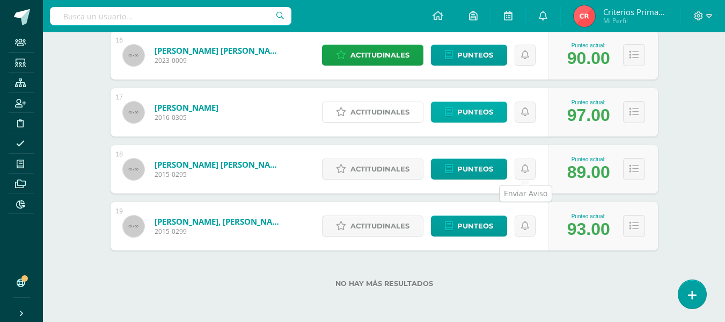
drag, startPoint x: 575, startPoint y: 135, endPoint x: 443, endPoint y: 117, distance: 133.3
click at [404, 118] on span "Actitudinales" at bounding box center [380, 112] width 59 height 20
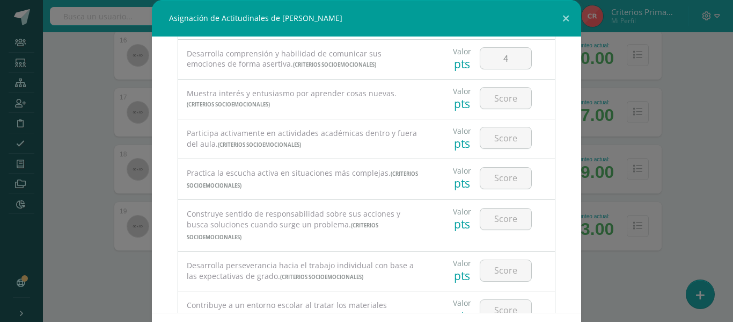
scroll to position [162, 0]
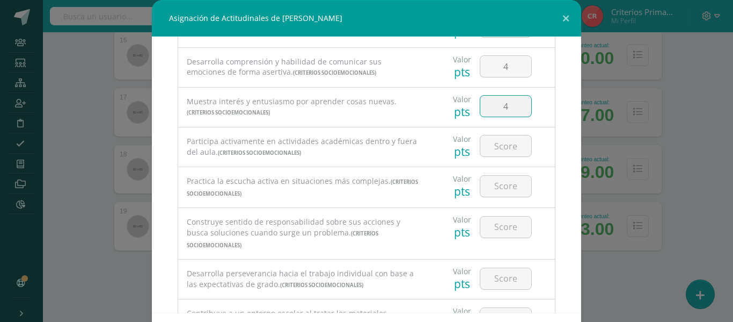
click at [485, 111] on input "4" at bounding box center [506, 106] width 51 height 21
type input "4"
click at [490, 147] on input "number" at bounding box center [506, 145] width 51 height 21
type input "4"
click at [494, 194] on input "number" at bounding box center [506, 186] width 51 height 21
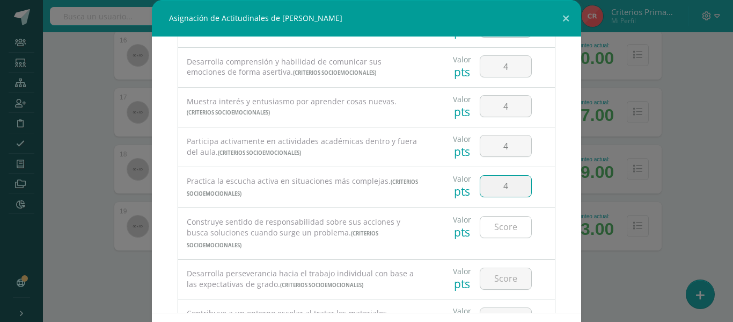
type input "4"
click at [493, 228] on input "4" at bounding box center [506, 226] width 51 height 21
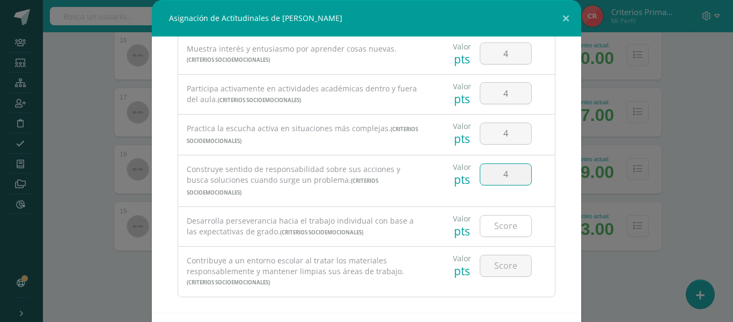
type input "4"
click at [500, 215] on input "number" at bounding box center [506, 225] width 51 height 21
type input "4"
click at [488, 257] on input "number" at bounding box center [506, 265] width 51 height 21
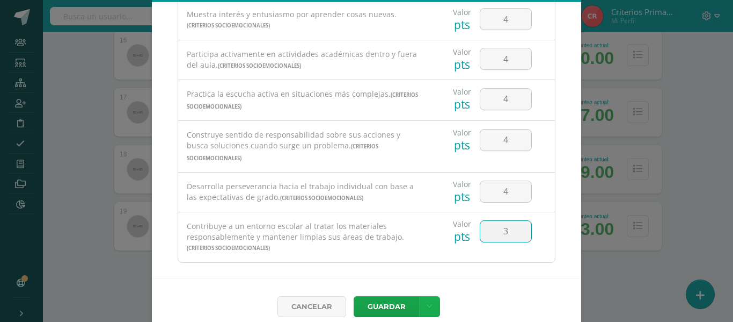
type input "3"
click at [427, 307] on icon at bounding box center [430, 306] width 6 height 9
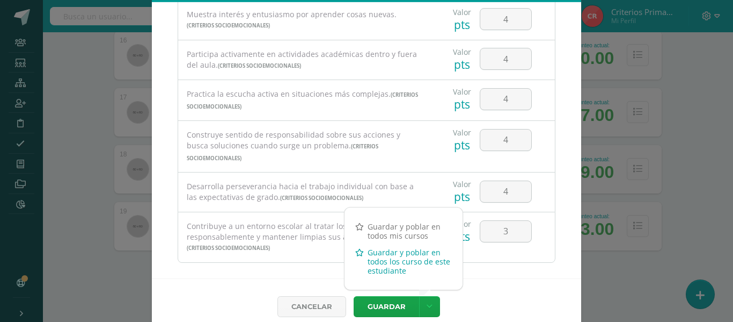
click at [366, 256] on link "Guardar y poblar en todos los curso de este estudiante" at bounding box center [404, 261] width 118 height 35
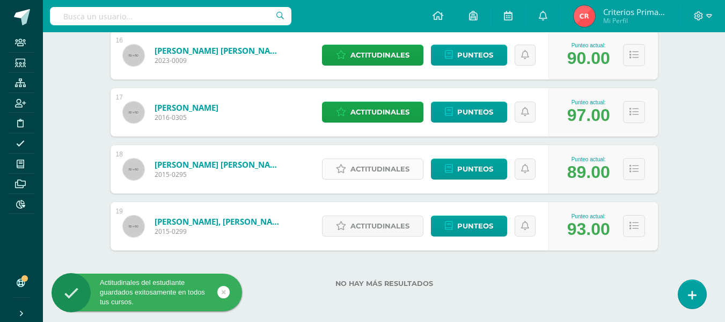
click at [364, 174] on span "Actitudinales" at bounding box center [380, 169] width 59 height 20
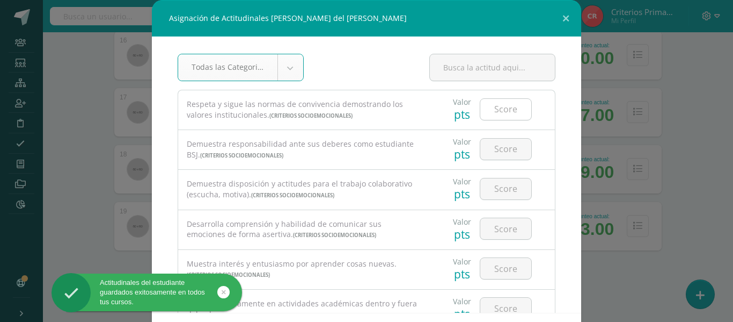
click at [501, 106] on input "number" at bounding box center [506, 109] width 51 height 21
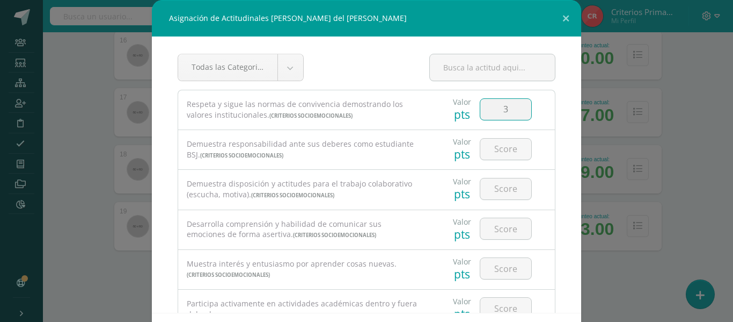
scroll to position [21, 0]
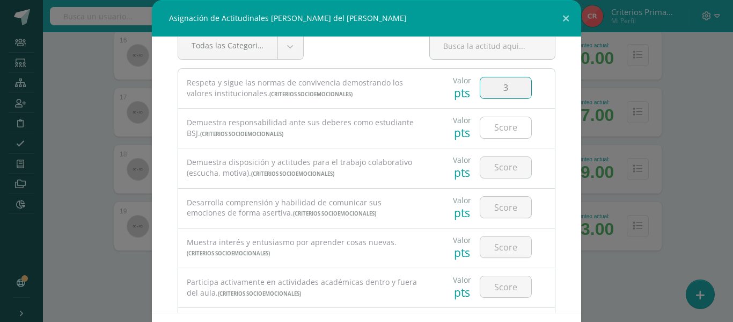
type input "3"
click at [498, 121] on input "4" at bounding box center [506, 127] width 51 height 21
click at [491, 174] on input "number" at bounding box center [506, 167] width 51 height 21
click at [495, 203] on input "4" at bounding box center [506, 207] width 51 height 21
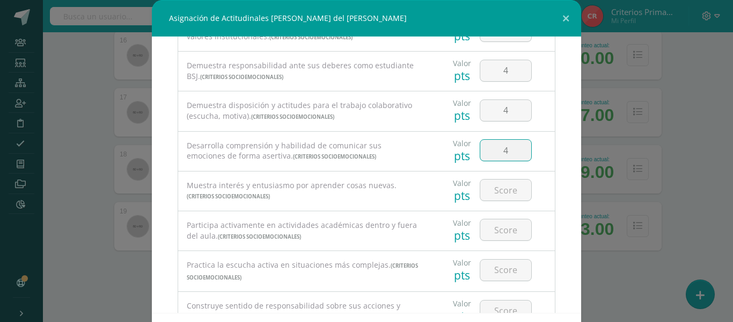
scroll to position [83, 0]
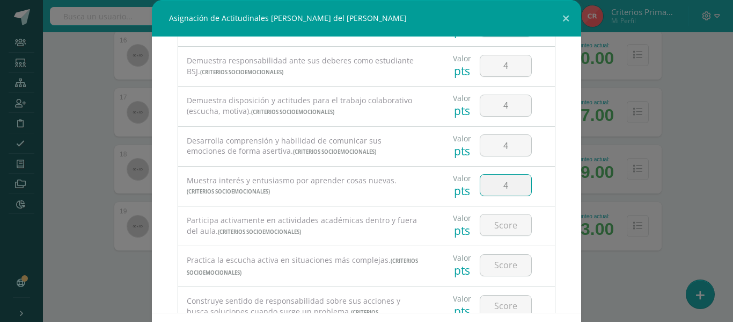
click at [509, 184] on input "4" at bounding box center [506, 184] width 51 height 21
click at [498, 225] on input "4" at bounding box center [506, 224] width 51 height 21
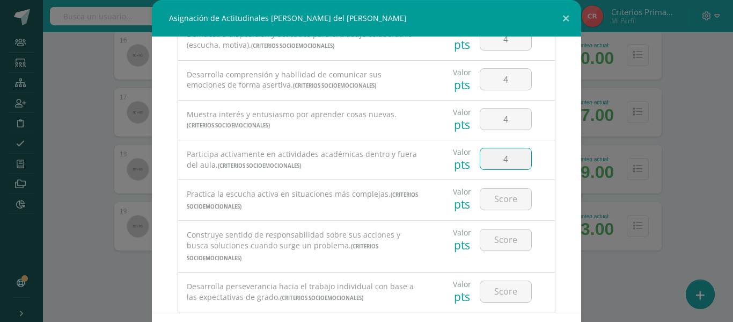
scroll to position [160, 0]
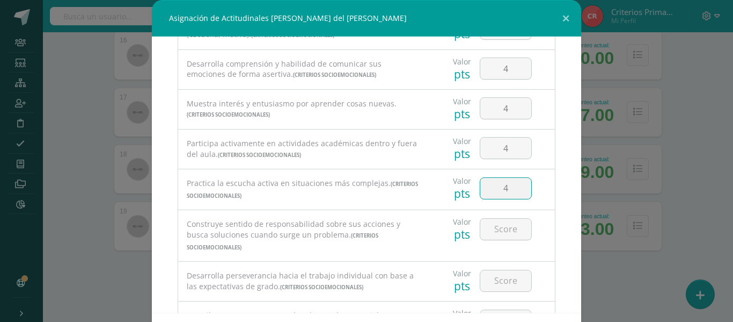
click at [490, 185] on input "4" at bounding box center [506, 188] width 51 height 21
click at [489, 238] on input "number" at bounding box center [506, 229] width 51 height 21
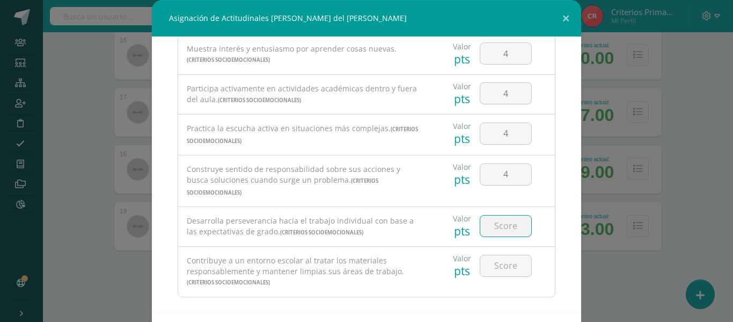
click at [490, 217] on input "number" at bounding box center [506, 225] width 51 height 21
click at [491, 256] on input "number" at bounding box center [506, 265] width 51 height 21
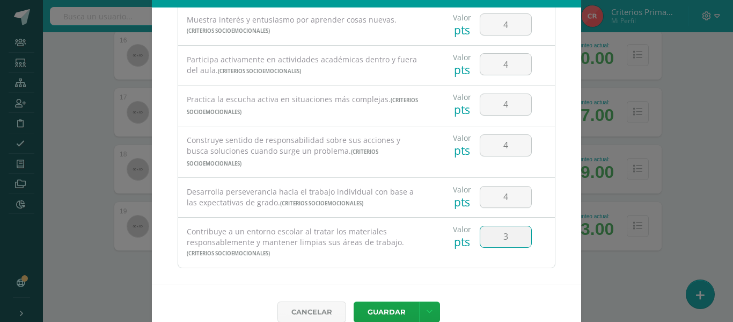
scroll to position [30, 0]
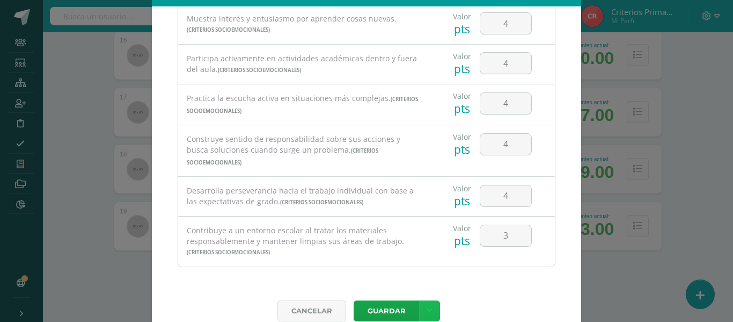
click at [427, 307] on icon at bounding box center [430, 310] width 6 height 9
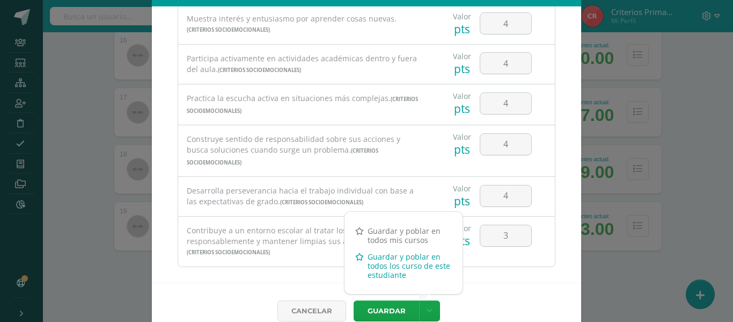
click at [405, 272] on link "Guardar y poblar en todos los curso de este estudiante" at bounding box center [404, 265] width 118 height 35
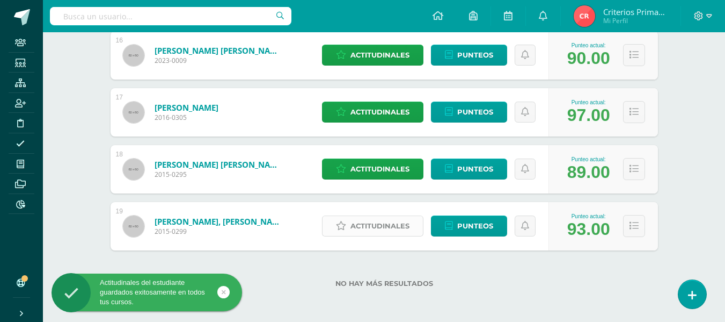
click at [337, 231] on link "Actitudinales" at bounding box center [372, 225] width 101 height 21
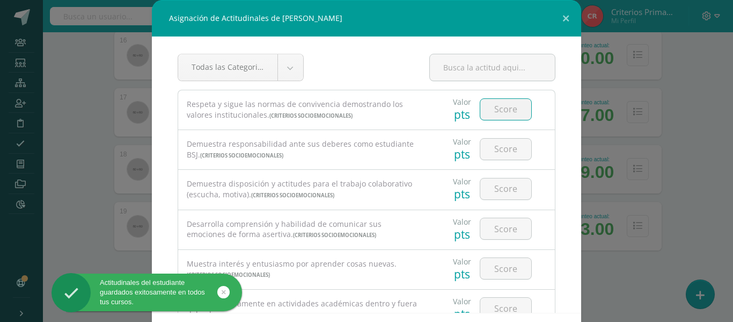
click at [489, 99] on input "number" at bounding box center [506, 109] width 51 height 21
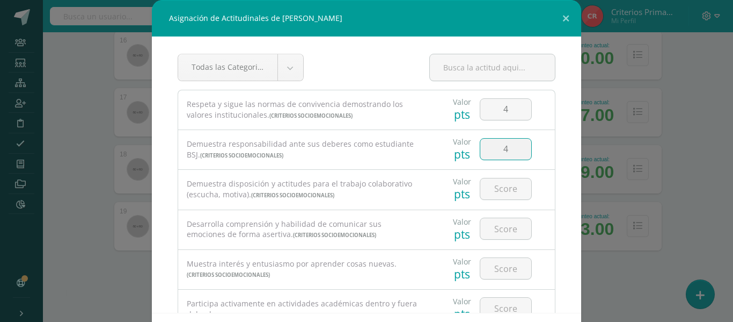
click at [496, 141] on input "4" at bounding box center [506, 149] width 51 height 21
drag, startPoint x: 507, startPoint y: 201, endPoint x: 503, endPoint y: 195, distance: 7.3
click at [503, 195] on div at bounding box center [506, 189] width 61 height 38
click at [503, 195] on input "number" at bounding box center [506, 188] width 51 height 21
click at [495, 229] on input "4" at bounding box center [506, 228] width 51 height 21
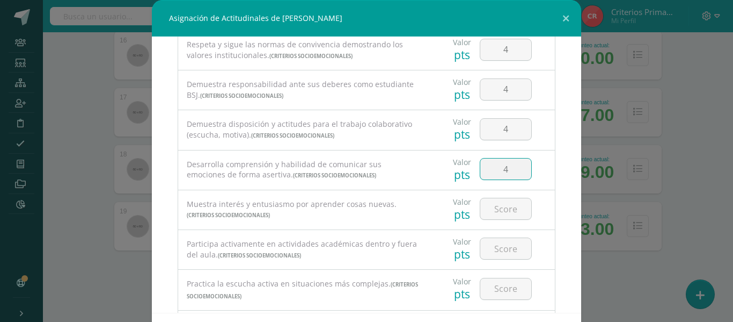
scroll to position [86, 0]
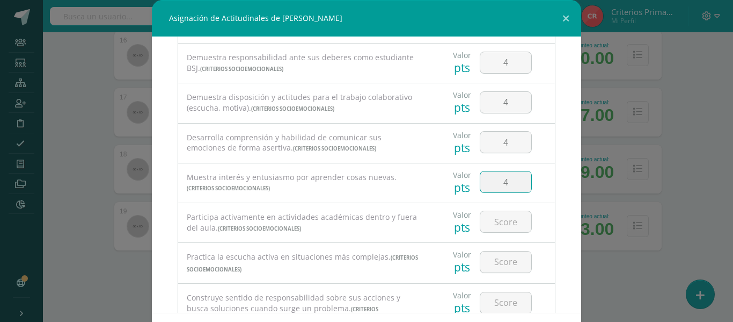
click at [502, 178] on input "4" at bounding box center [506, 181] width 51 height 21
click at [501, 220] on input "number" at bounding box center [506, 221] width 51 height 21
click at [497, 259] on input "4" at bounding box center [506, 261] width 51 height 21
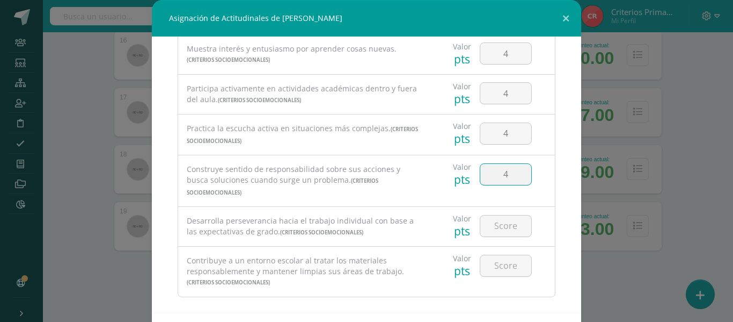
click at [496, 170] on input "4" at bounding box center [506, 174] width 51 height 21
click at [497, 215] on input "4" at bounding box center [506, 225] width 51 height 21
drag, startPoint x: 497, startPoint y: 242, endPoint x: 495, endPoint y: 254, distance: 12.5
click at [495, 254] on div at bounding box center [506, 265] width 61 height 38
click at [495, 255] on input "3" at bounding box center [506, 265] width 51 height 21
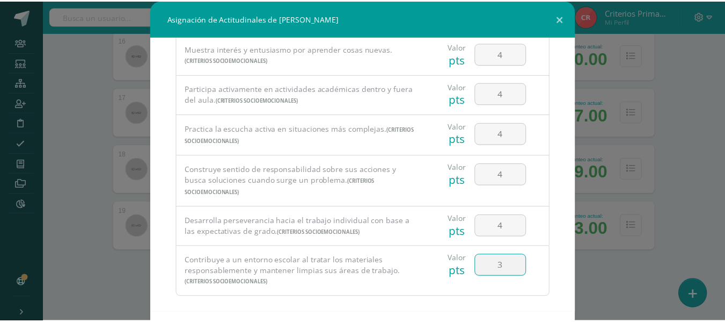
scroll to position [47, 0]
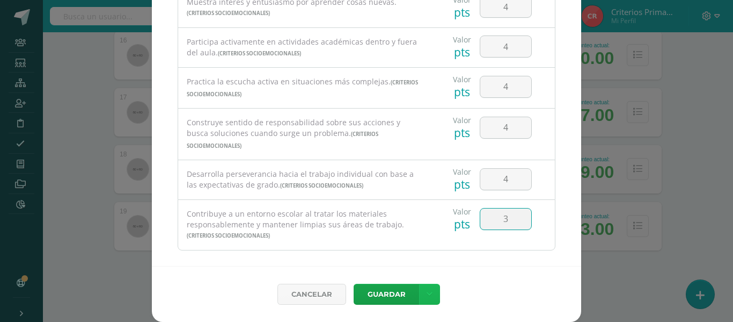
click at [423, 287] on link at bounding box center [429, 293] width 21 height 21
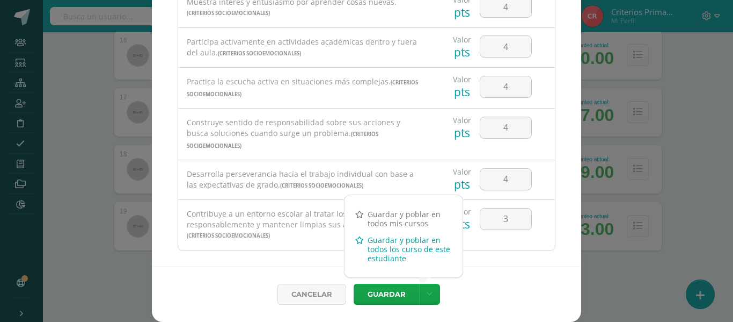
click at [387, 248] on link "Guardar y poblar en todos los curso de este estudiante" at bounding box center [404, 248] width 118 height 35
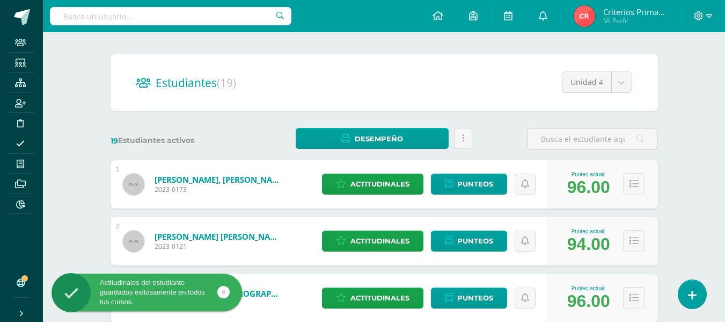
scroll to position [0, 0]
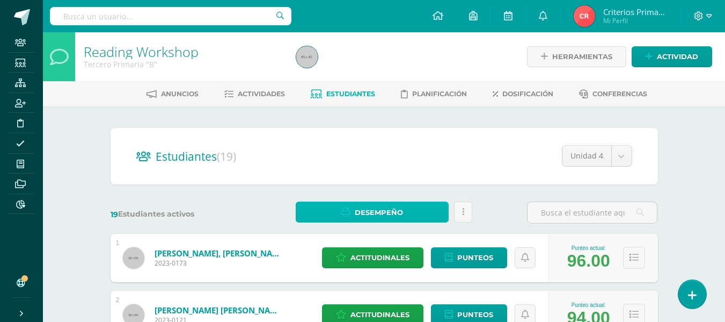
click at [367, 218] on span "Desempeño" at bounding box center [379, 212] width 48 height 20
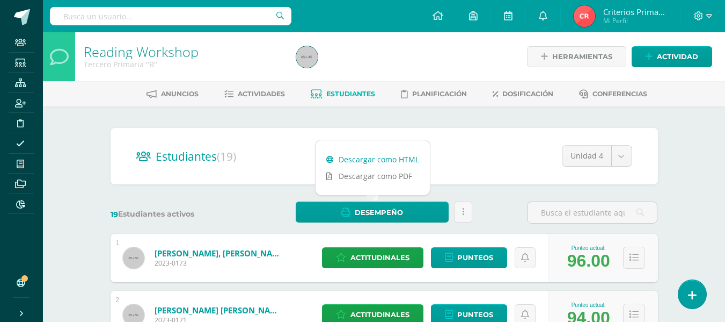
click at [376, 161] on link "Descargar como HTML" at bounding box center [373, 159] width 114 height 17
drag, startPoint x: 724, startPoint y: 68, endPoint x: 730, endPoint y: 67, distance: 6.5
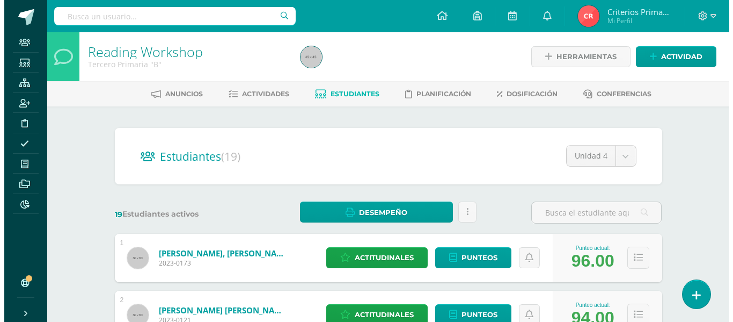
scroll to position [63, 0]
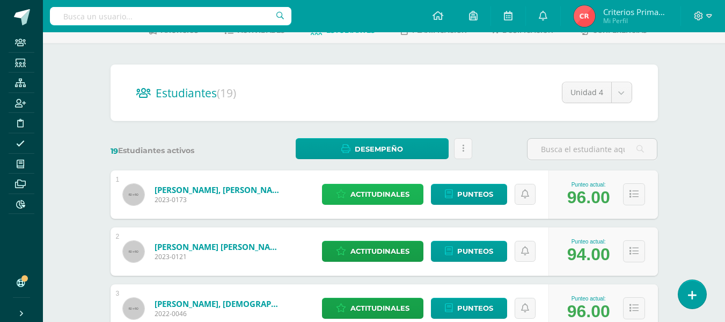
click at [389, 200] on span "Actitudinales" at bounding box center [380, 194] width 59 height 20
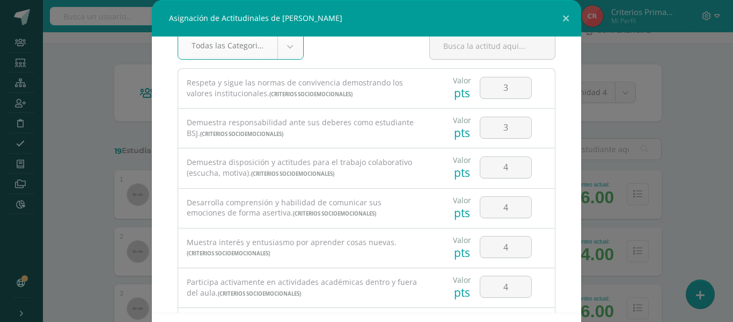
scroll to position [23, 0]
click at [511, 131] on input "3" at bounding box center [506, 126] width 51 height 21
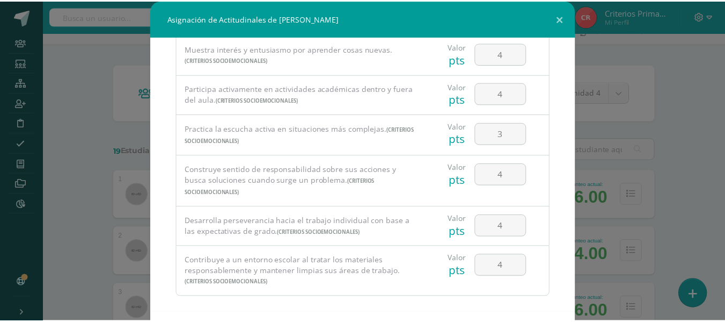
scroll to position [47, 0]
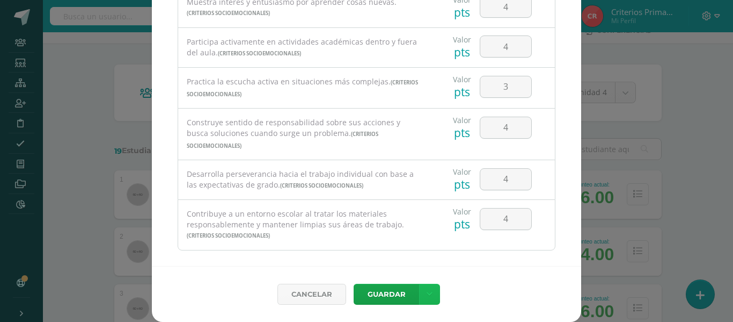
click at [428, 293] on link at bounding box center [429, 293] width 21 height 21
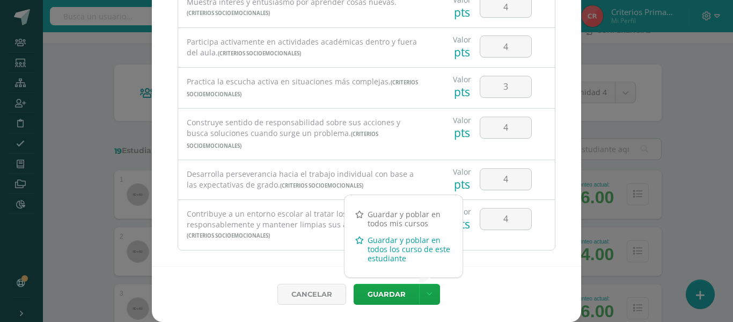
click at [382, 257] on link "Guardar y poblar en todos los curso de este estudiante" at bounding box center [404, 248] width 118 height 35
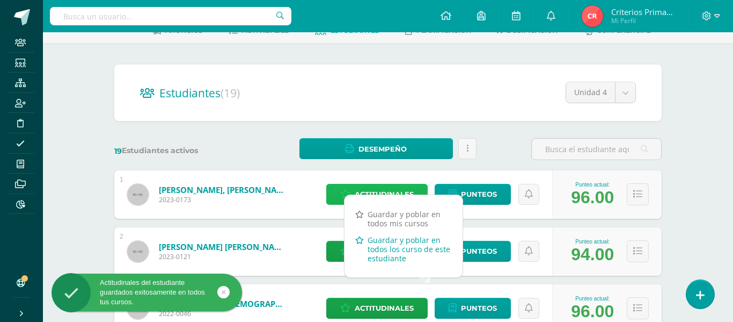
click at [382, 257] on link "Guardar y poblar en todos los curso de este estudiante" at bounding box center [404, 248] width 118 height 35
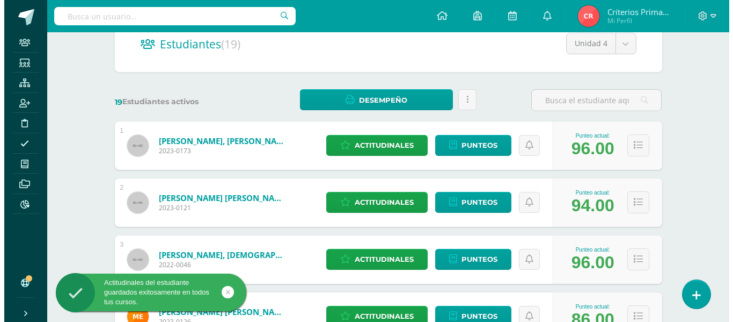
scroll to position [132, 0]
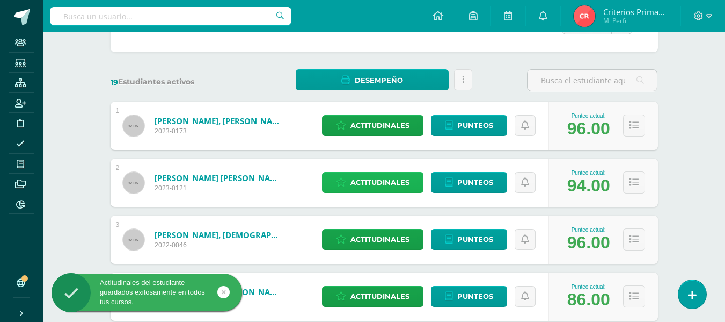
click at [404, 179] on span "Actitudinales" at bounding box center [380, 182] width 59 height 20
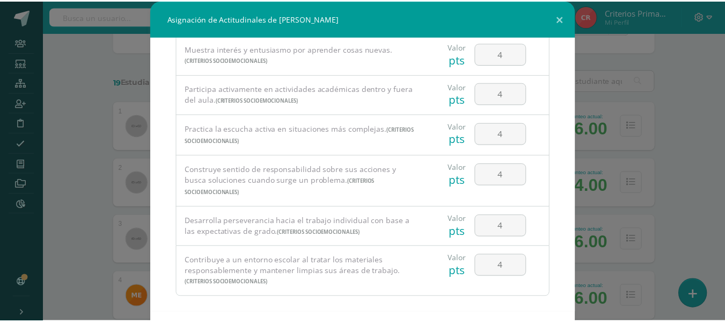
scroll to position [47, 0]
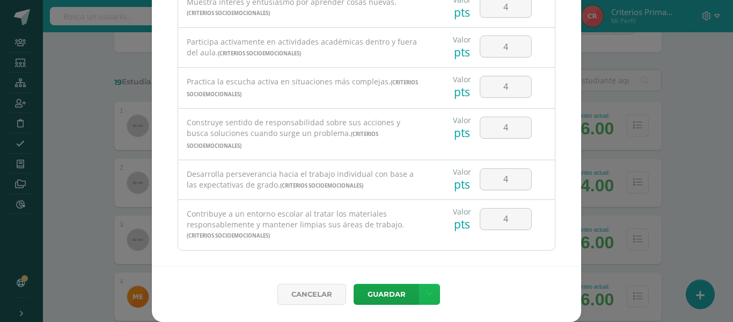
click at [420, 300] on link at bounding box center [429, 293] width 21 height 21
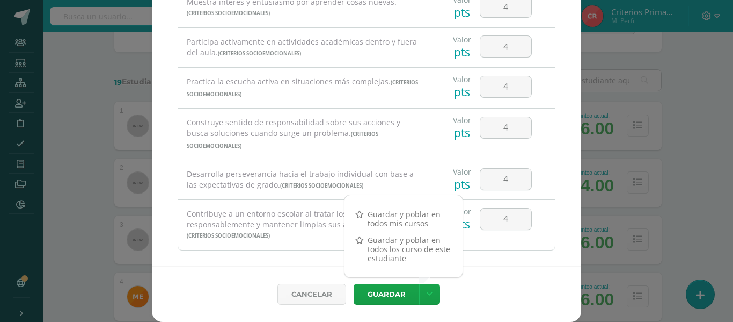
click at [382, 268] on div "Guardar y poblar en todos mis cursos Guardar y poblar en todos los curso de est…" at bounding box center [403, 235] width 119 height 83
click at [380, 258] on link "Guardar y poblar en todos los curso de este estudiante" at bounding box center [404, 248] width 118 height 35
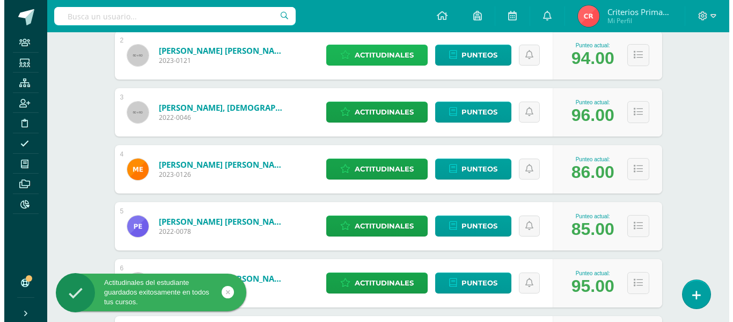
scroll to position [269, 0]
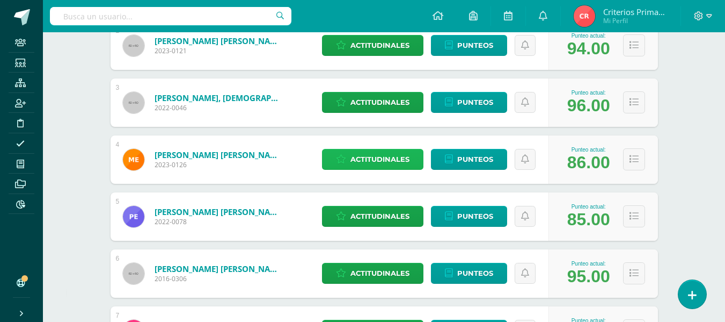
click at [391, 164] on span "Actitudinales" at bounding box center [380, 159] width 59 height 20
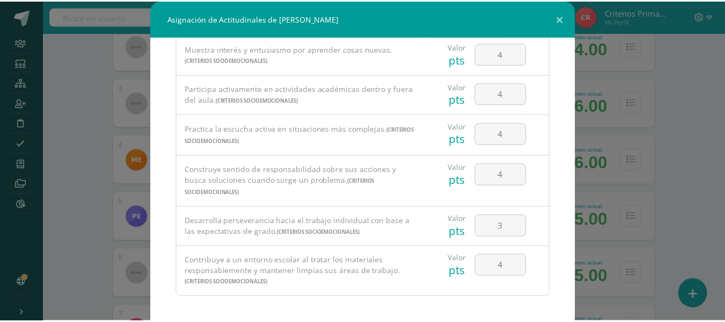
scroll to position [47, 0]
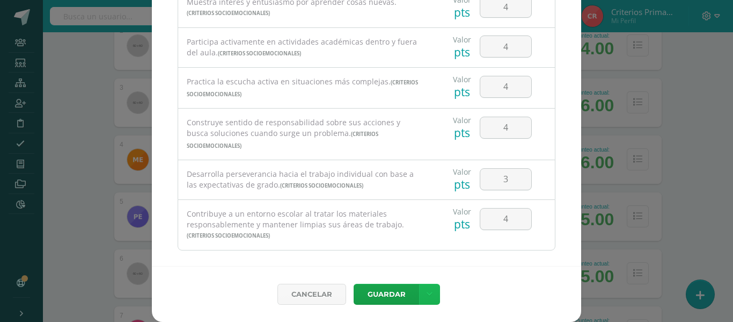
click at [430, 292] on link at bounding box center [429, 293] width 21 height 21
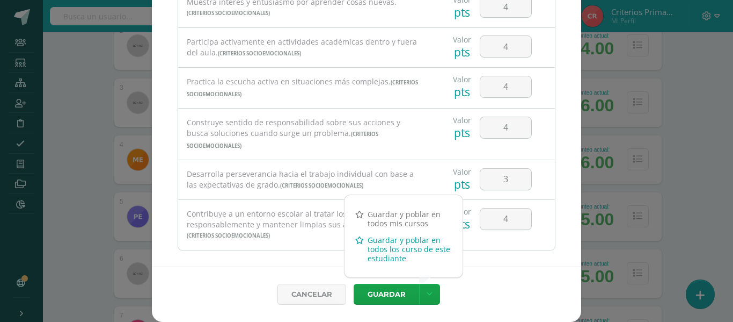
click at [387, 260] on link "Guardar y poblar en todos los curso de este estudiante" at bounding box center [404, 248] width 118 height 35
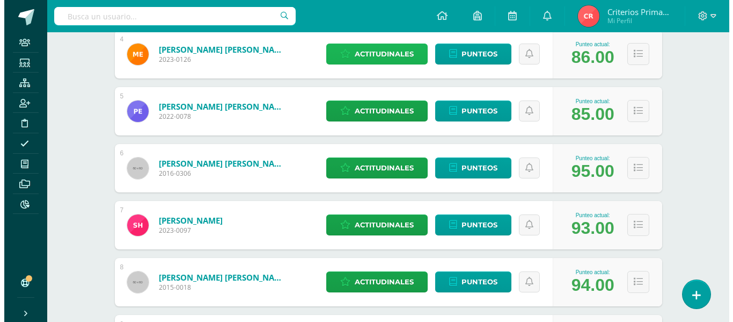
scroll to position [418, 0]
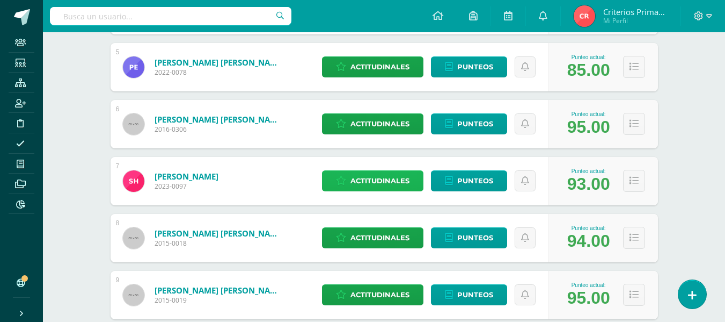
click at [389, 186] on span "Actitudinales" at bounding box center [380, 181] width 59 height 20
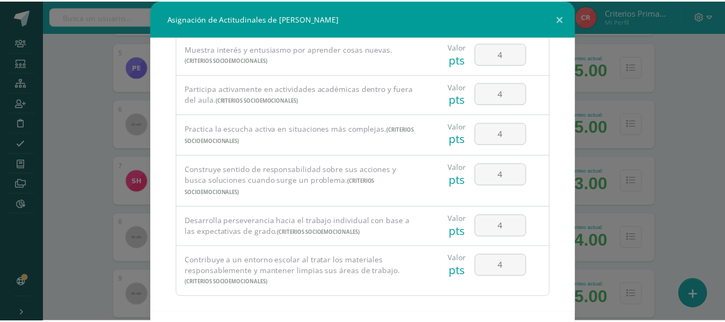
scroll to position [47, 0]
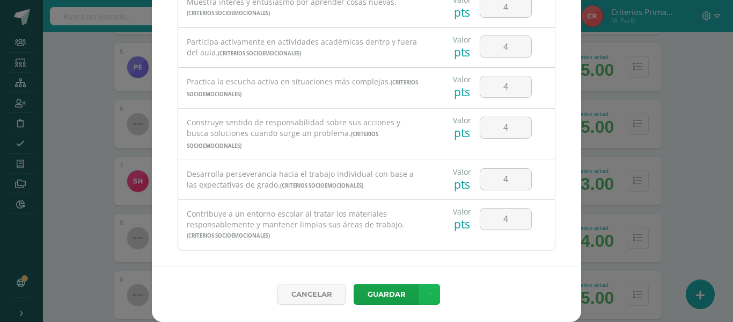
click at [427, 293] on icon at bounding box center [430, 293] width 6 height 9
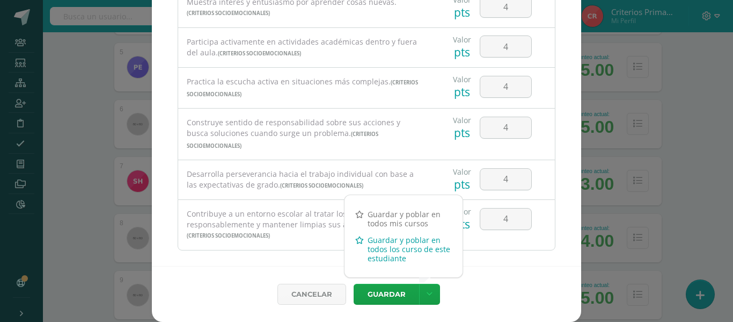
click at [395, 247] on link "Guardar y poblar en todos los curso de este estudiante" at bounding box center [404, 248] width 118 height 35
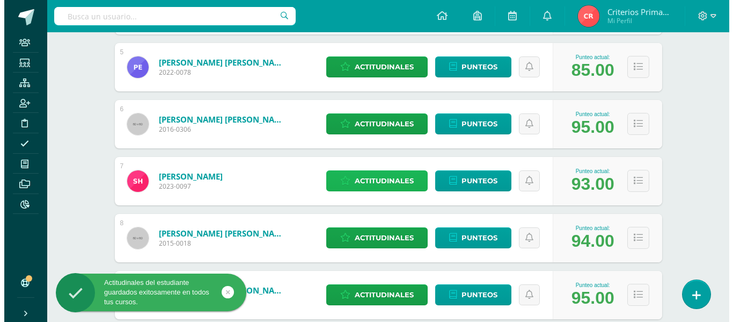
scroll to position [516, 0]
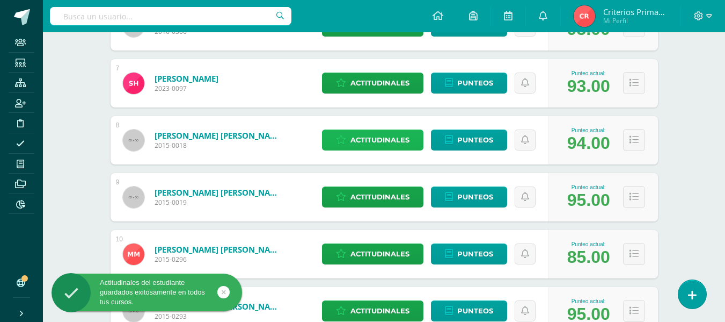
click at [398, 139] on span "Actitudinales" at bounding box center [380, 140] width 59 height 20
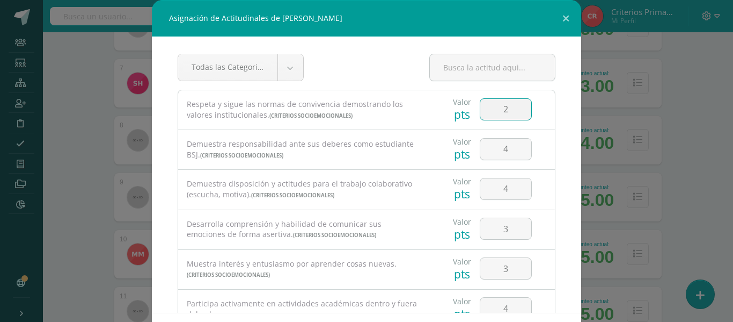
click at [508, 113] on input "2" at bounding box center [506, 109] width 51 height 21
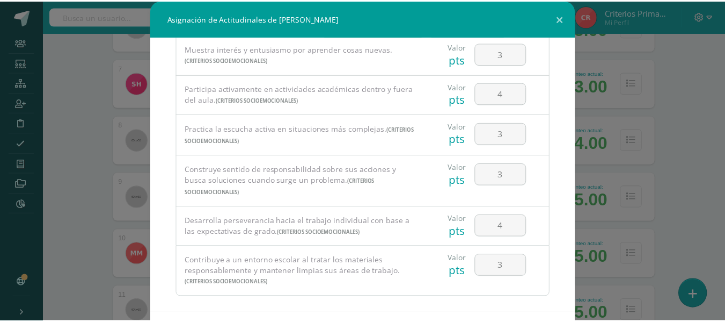
scroll to position [47, 0]
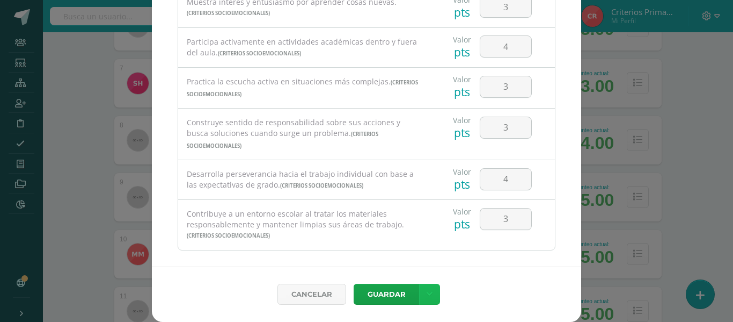
click at [430, 293] on link at bounding box center [429, 293] width 21 height 21
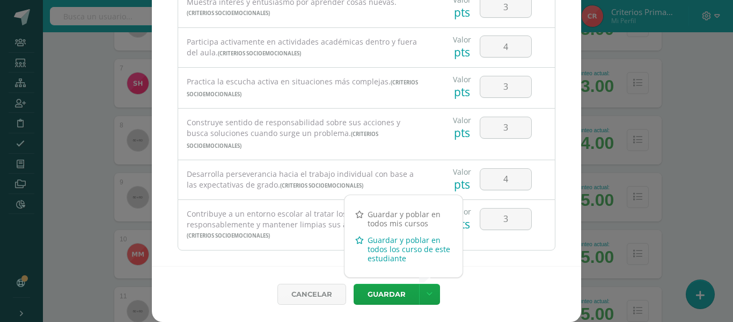
click at [394, 244] on link "Guardar y poblar en todos los curso de este estudiante" at bounding box center [404, 248] width 118 height 35
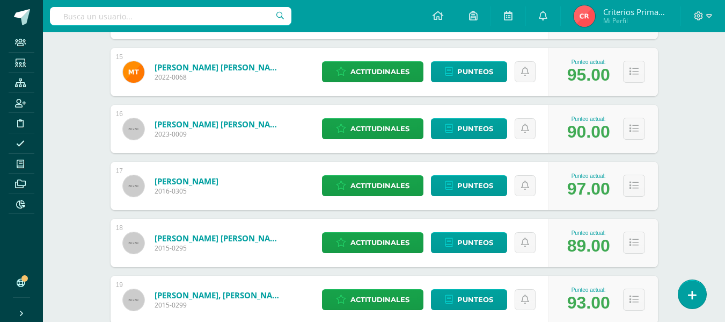
scroll to position [1056, 0]
